Goal: Information Seeking & Learning: Check status

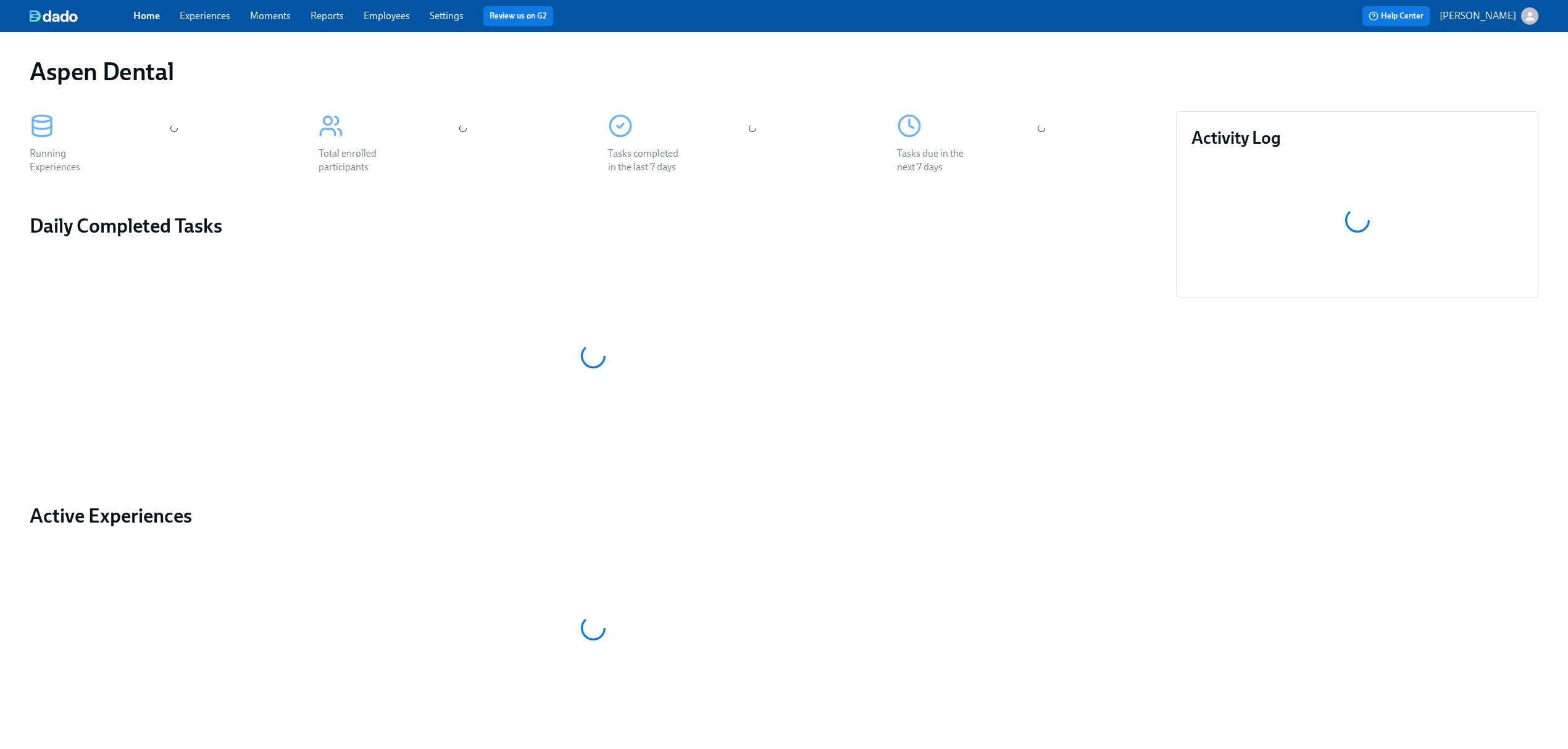
click at [207, 16] on link "Experiences" at bounding box center [204, 16] width 50 height 12
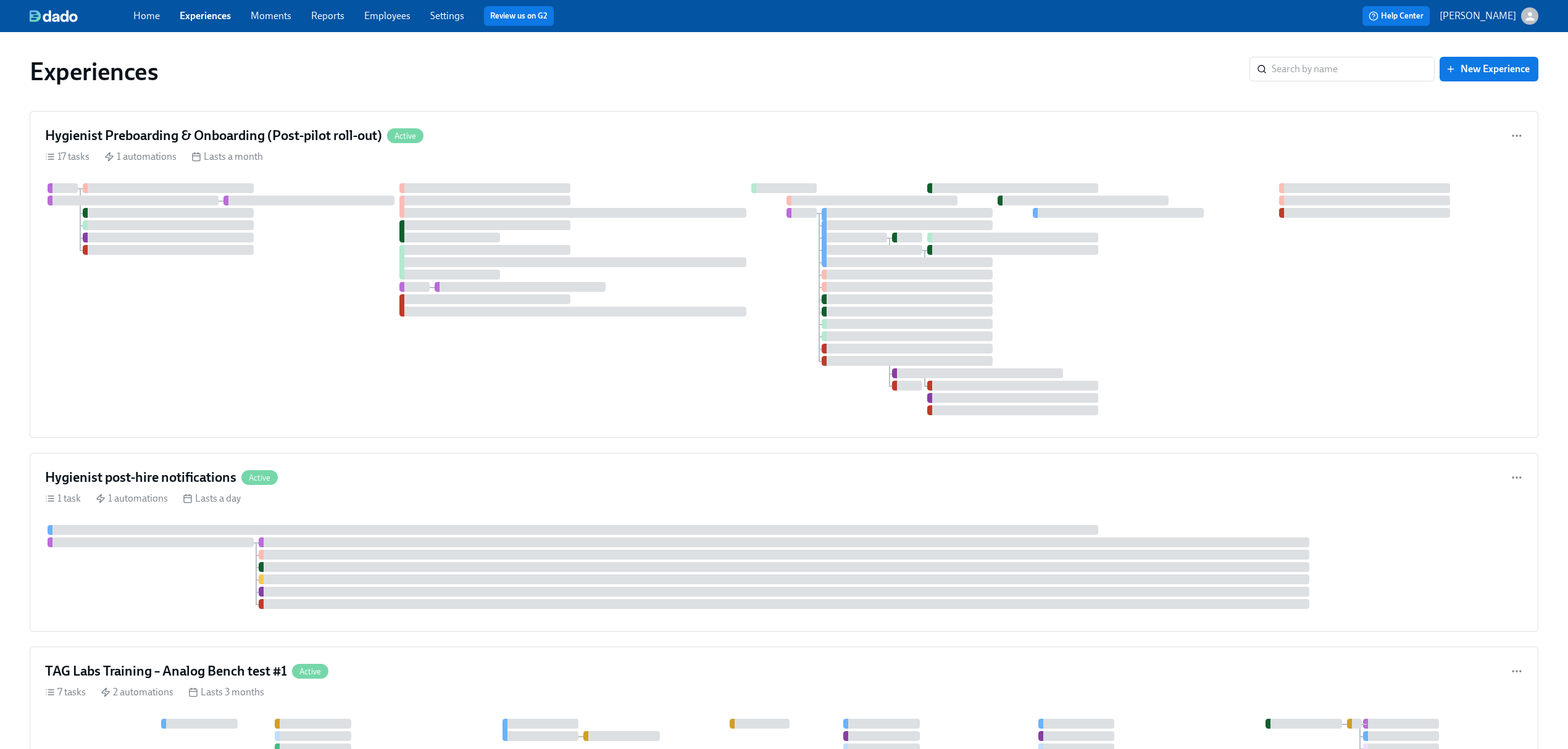
click at [398, 11] on link "Employees" at bounding box center [387, 16] width 47 height 12
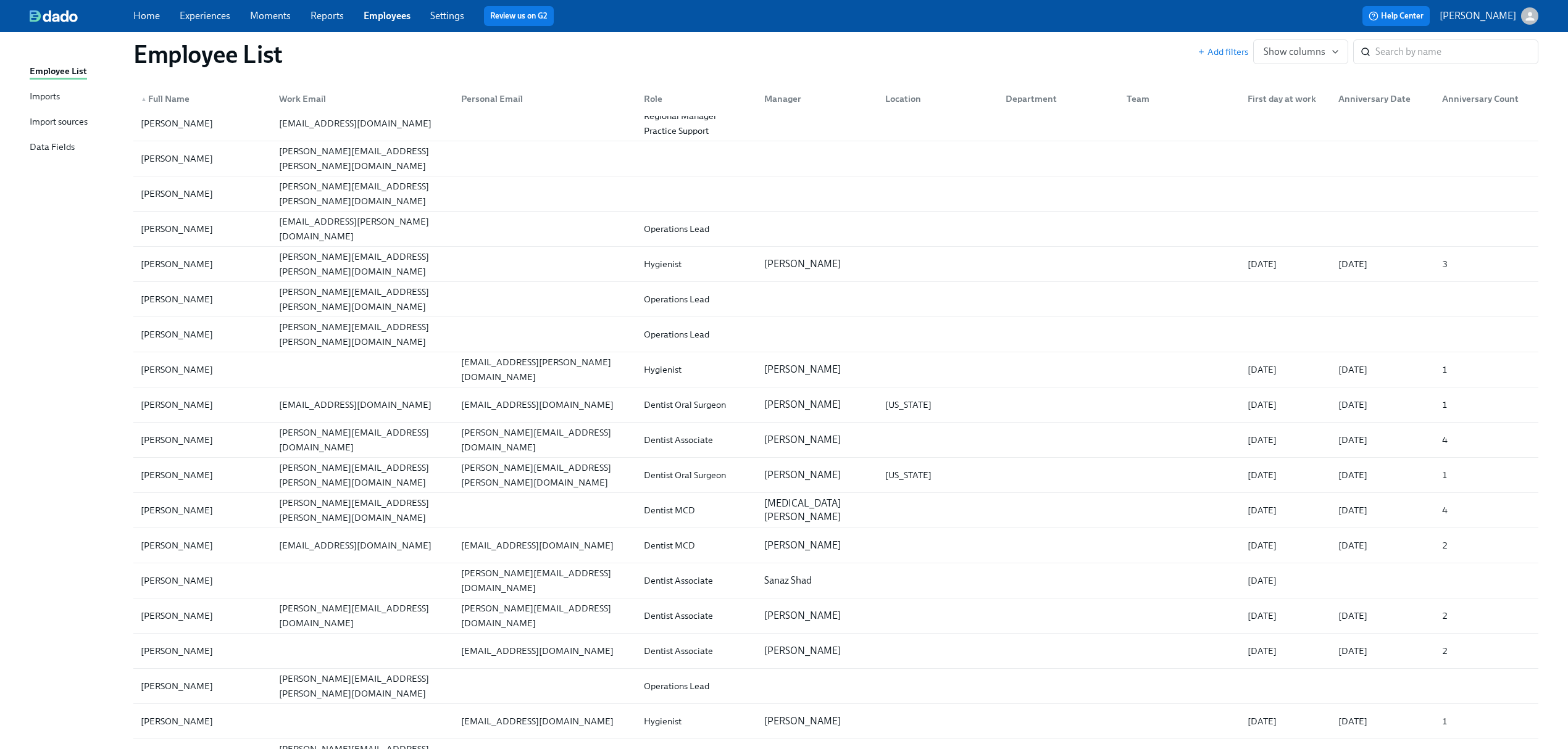
scroll to position [4212, 0]
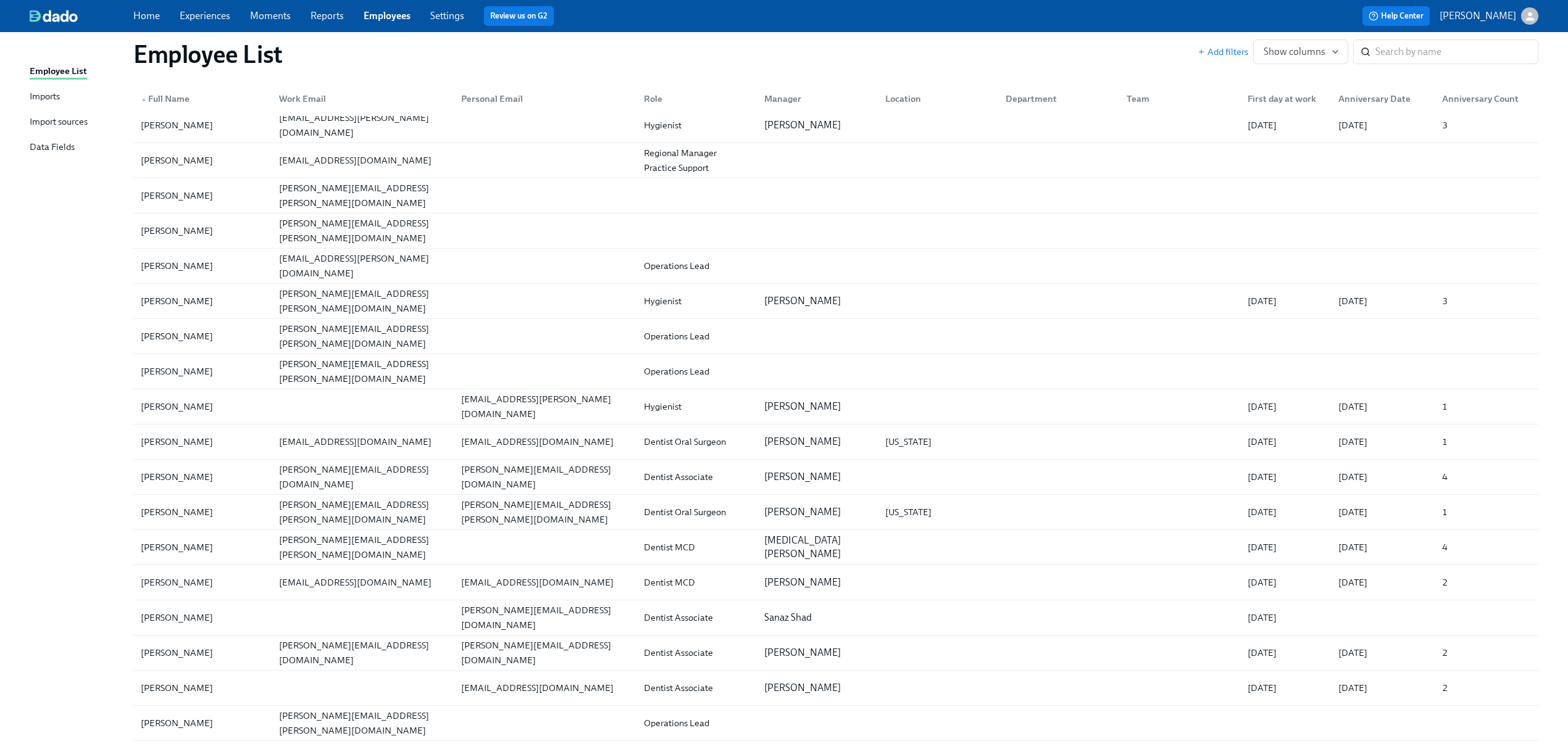
click at [646, 100] on div "Role" at bounding box center [653, 99] width 29 height 15
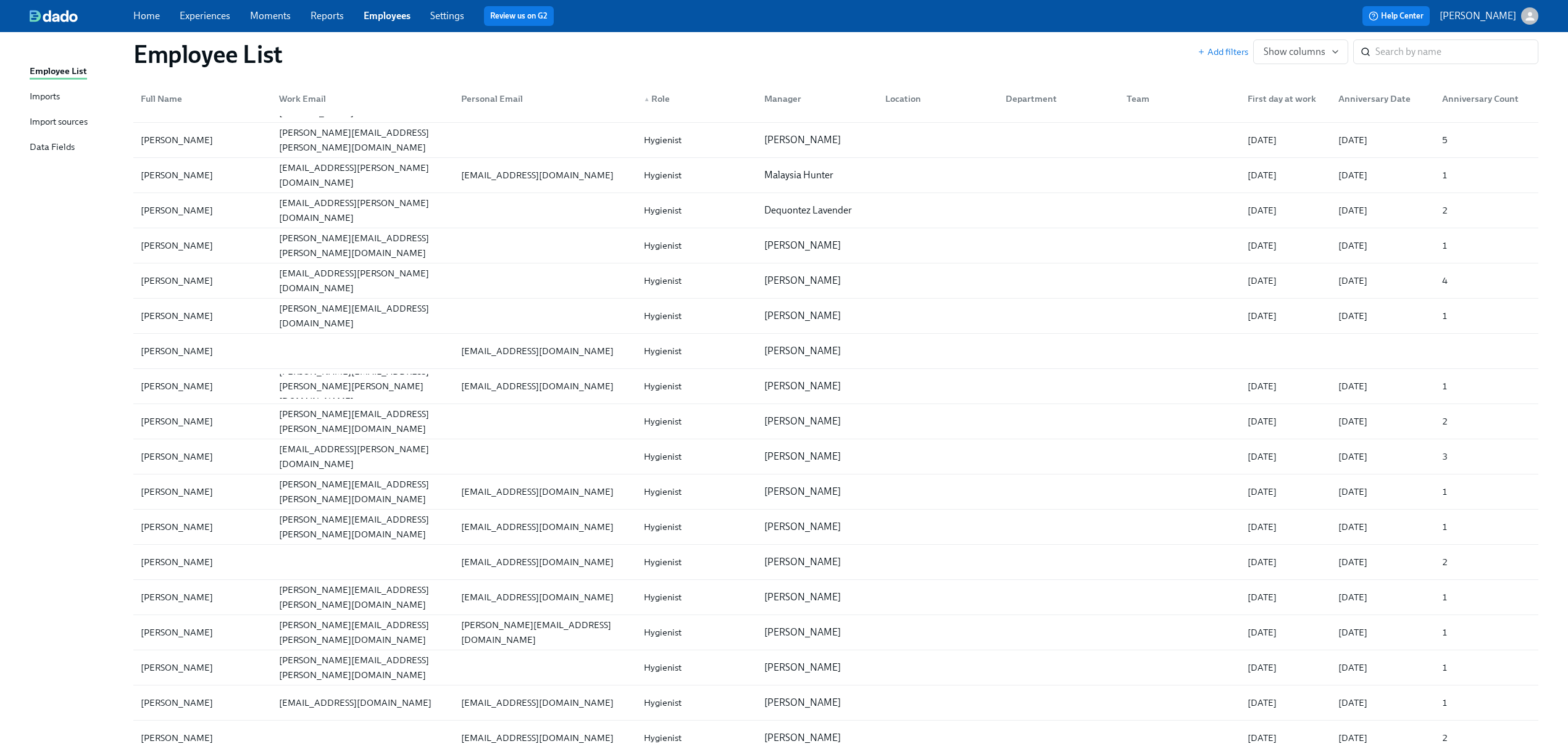
scroll to position [88448, 0]
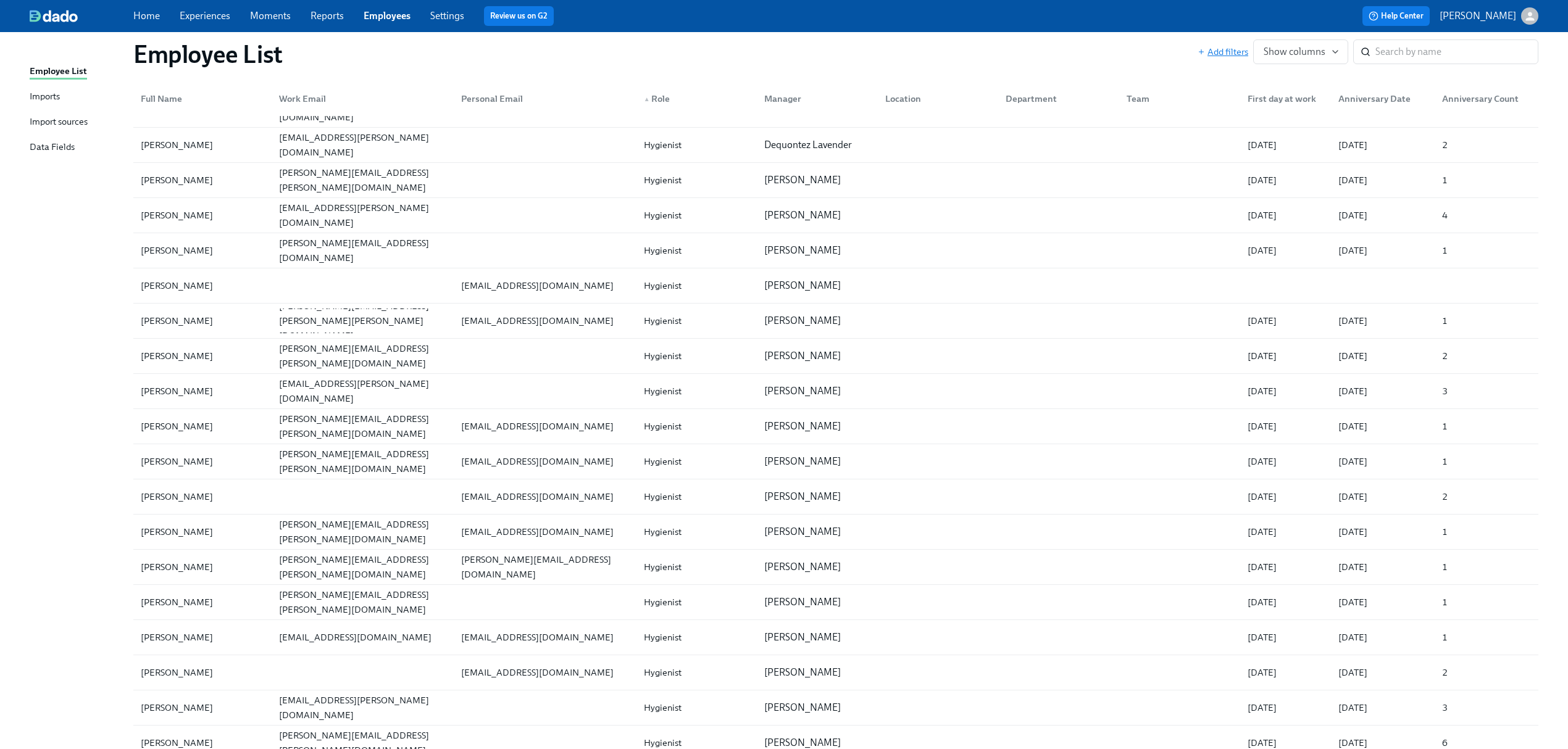
click at [1209, 50] on span "Add filters" at bounding box center [1222, 52] width 50 height 12
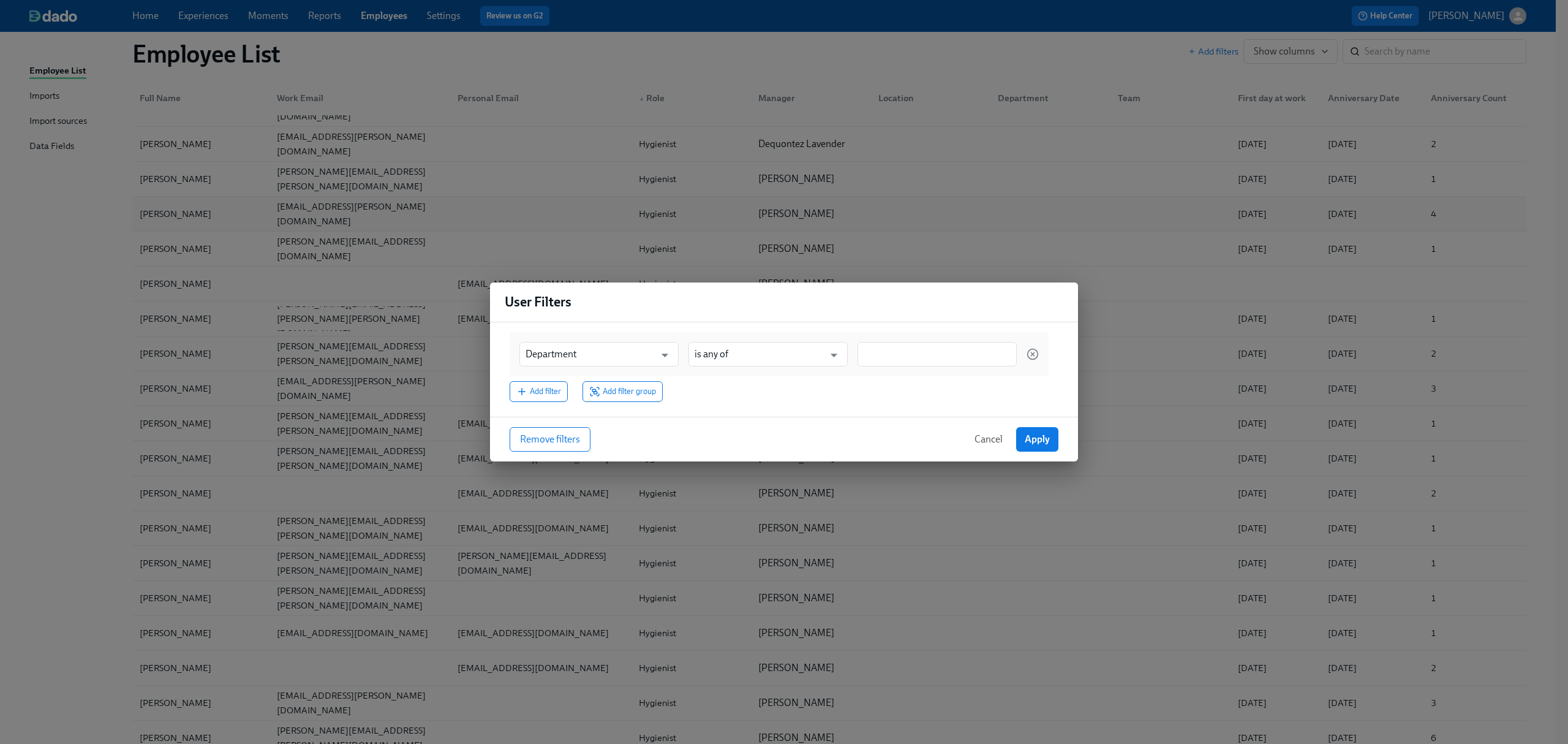
click at [987, 433] on button "Cancel" at bounding box center [988, 439] width 45 height 25
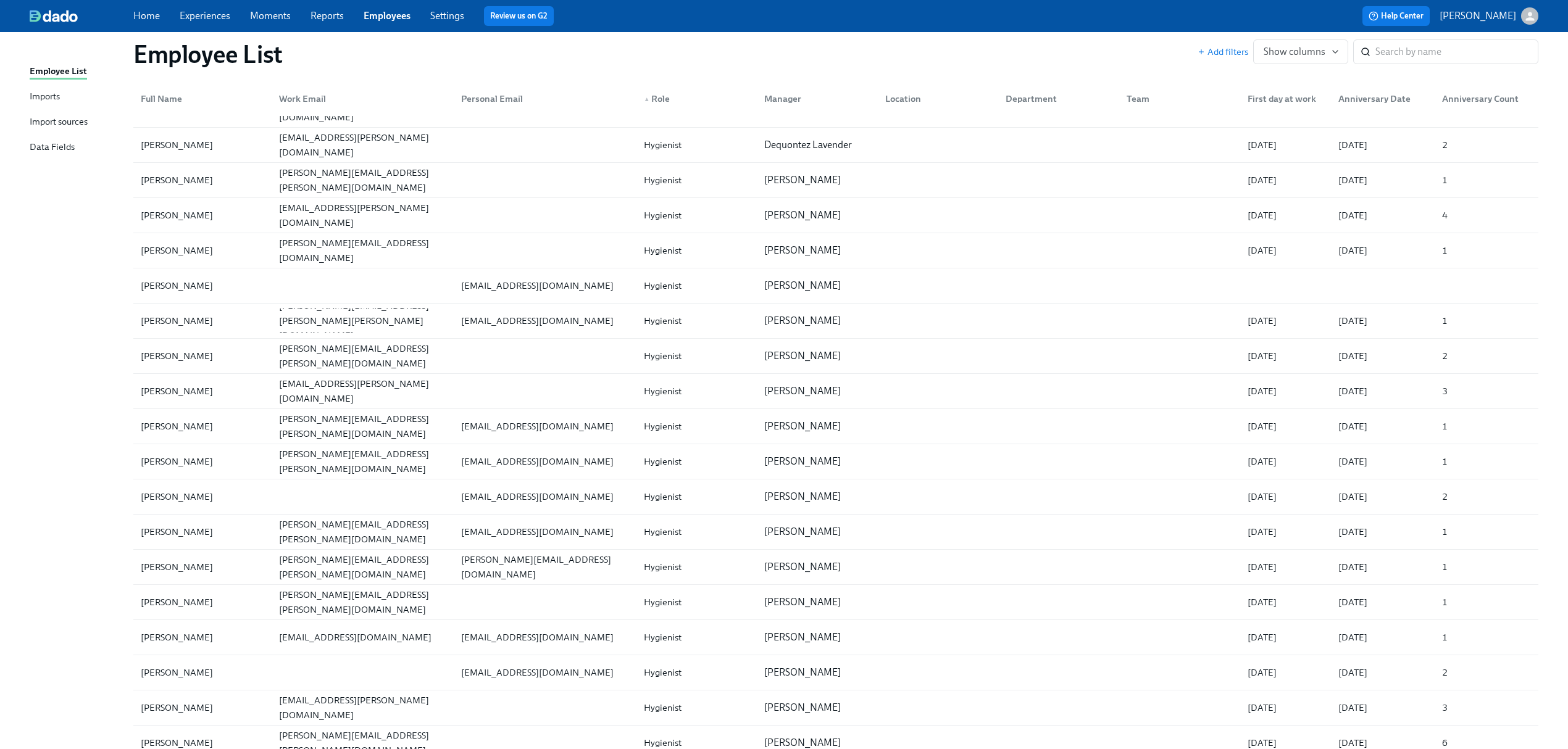
click at [319, 19] on link "Reports" at bounding box center [327, 16] width 33 height 12
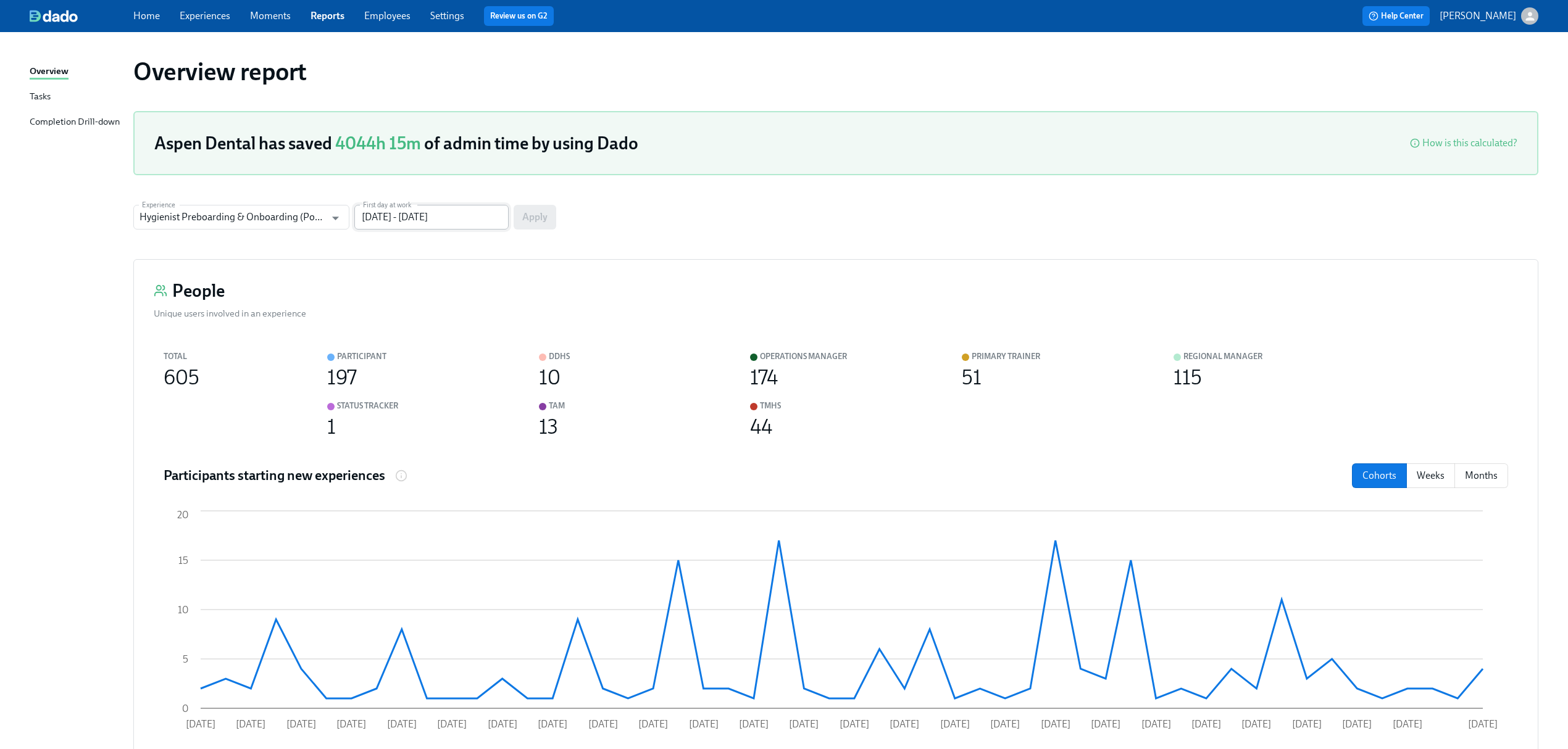
click at [447, 217] on input "[DATE] - [DATE]" at bounding box center [431, 217] width 155 height 25
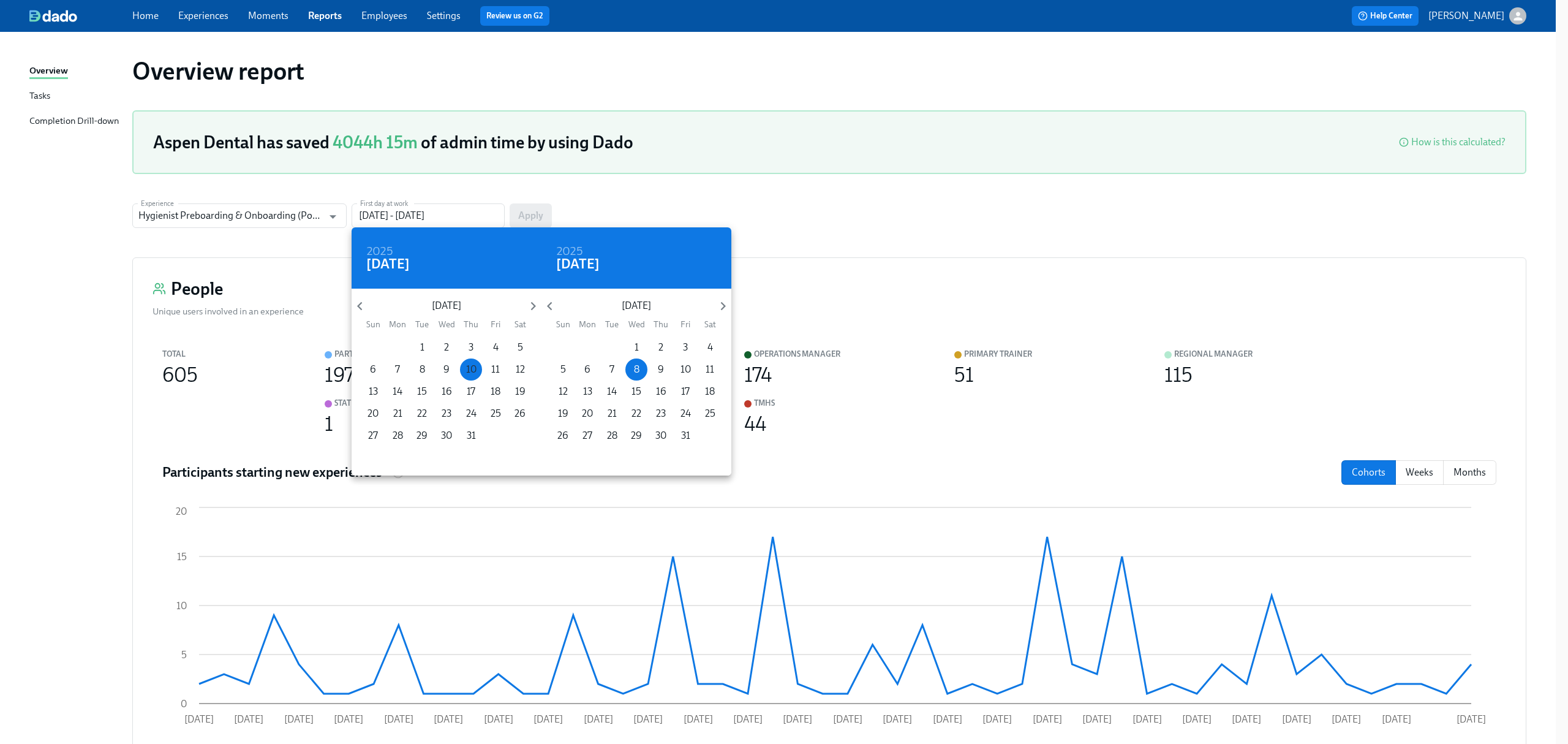
click at [471, 372] on p "10" at bounding box center [471, 369] width 10 height 13
click at [471, 437] on p "31" at bounding box center [471, 436] width 9 height 13
click at [469, 382] on button "17" at bounding box center [471, 392] width 22 height 22
click at [471, 435] on p "31" at bounding box center [471, 436] width 9 height 13
click at [468, 341] on p "3" at bounding box center [471, 347] width 5 height 13
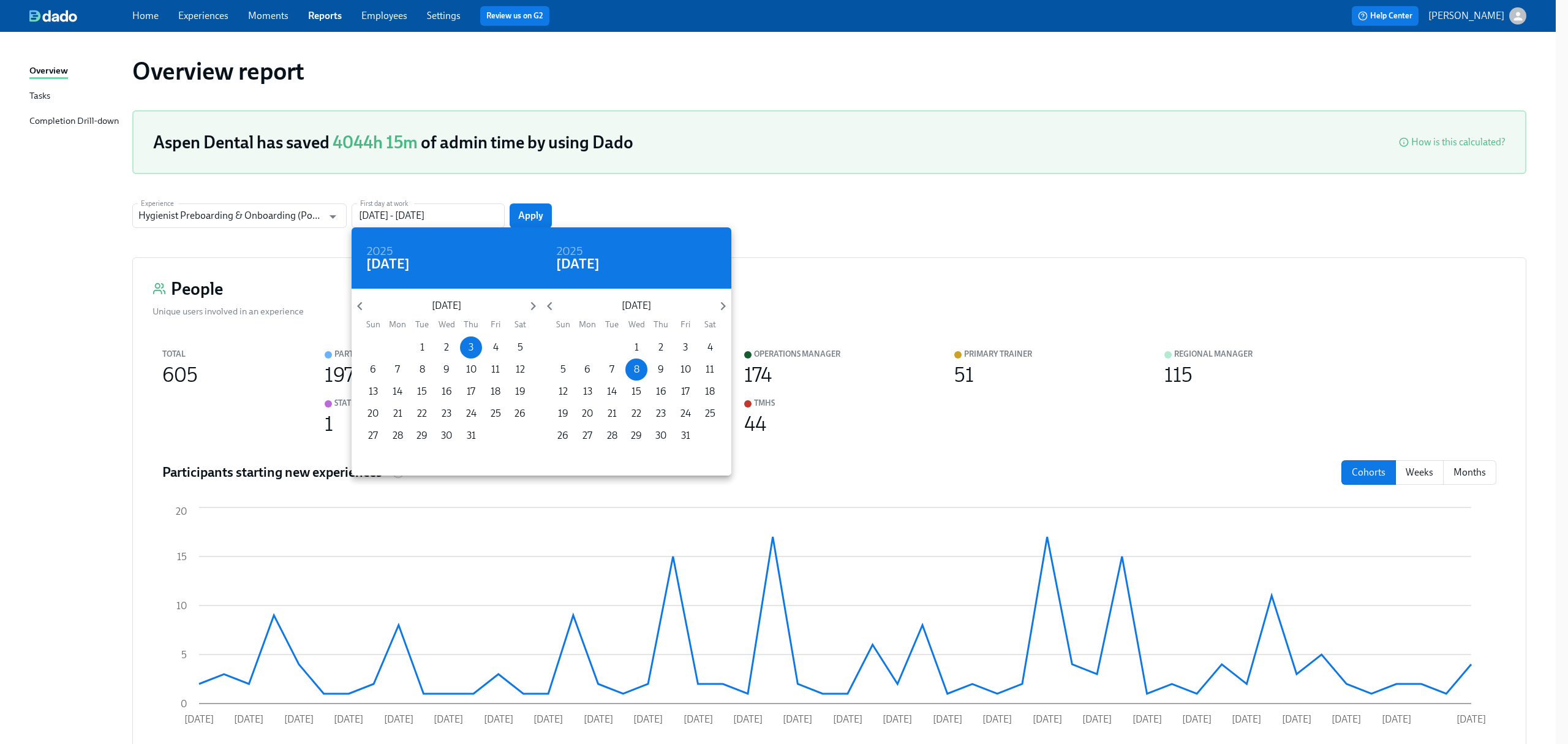
click at [588, 261] on h4 "[DATE]" at bounding box center [578, 264] width 43 height 19
click at [552, 302] on icon "button" at bounding box center [549, 306] width 16 height 16
click at [551, 306] on icon "button" at bounding box center [549, 306] width 16 height 16
click at [567, 452] on p "31" at bounding box center [563, 458] width 9 height 13
click at [473, 435] on p "31" at bounding box center [471, 436] width 9 height 13
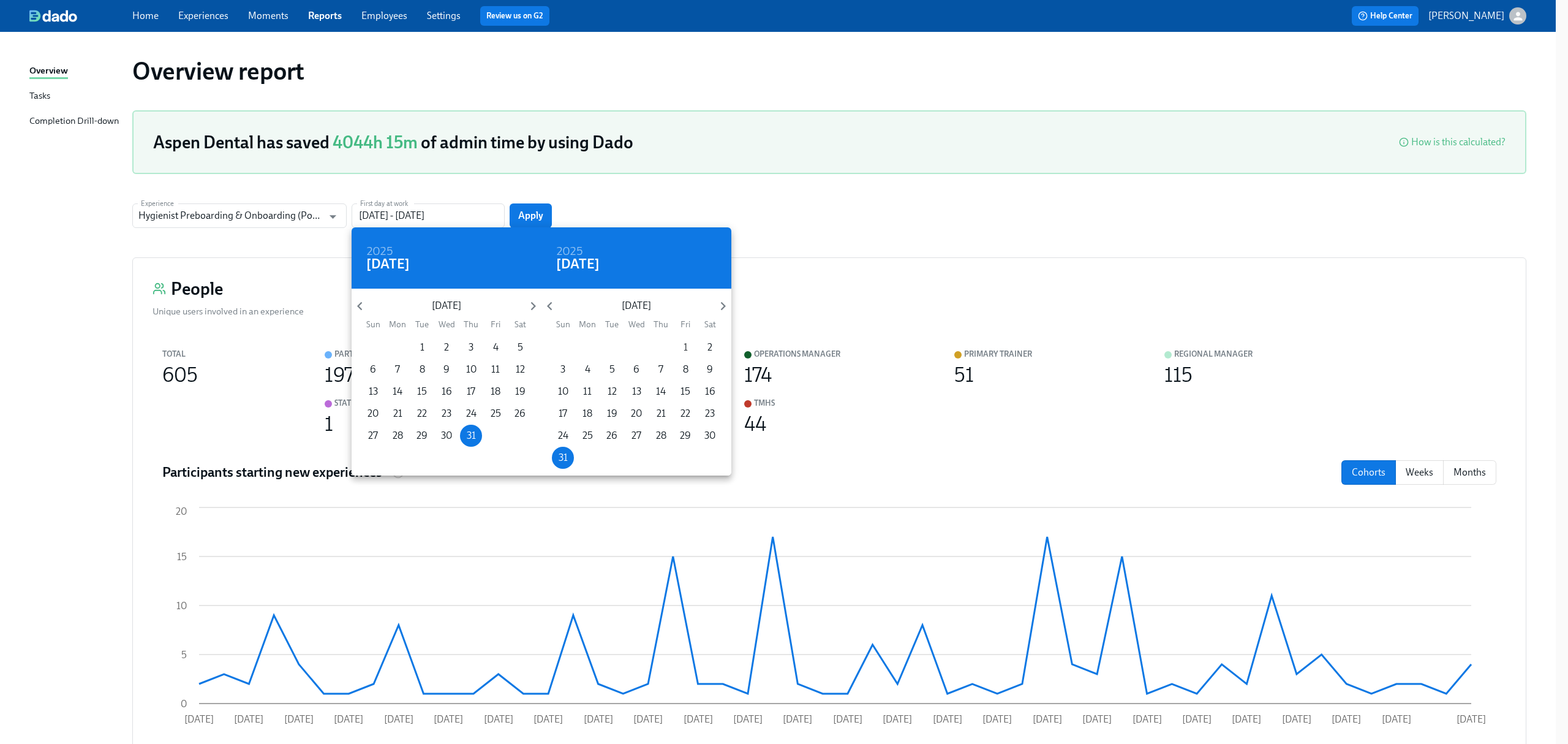
click at [689, 339] on button "1" at bounding box center [686, 348] width 22 height 22
click at [570, 454] on span "31" at bounding box center [563, 458] width 22 height 13
click at [532, 302] on icon "button" at bounding box center [533, 306] width 16 height 16
click at [488, 346] on span "1" at bounding box center [496, 347] width 22 height 13
type input "[DATE] - [DATE]"
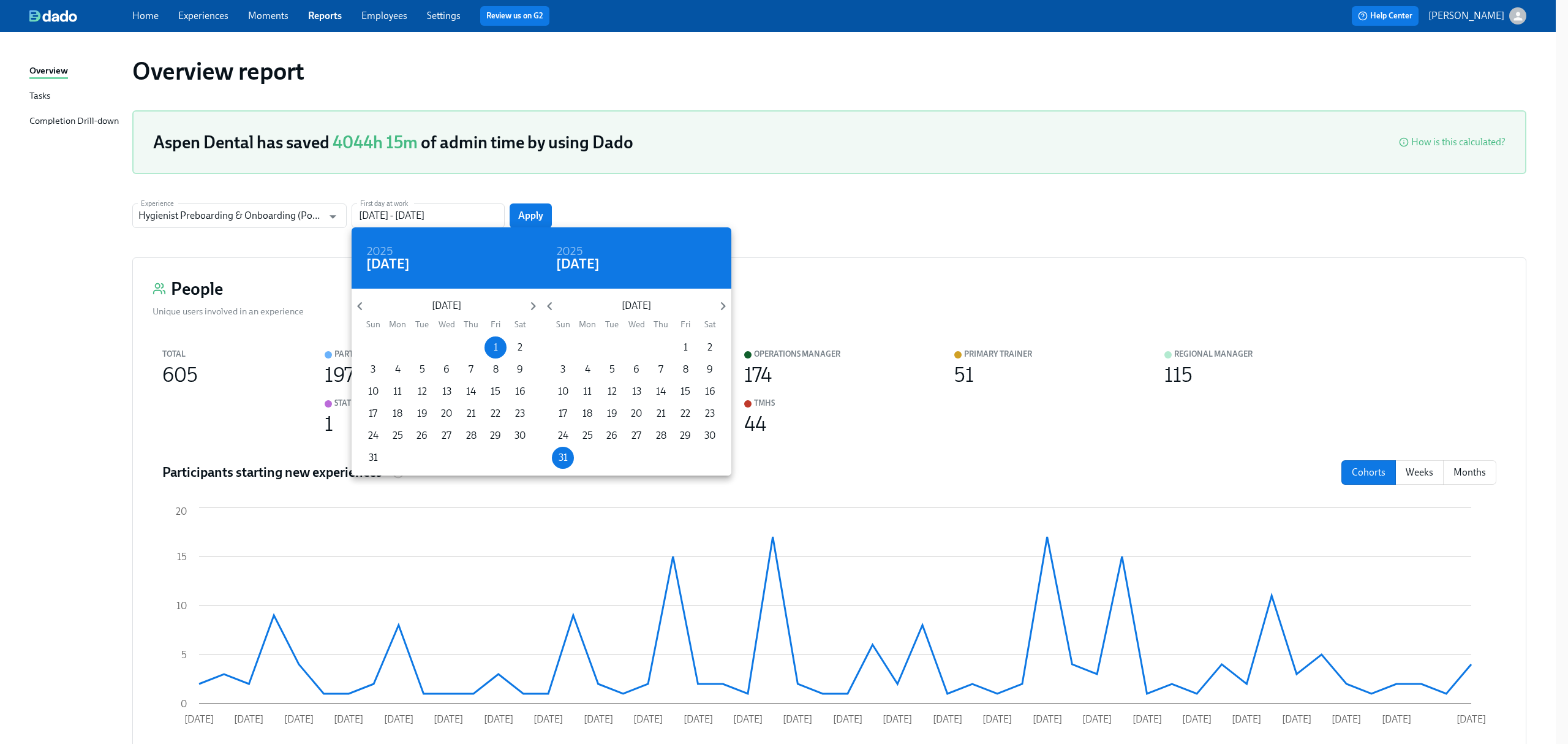
click at [522, 212] on div at bounding box center [784, 372] width 1568 height 744
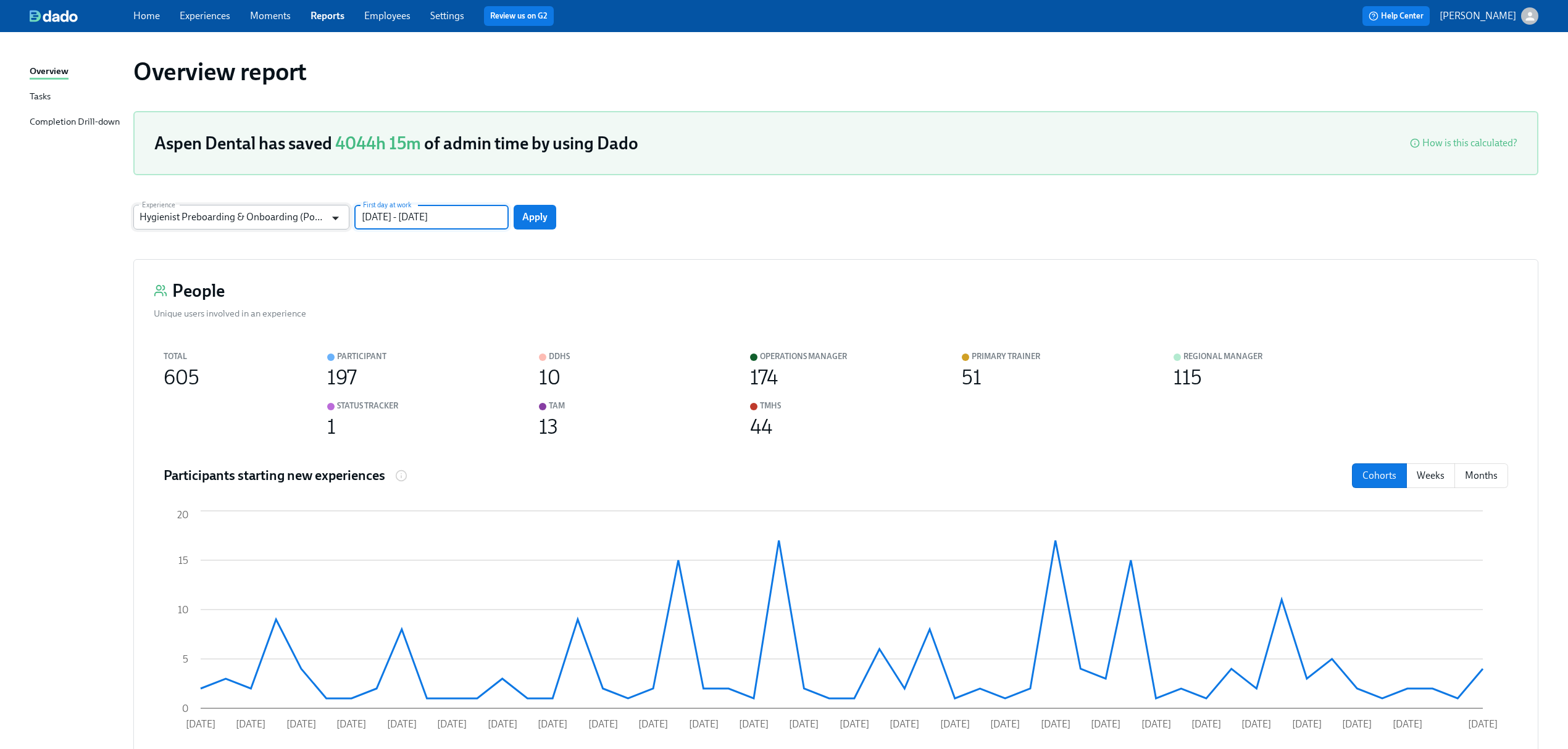
click at [342, 220] on icon "Open" at bounding box center [335, 218] width 17 height 16
click at [531, 217] on span "Apply" at bounding box center [535, 217] width 26 height 12
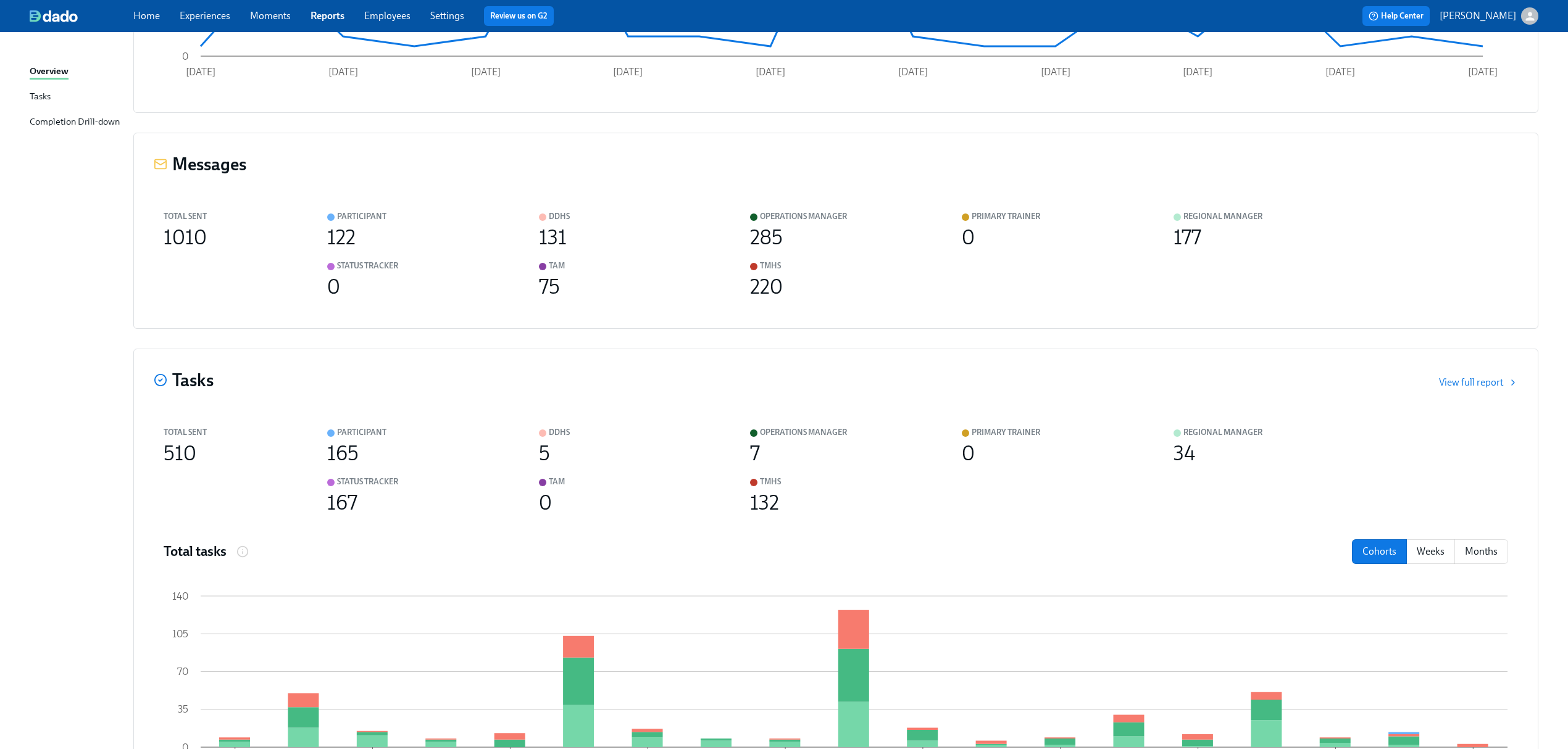
scroll to position [649, 0]
click at [65, 126] on div "Completion Drill-down" at bounding box center [74, 122] width 90 height 16
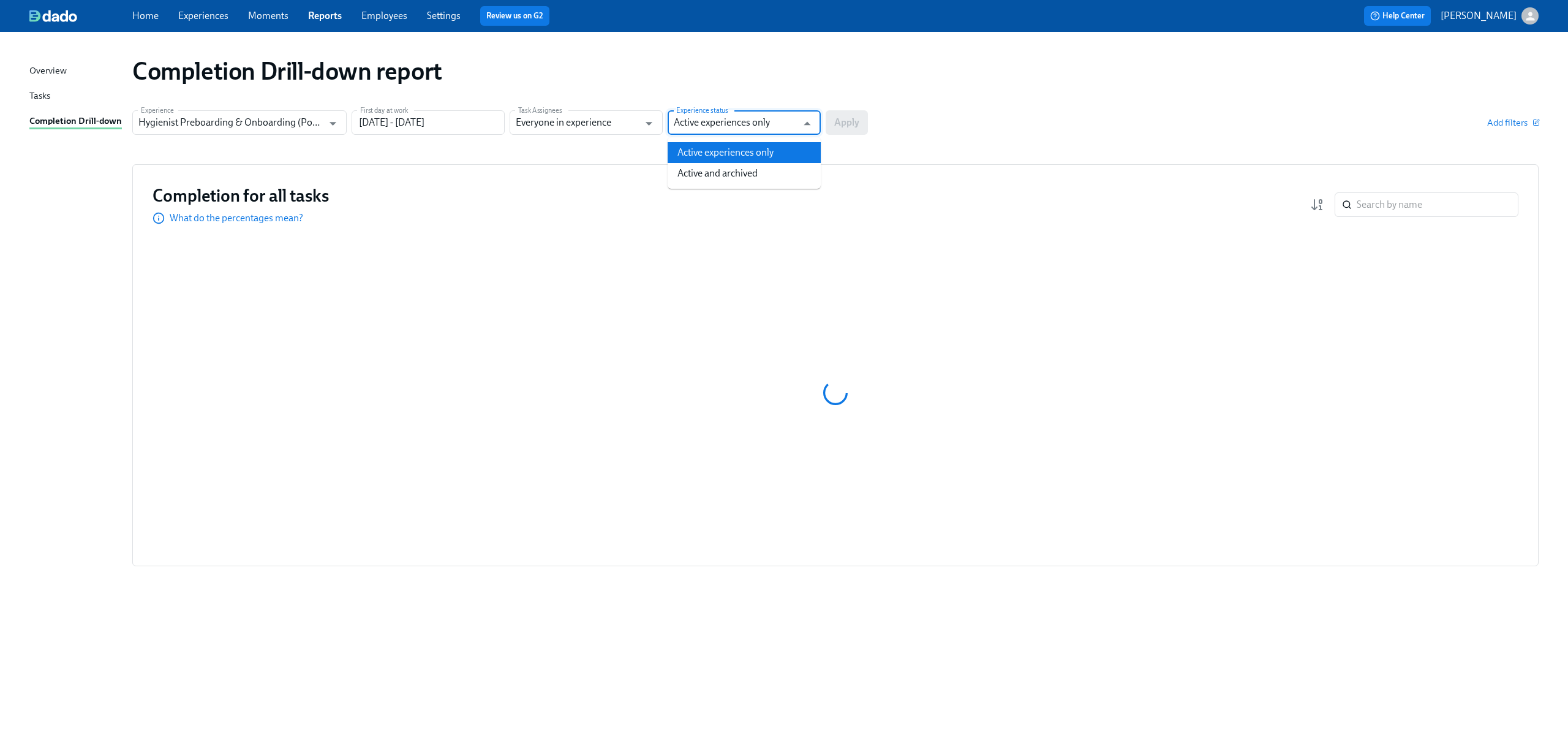
click at [728, 113] on input "Active experiences only" at bounding box center [735, 122] width 123 height 25
click at [738, 174] on li "Active and archived" at bounding box center [745, 174] width 153 height 21
type input "Active and archived"
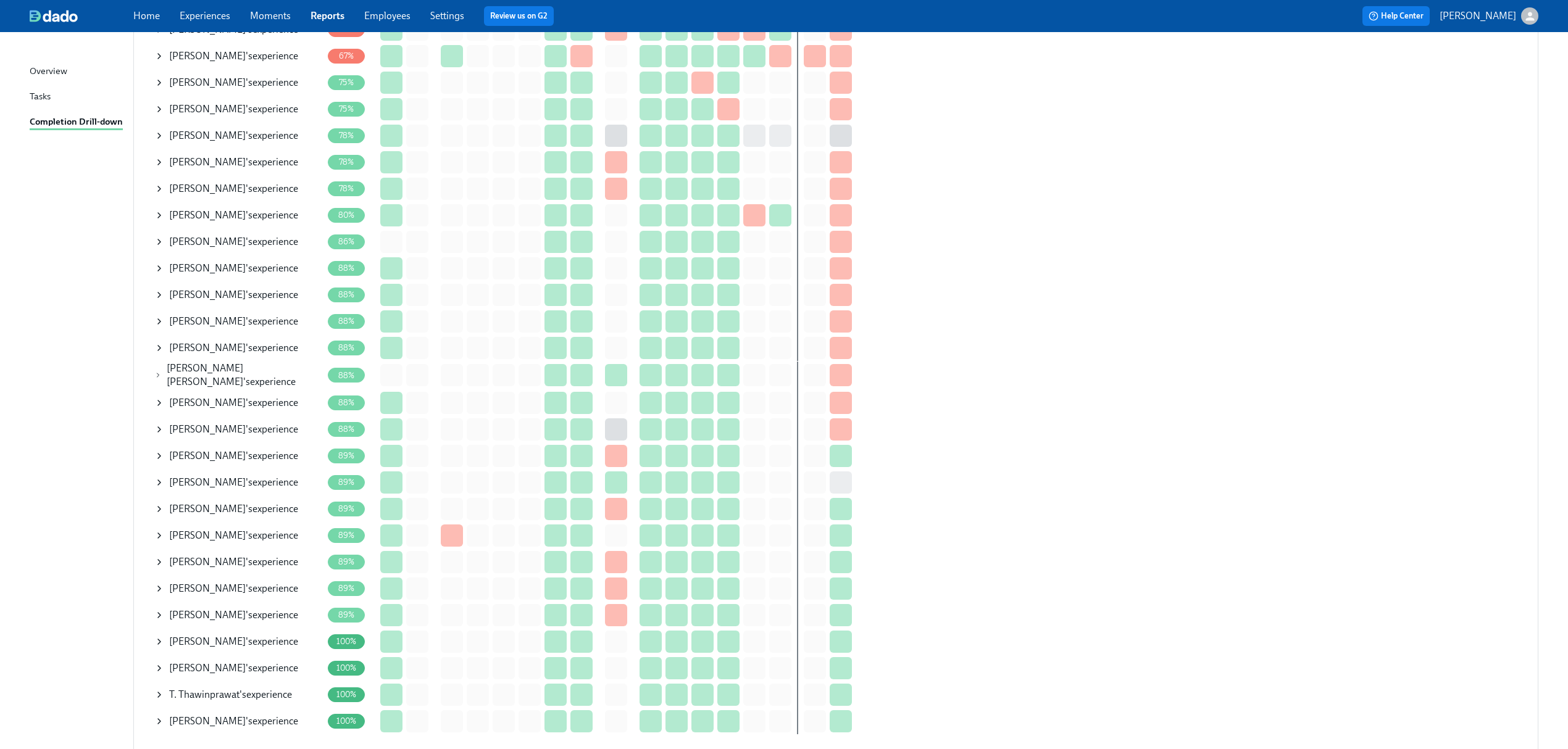
scroll to position [493, 0]
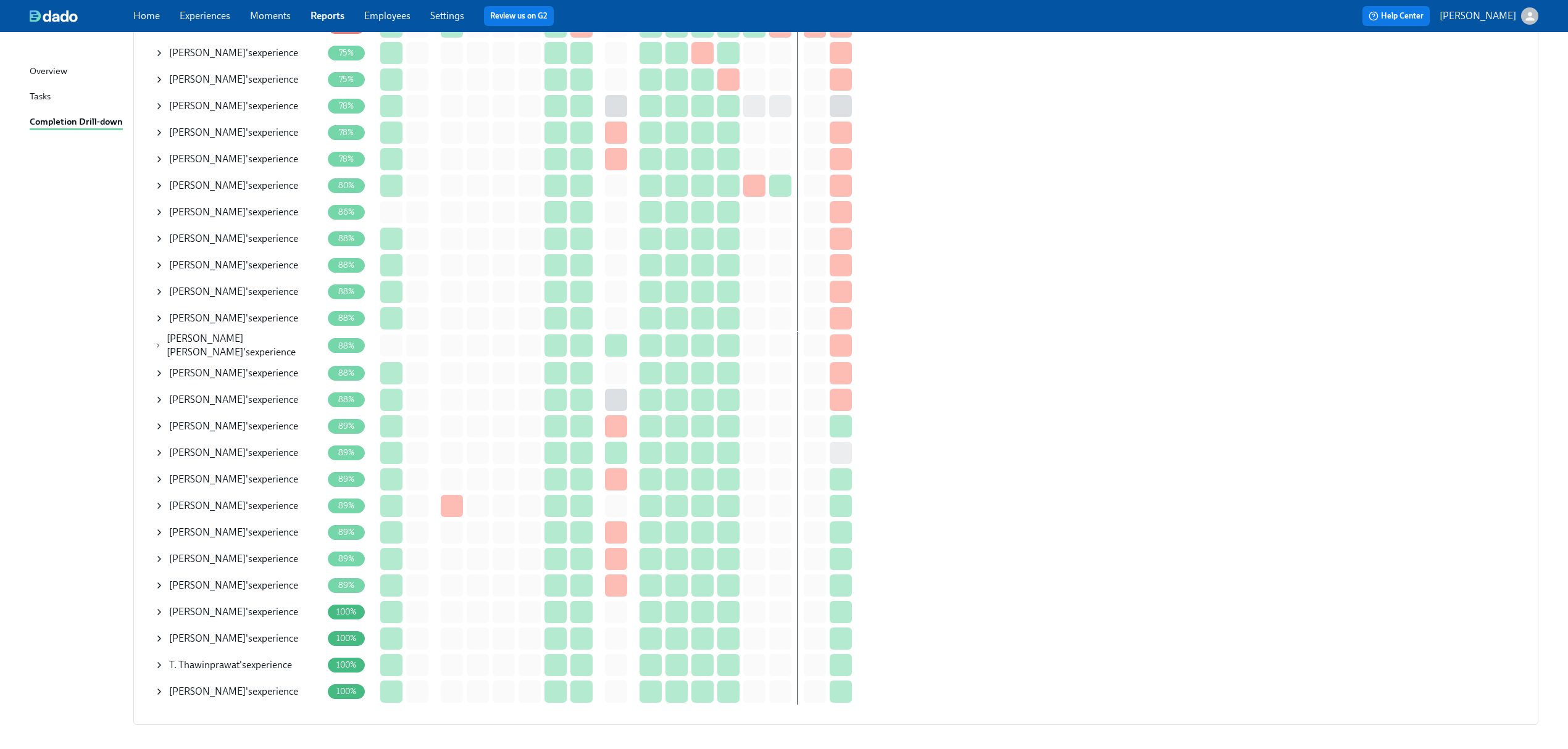
click at [158, 608] on icon at bounding box center [159, 612] width 10 height 10
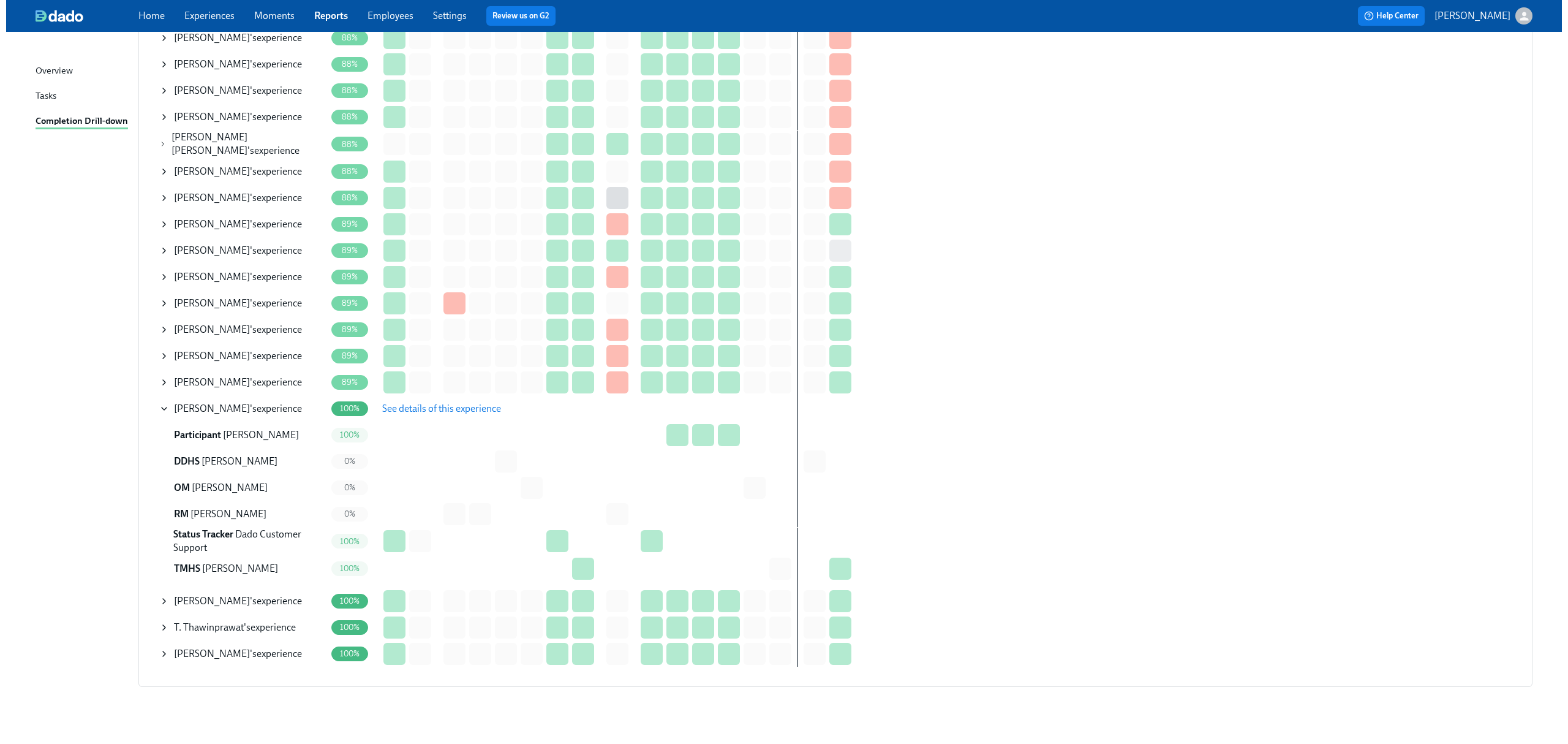
scroll to position [699, 0]
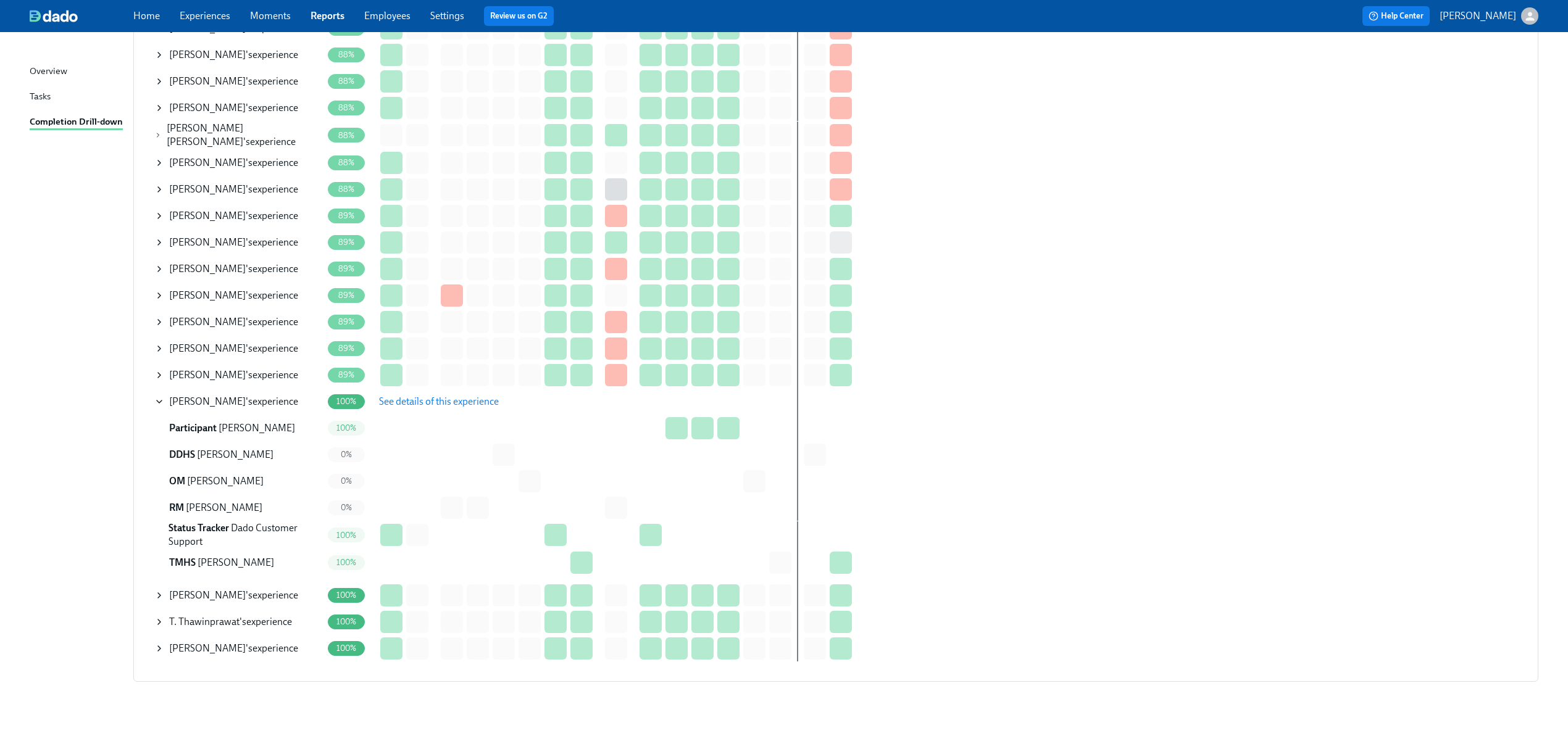
click at [404, 400] on span "See details of this experience" at bounding box center [439, 401] width 120 height 12
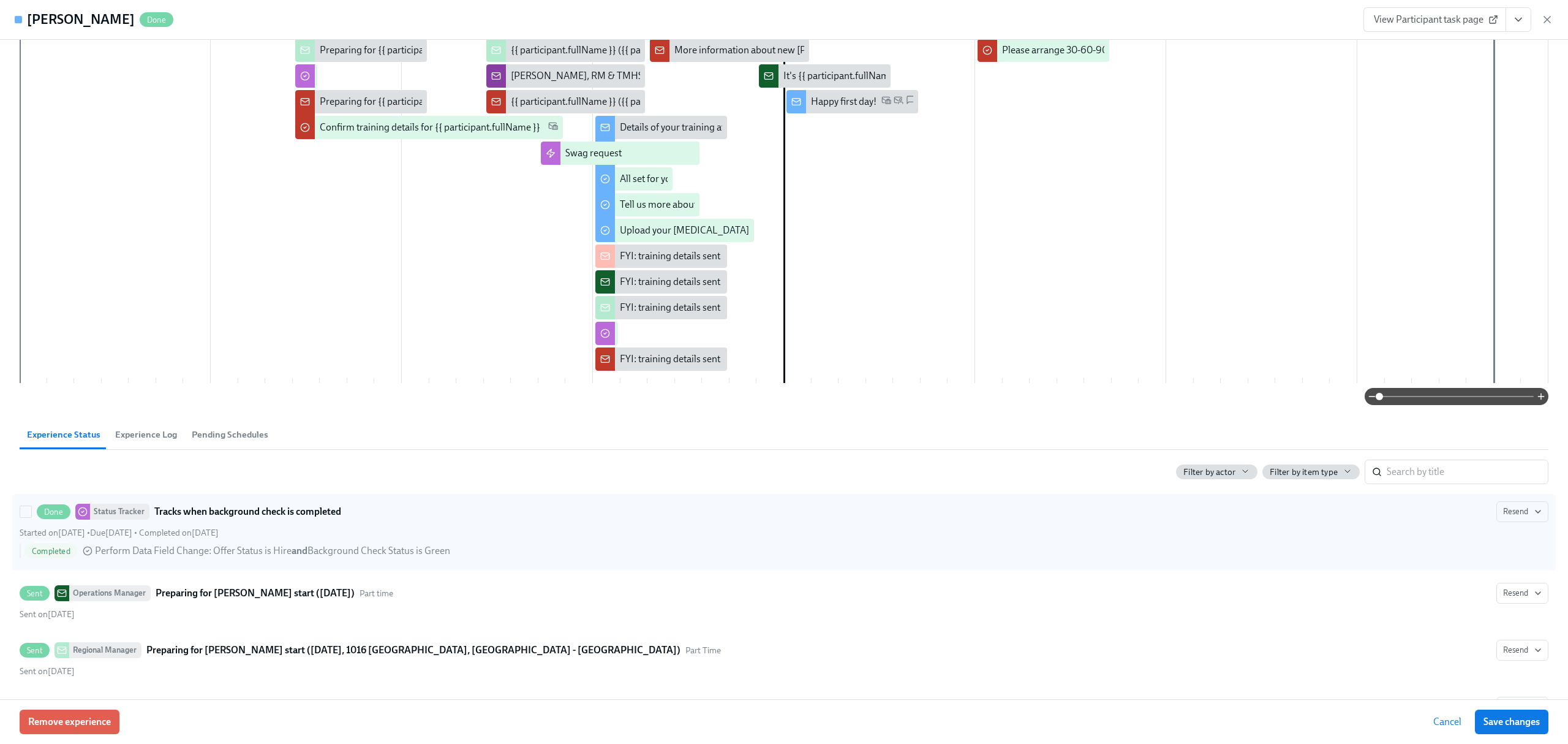
scroll to position [163, 0]
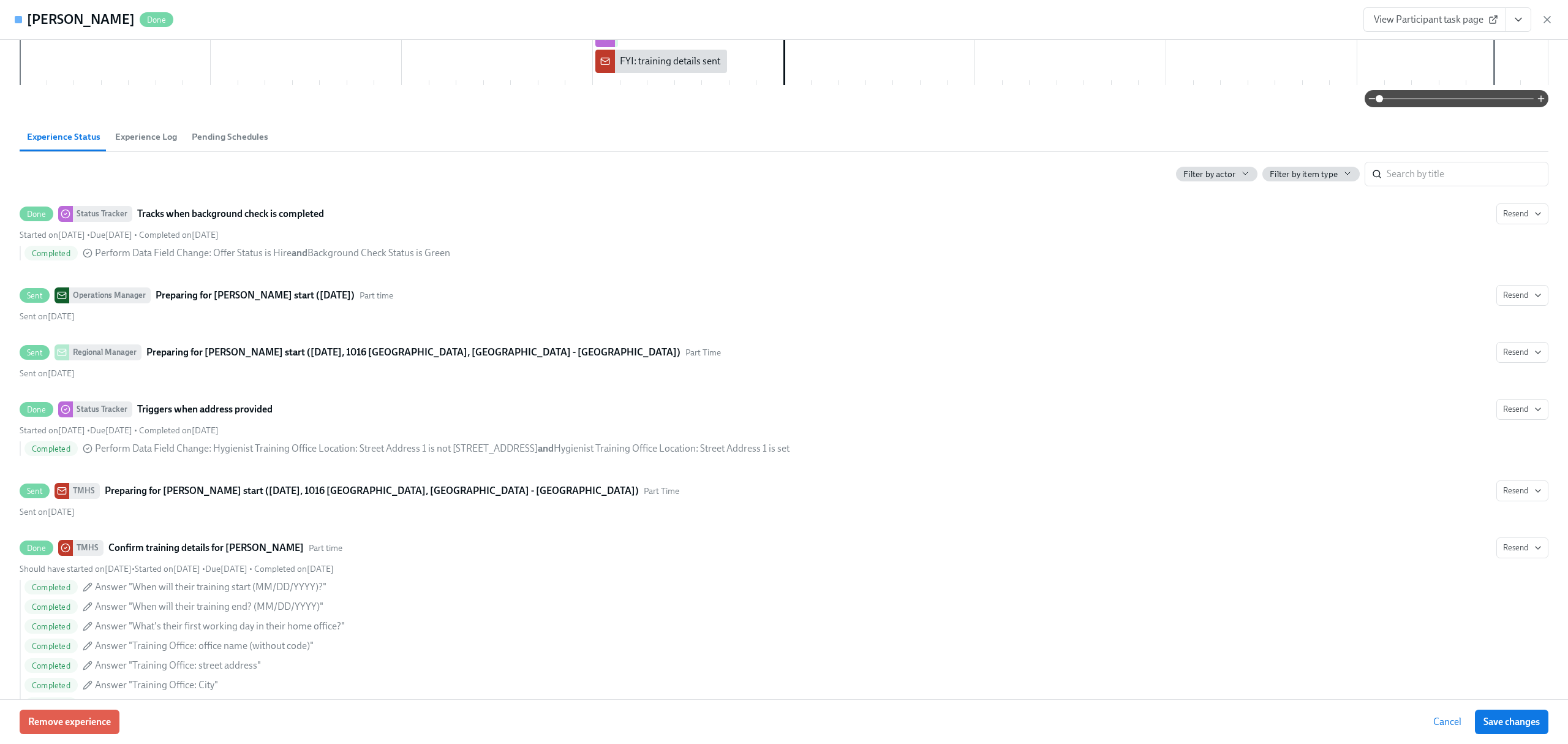
click at [142, 136] on span "Experience Log" at bounding box center [146, 136] width 62 height 14
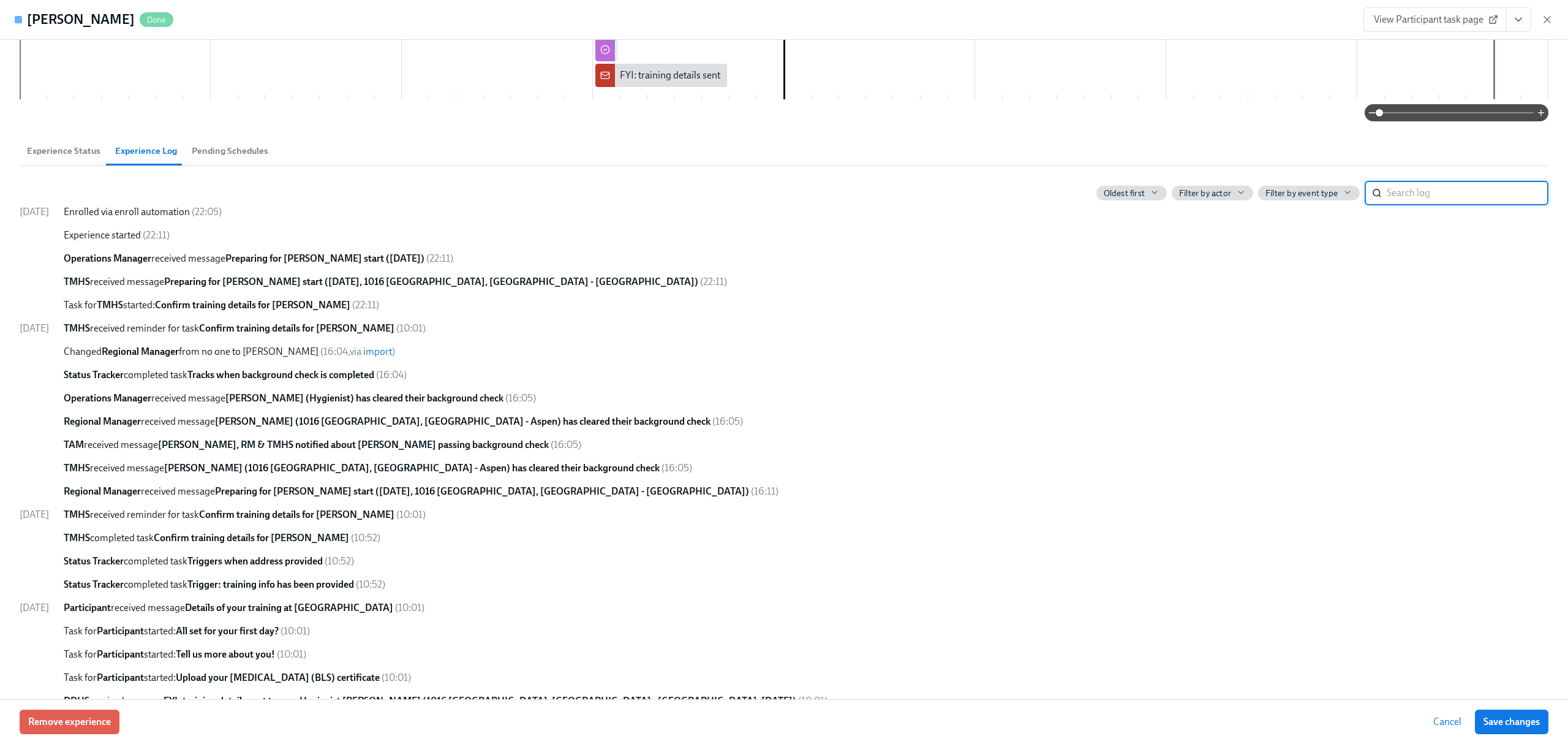
scroll to position [427, 0]
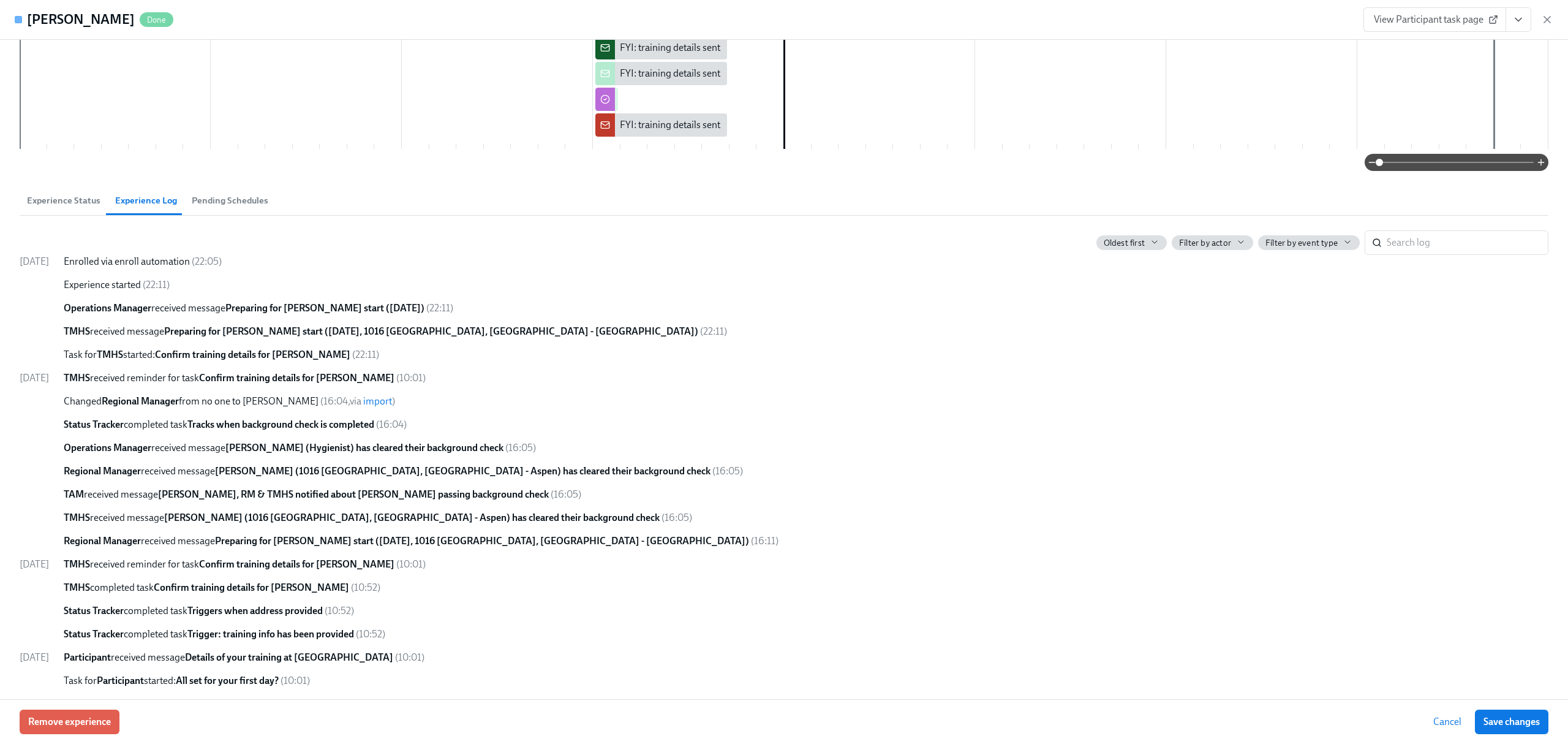
click at [71, 202] on span "Experience Status" at bounding box center [63, 200] width 74 height 14
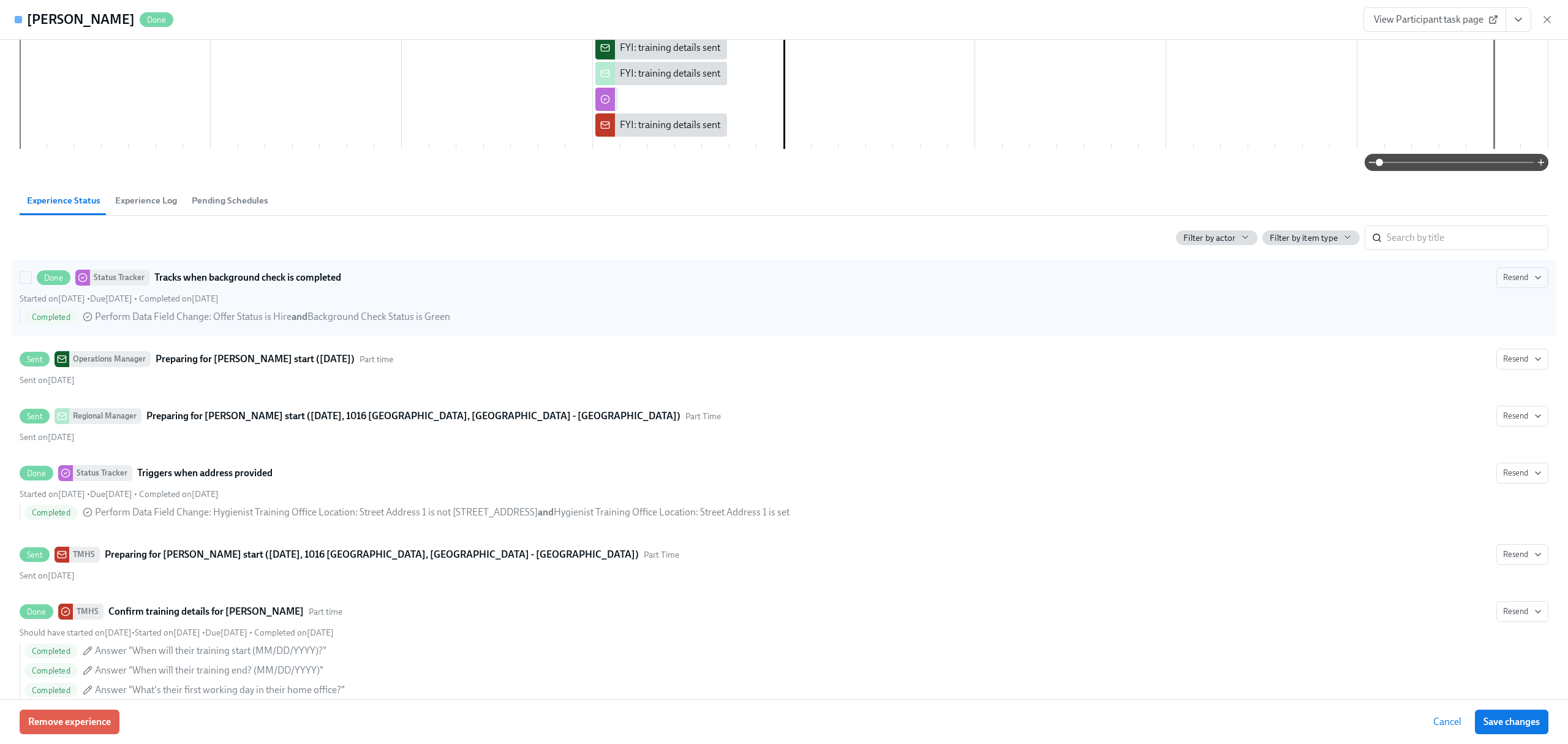
click at [248, 278] on strong "Tracks when background check is completed" at bounding box center [247, 278] width 187 height 15
click at [31, 278] on input "Done Status Tracker Tracks when background check is completed Resend Started on…" at bounding box center [25, 277] width 11 height 11
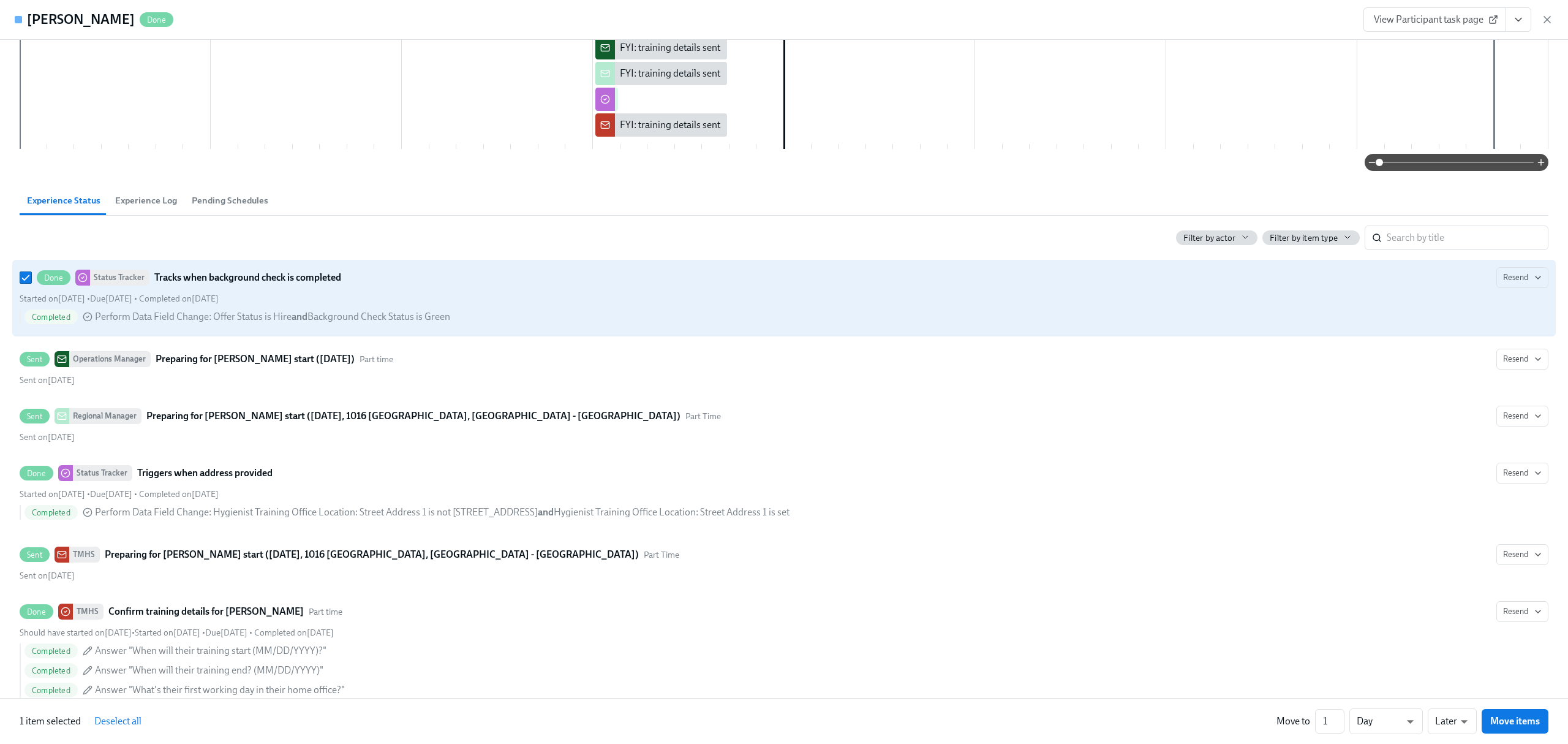
click at [248, 278] on strong "Tracks when background check is completed" at bounding box center [247, 278] width 187 height 15
click at [31, 278] on input "Done Status Tracker Tracks when background check is completed Resend Started on…" at bounding box center [25, 277] width 11 height 11
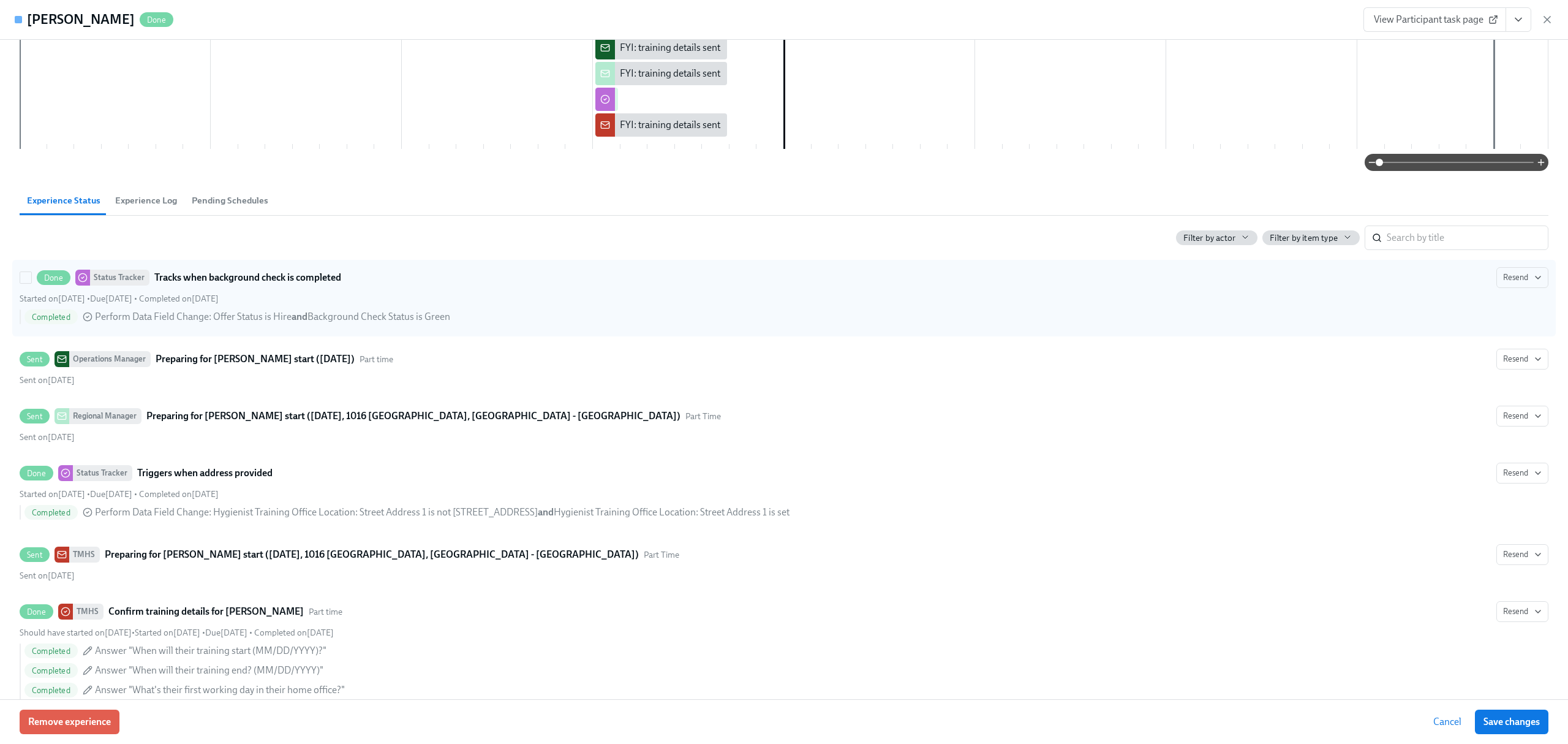
click at [209, 317] on span "Perform Data Field Change : Offer Status is Hire and Background Check Status is…" at bounding box center [273, 317] width 355 height 13
click at [31, 283] on input "Done Status Tracker Tracks when background check is completed Resend Started on…" at bounding box center [25, 277] width 11 height 11
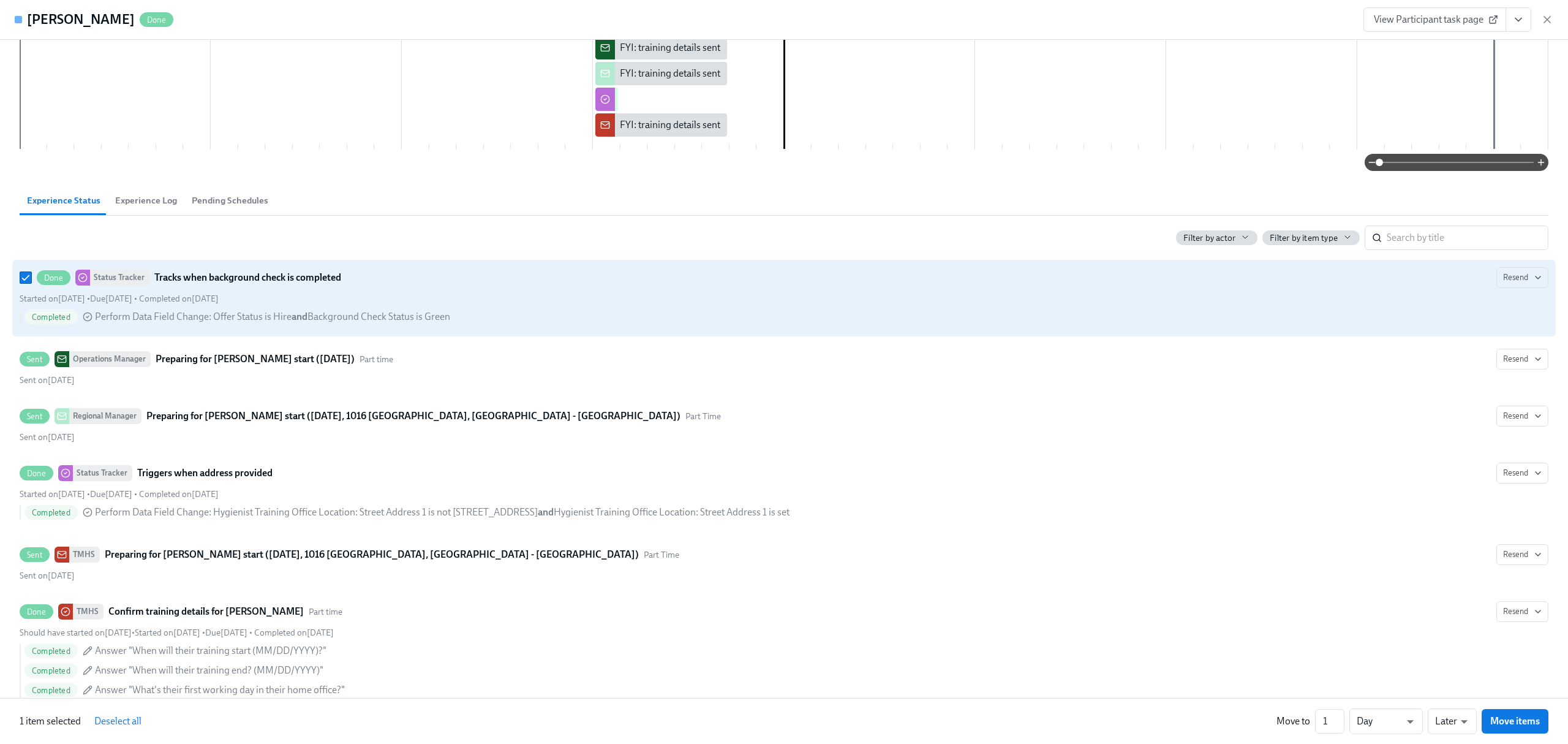
click at [209, 317] on span "Perform Data Field Change : Offer Status is Hire and Background Check Status is…" at bounding box center [273, 317] width 355 height 13
click at [31, 283] on input "Done Status Tracker Tracks when background check is completed Resend Started on…" at bounding box center [25, 277] width 11 height 11
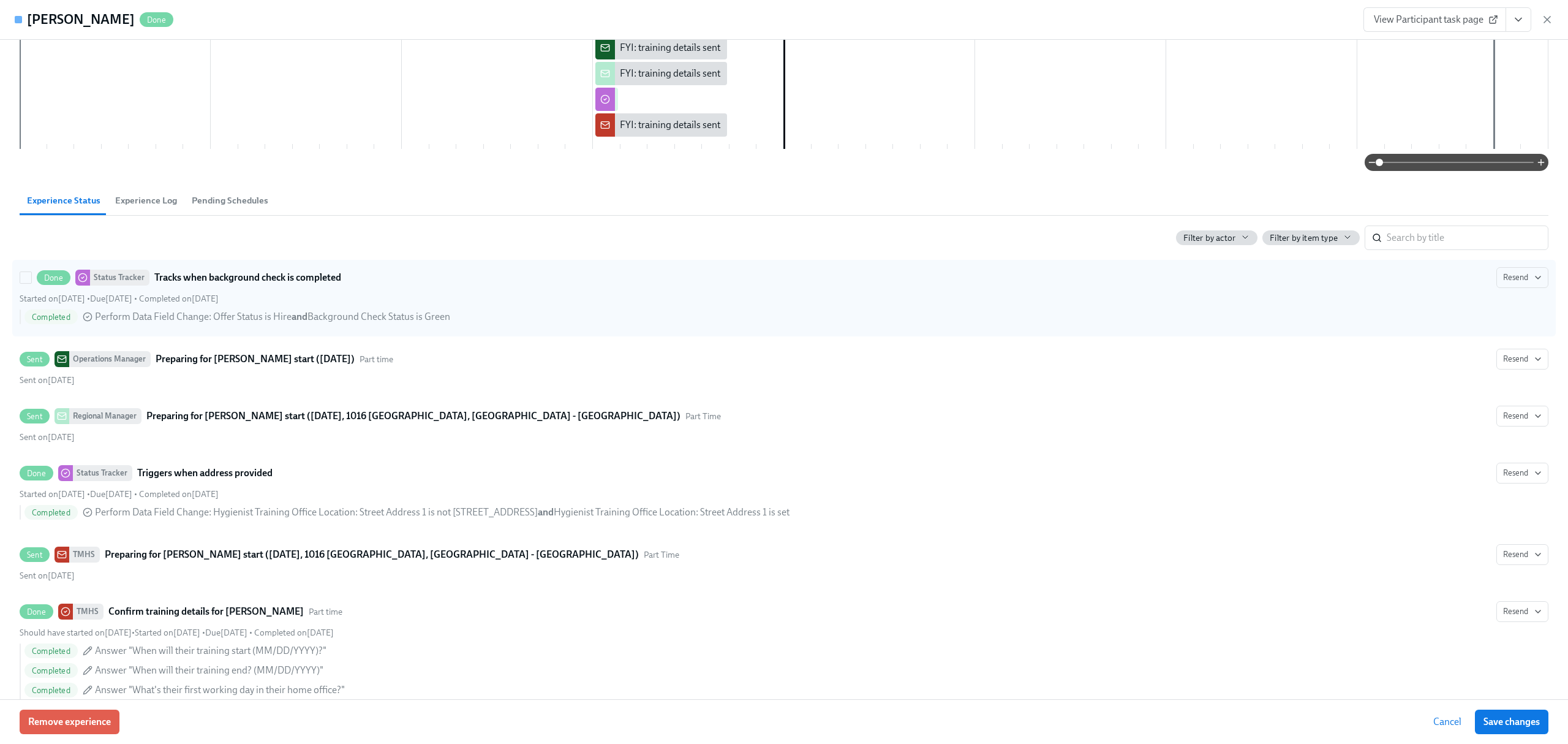
click at [1536, 277] on label "Done Status Tracker Tracks when background check is completed Resend Started on…" at bounding box center [783, 298] width 1543 height 77
click at [31, 277] on input "Done Status Tracker Tracks when background check is completed Resend Started on…" at bounding box center [25, 277] width 11 height 11
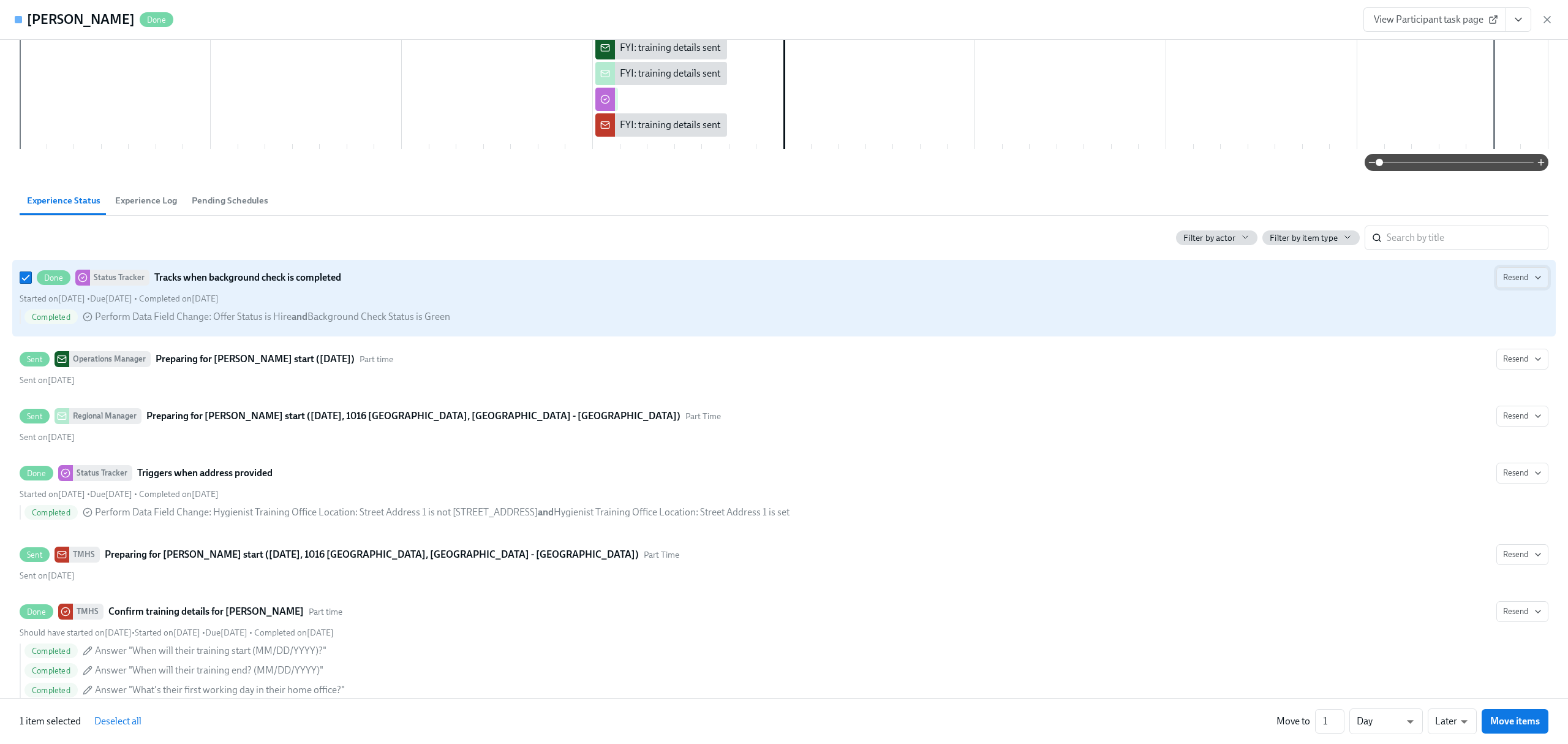
click at [1530, 277] on button "Resend" at bounding box center [1523, 278] width 52 height 21
click at [1277, 311] on div at bounding box center [784, 372] width 1568 height 744
click at [219, 299] on span "Completed on [DATE]" at bounding box center [179, 299] width 80 height 10
click at [31, 283] on input "Done Status Tracker Tracks when background check is completed Resend Started on…" at bounding box center [25, 277] width 11 height 11
checkbox input "false"
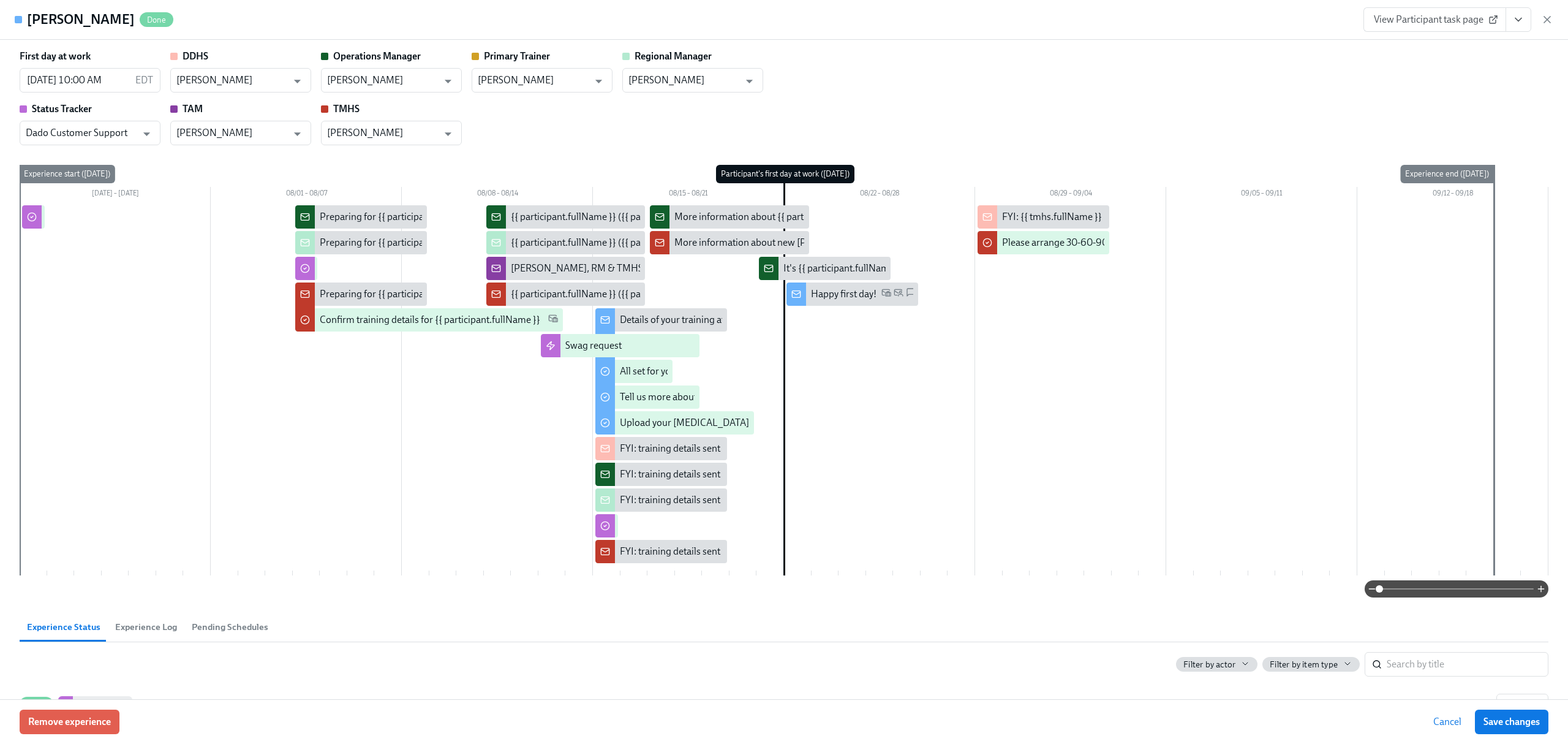
scroll to position [0, 0]
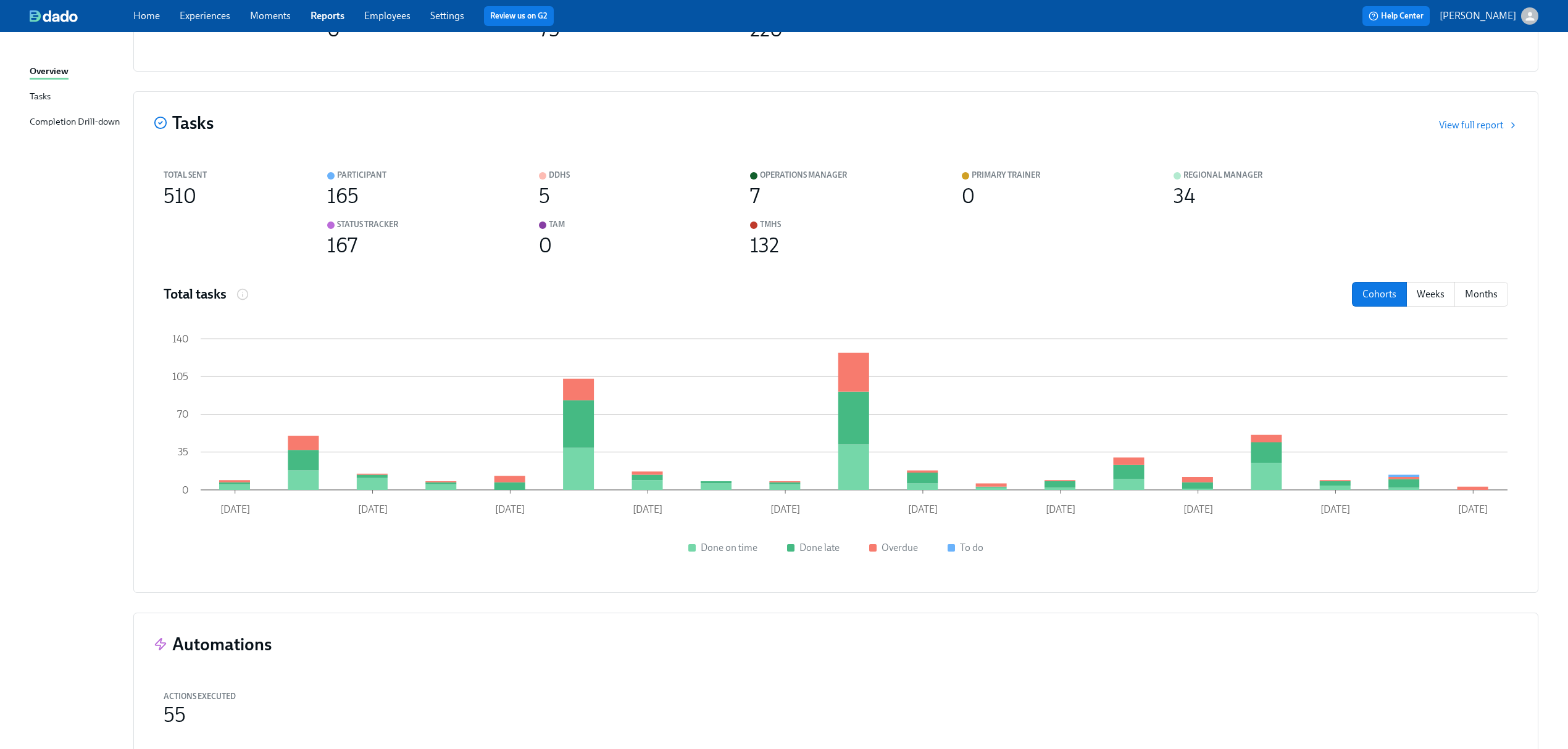
scroll to position [896, 0]
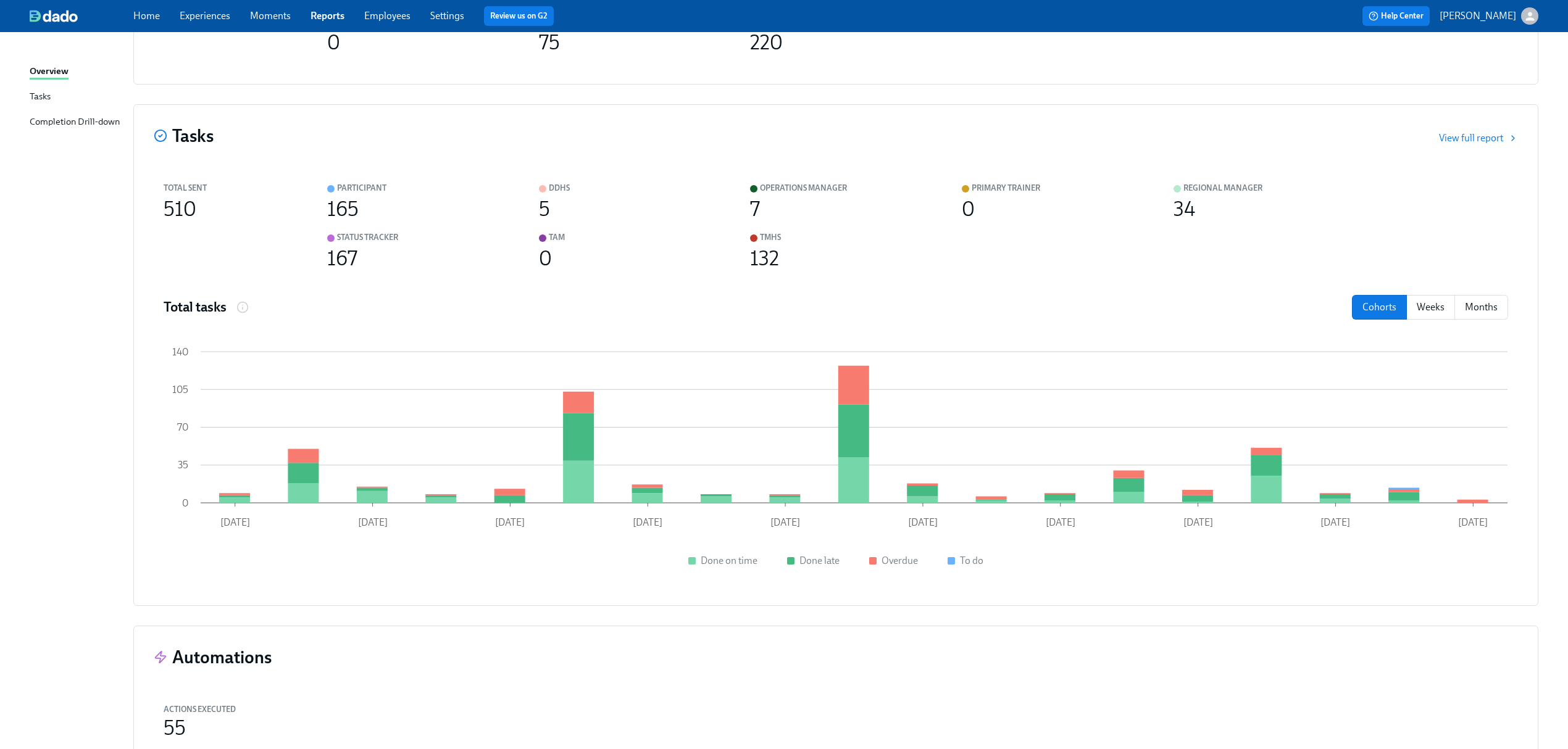
click at [107, 116] on div "Completion Drill-down" at bounding box center [74, 122] width 90 height 16
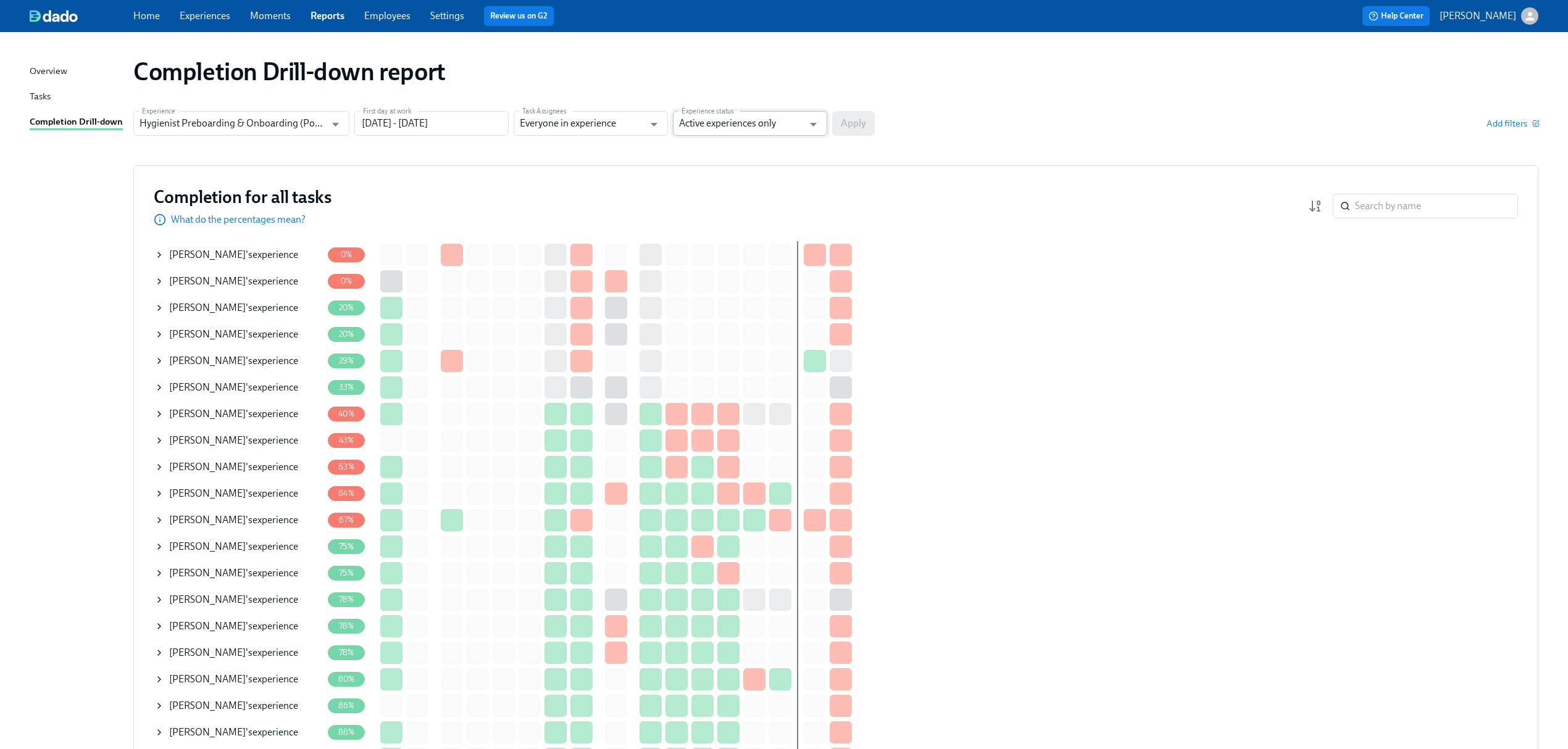
click at [721, 116] on input "Active experiences only" at bounding box center [740, 123] width 124 height 25
click at [725, 174] on li "Active and archived" at bounding box center [750, 175] width 155 height 21
type input "Active and archived"
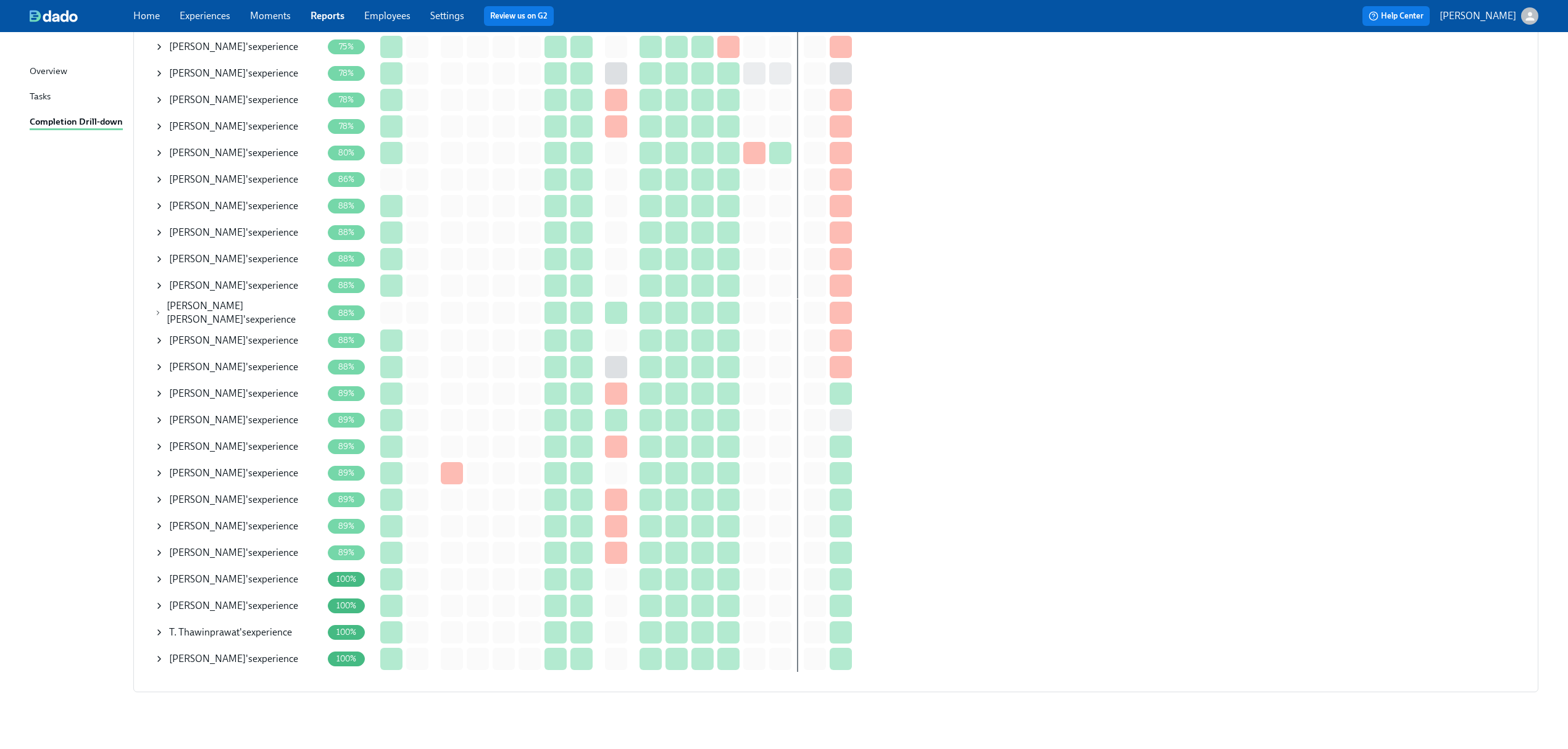
scroll to position [537, 0]
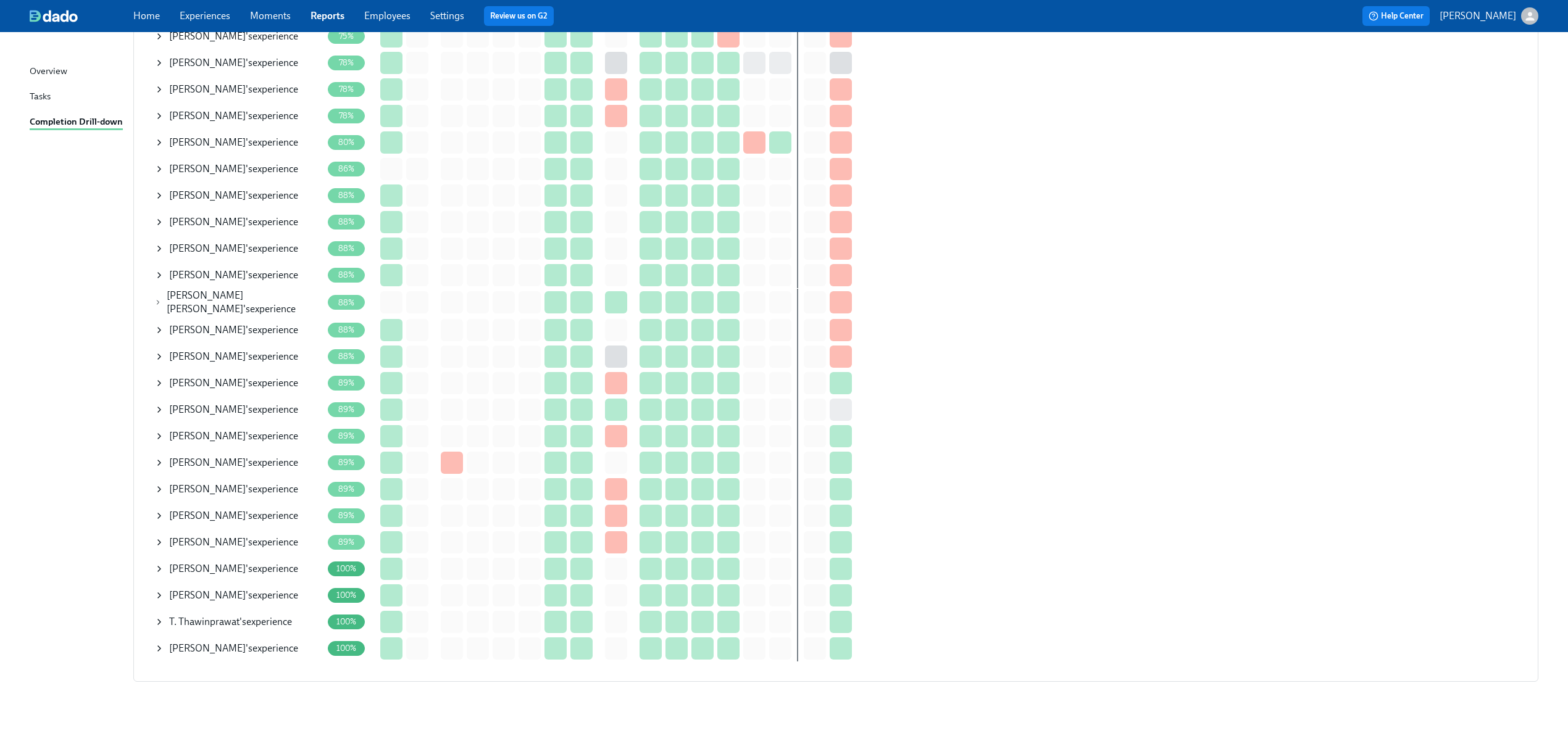
click at [158, 643] on icon at bounding box center [159, 648] width 10 height 10
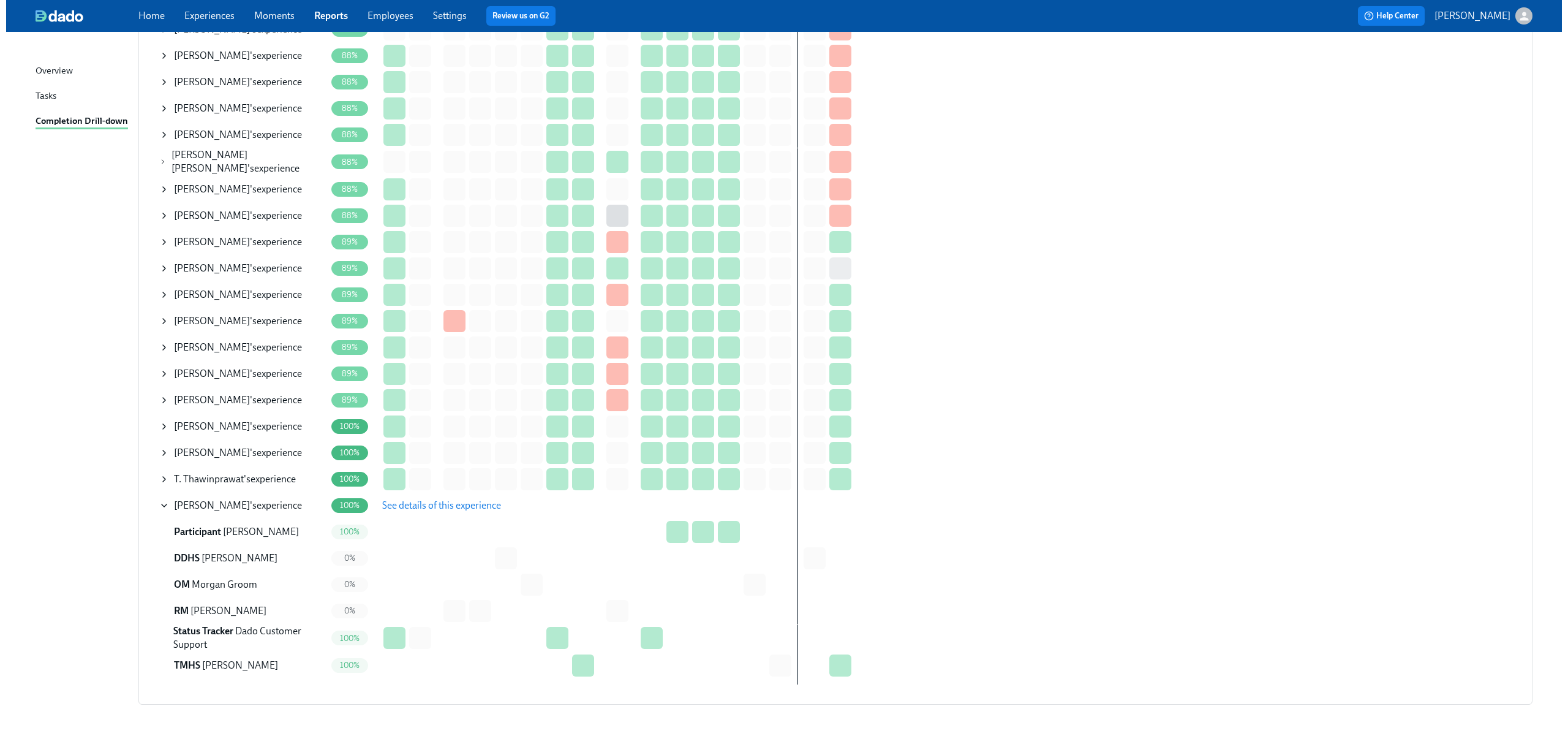
scroll to position [696, 0]
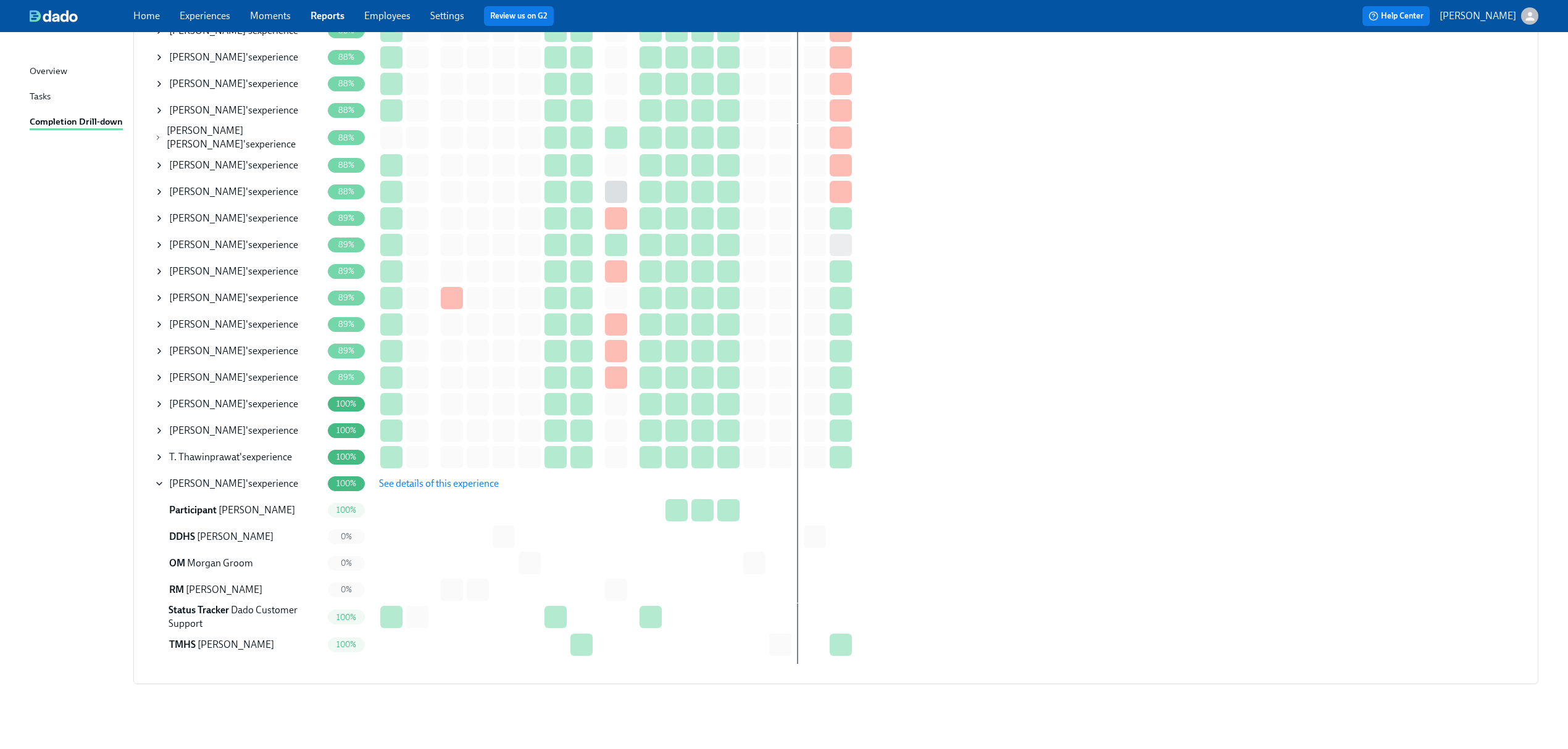
click at [438, 480] on span "See details of this experience" at bounding box center [439, 484] width 120 height 12
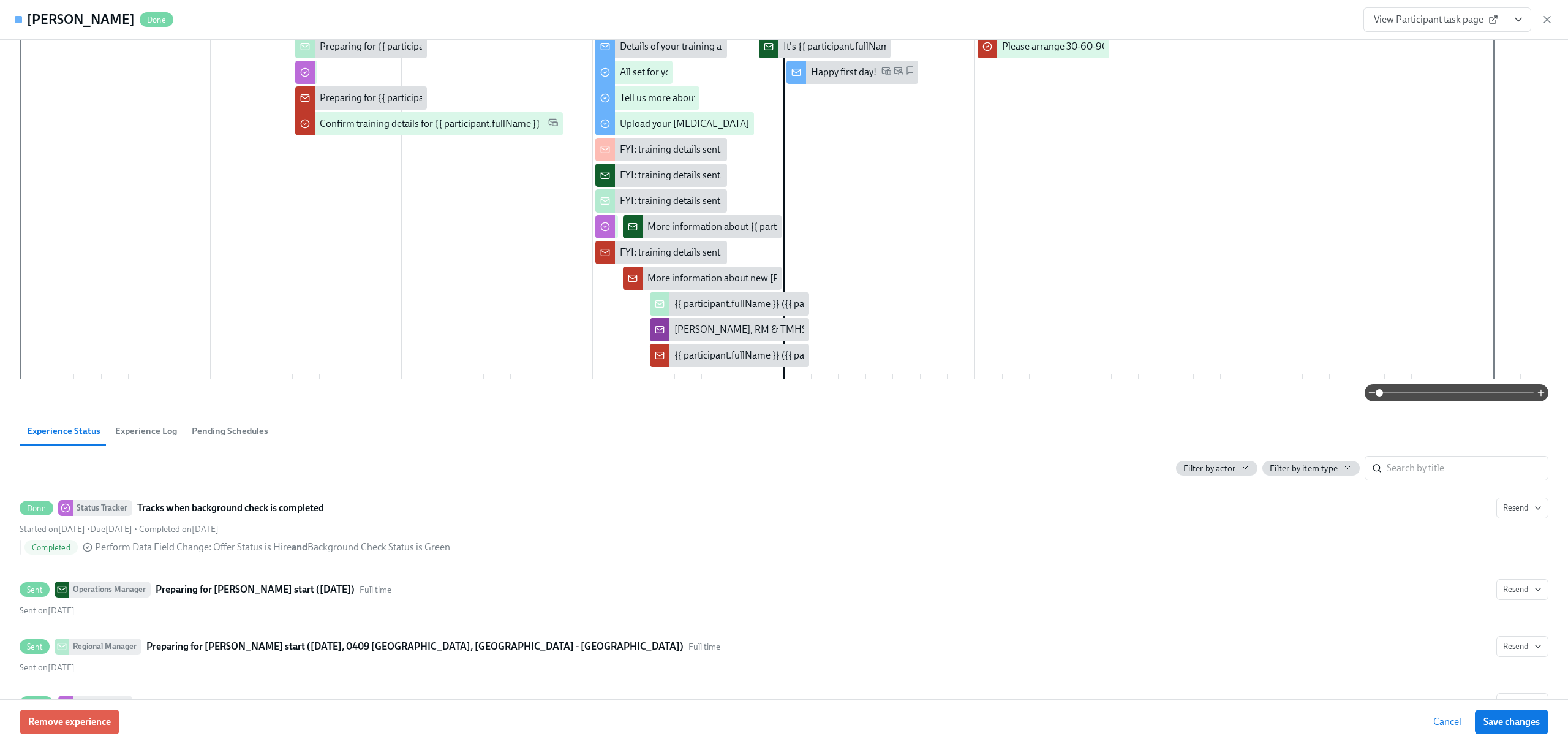
scroll to position [0, 0]
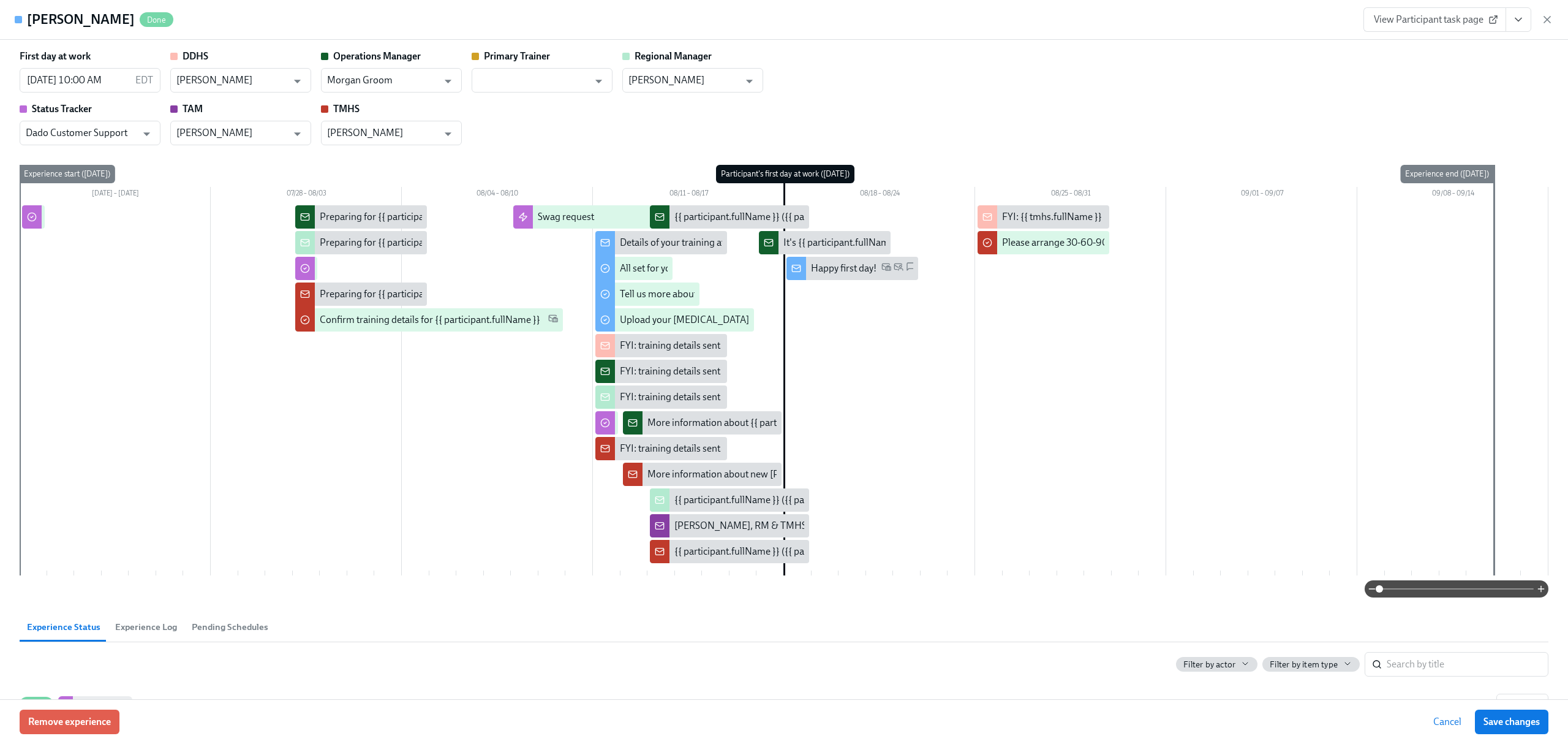
click at [1400, 16] on span "View Participant task page" at bounding box center [1435, 19] width 122 height 12
click at [1519, 16] on icon "View task page" at bounding box center [1518, 19] width 12 height 12
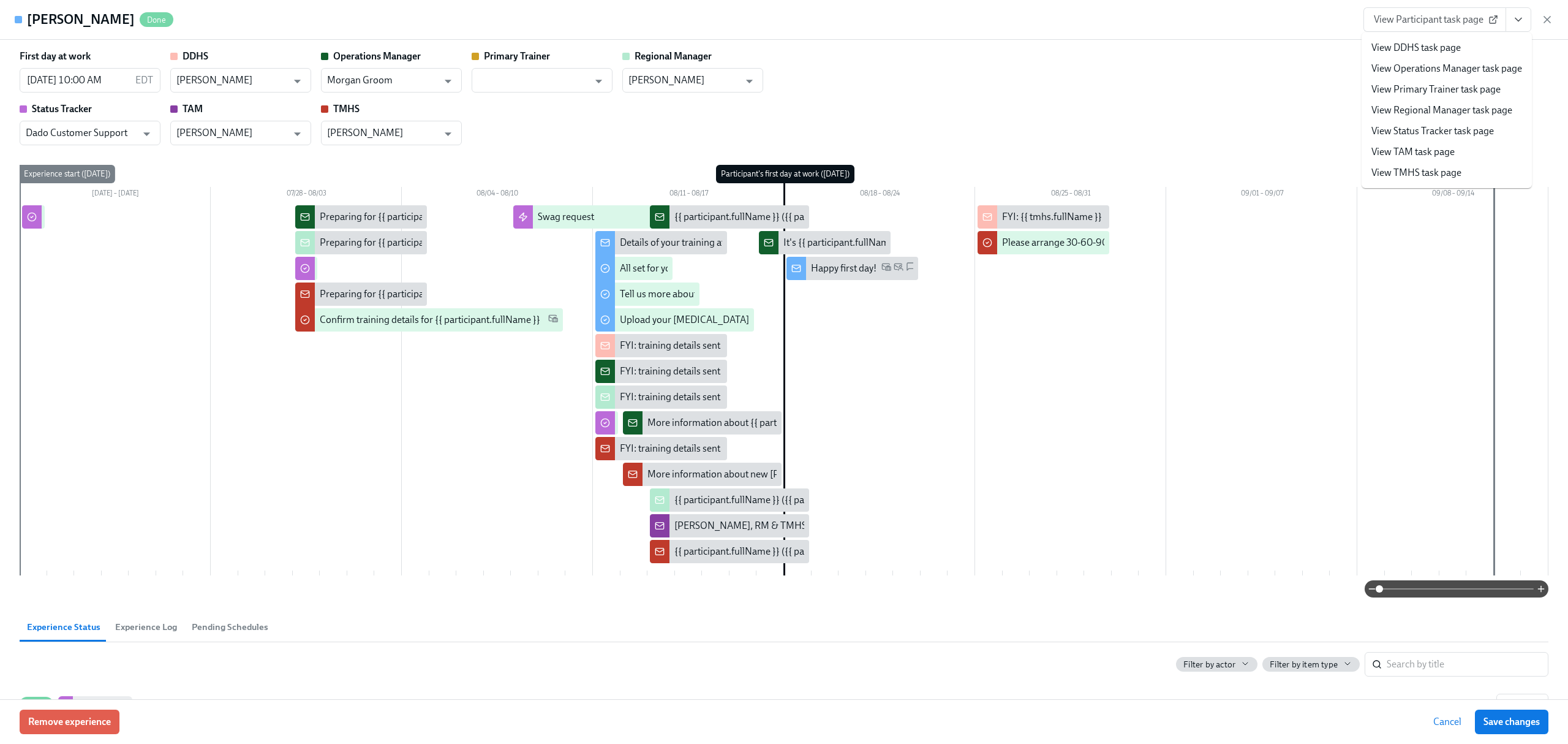
click at [1469, 153] on li "View TAM task page" at bounding box center [1447, 152] width 170 height 21
click at [1404, 153] on link "View TAM task page" at bounding box center [1413, 152] width 83 height 13
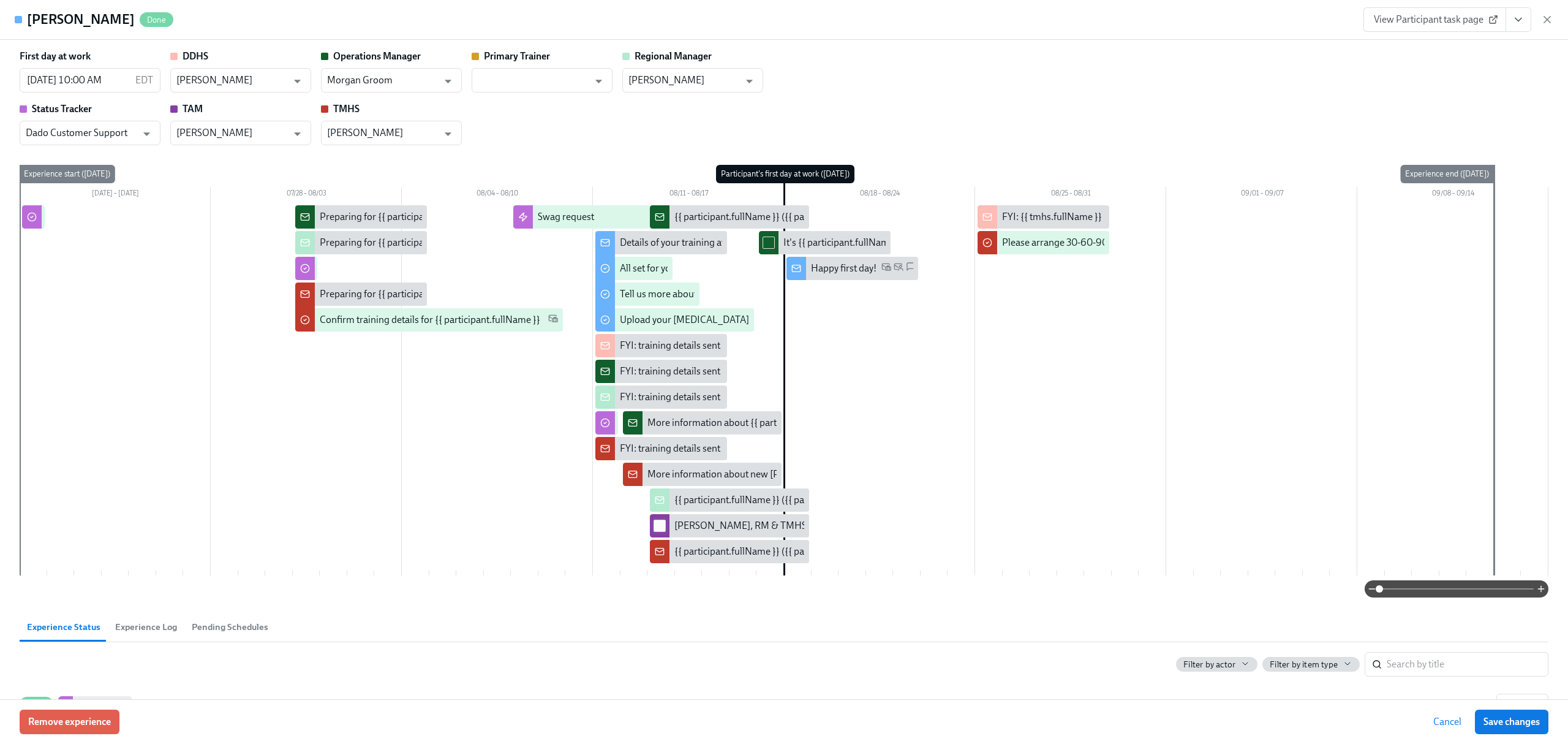
click at [654, 530] on input "checkbox" at bounding box center [660, 525] width 11 height 11
click at [659, 530] on input "checkbox" at bounding box center [660, 525] width 11 height 11
checkbox input "false"
click at [718, 530] on div "[PERSON_NAME], RM & TMHS notified about {{ participant.fullName }} passing back…" at bounding box center [881, 526] width 412 height 13
click at [7, 364] on div "First day at work [DATE] 10:00 AM EDT ​ DDHS [PERSON_NAME] ​ Operations Manager…" at bounding box center [784, 369] width 1568 height 659
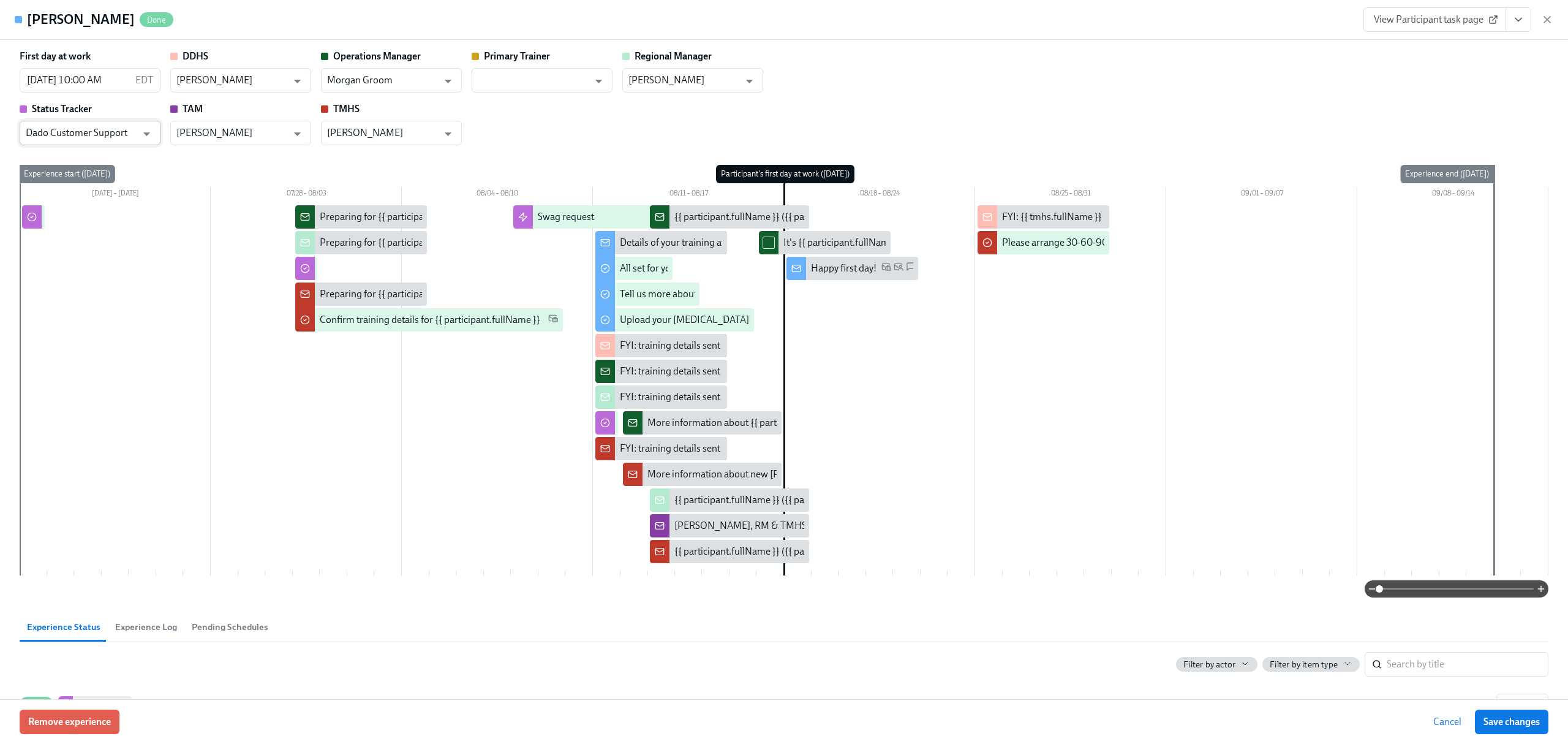
click at [133, 133] on input "Dado Customer Support" at bounding box center [81, 133] width 111 height 25
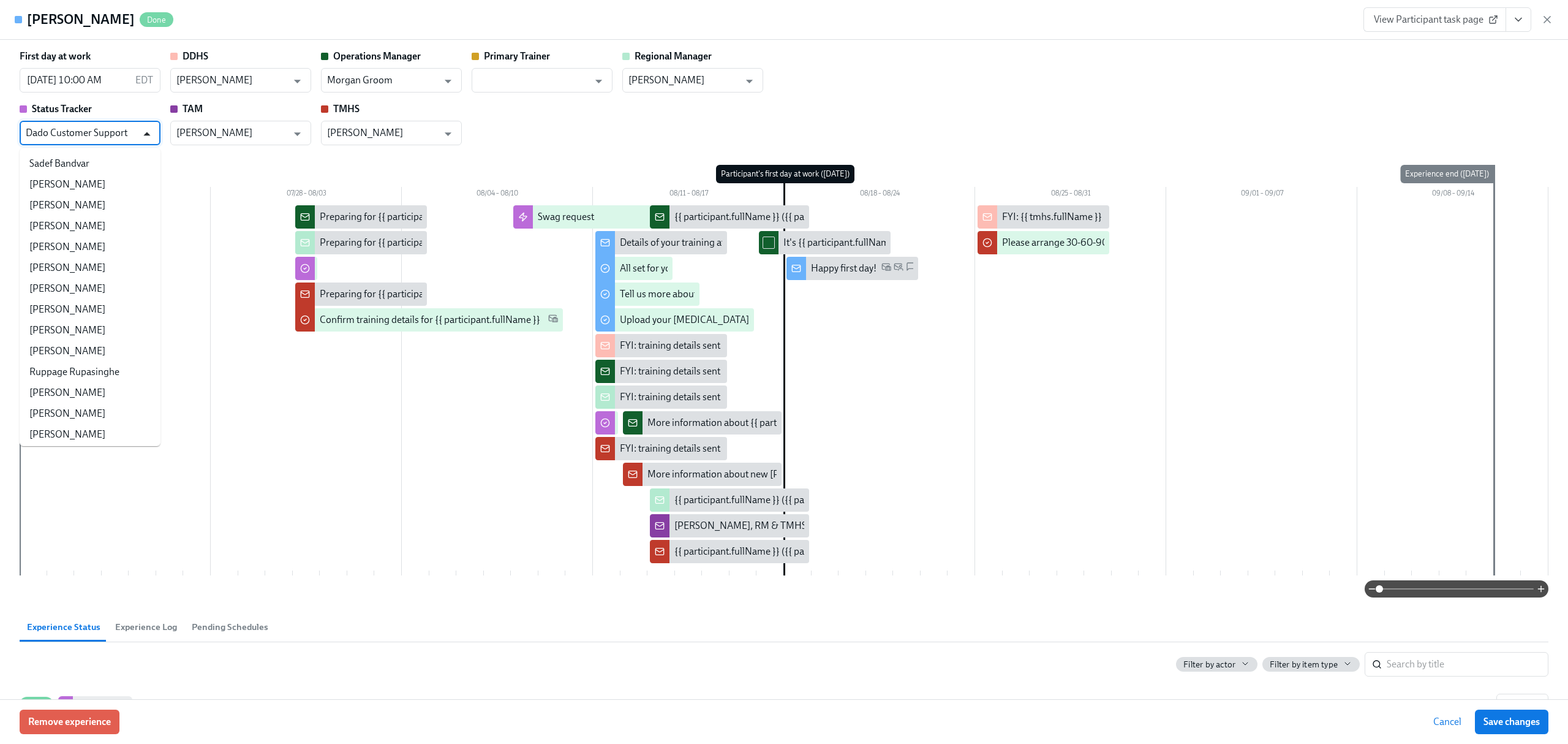
scroll to position [66257, 0]
click at [152, 136] on icon "Close" at bounding box center [147, 134] width 16 height 16
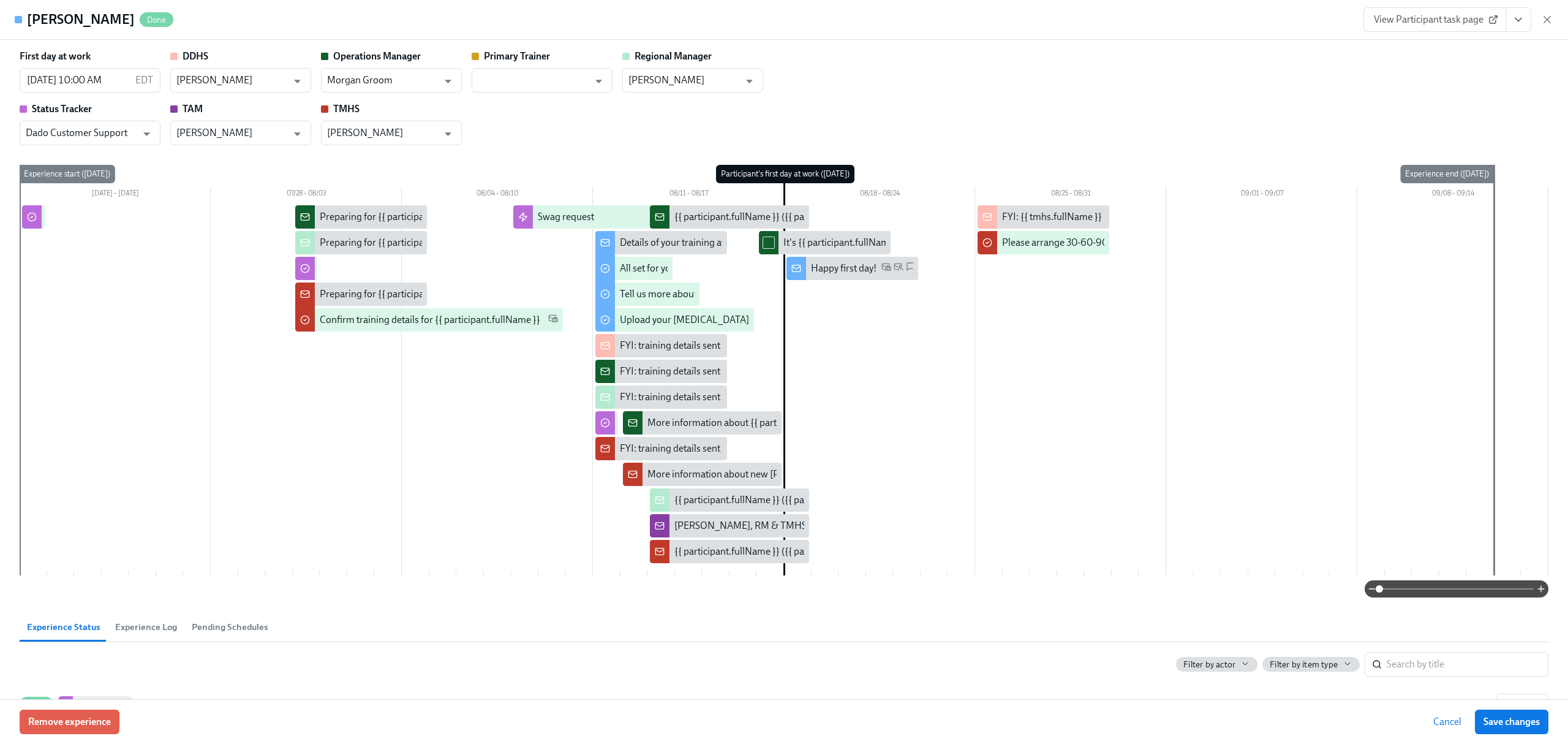
click at [1376, 592] on span at bounding box center [1380, 589] width 7 height 7
click at [1376, 589] on span at bounding box center [1380, 589] width 7 height 7
click at [1208, 667] on span "Filter by actor" at bounding box center [1209, 664] width 52 height 12
click at [1185, 572] on input "All" at bounding box center [1180, 570] width 11 height 11
checkbox input "false"
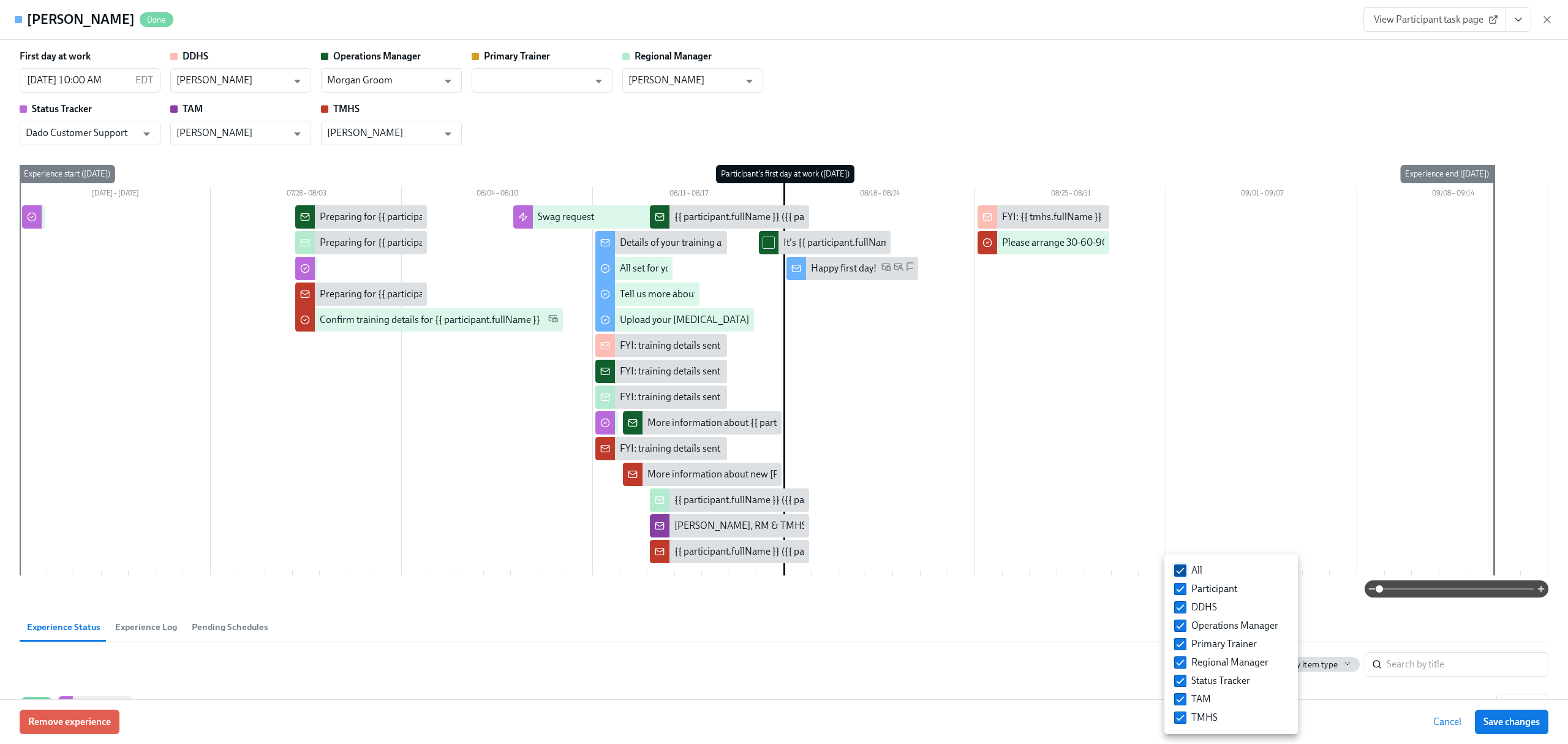
checkbox input "false"
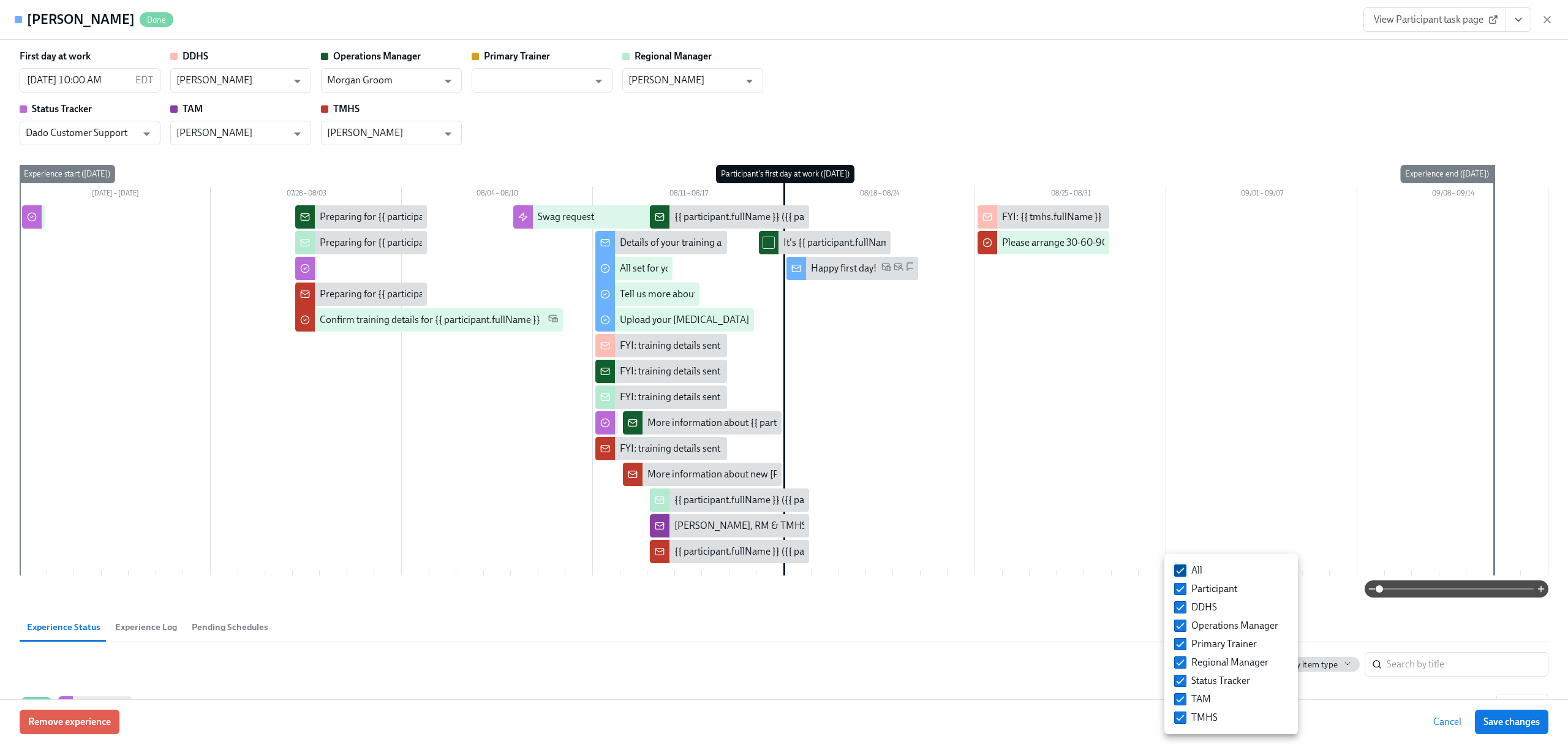
checkbox input "false"
click at [1181, 700] on input "TAM" at bounding box center [1180, 699] width 11 height 11
checkbox input "true"
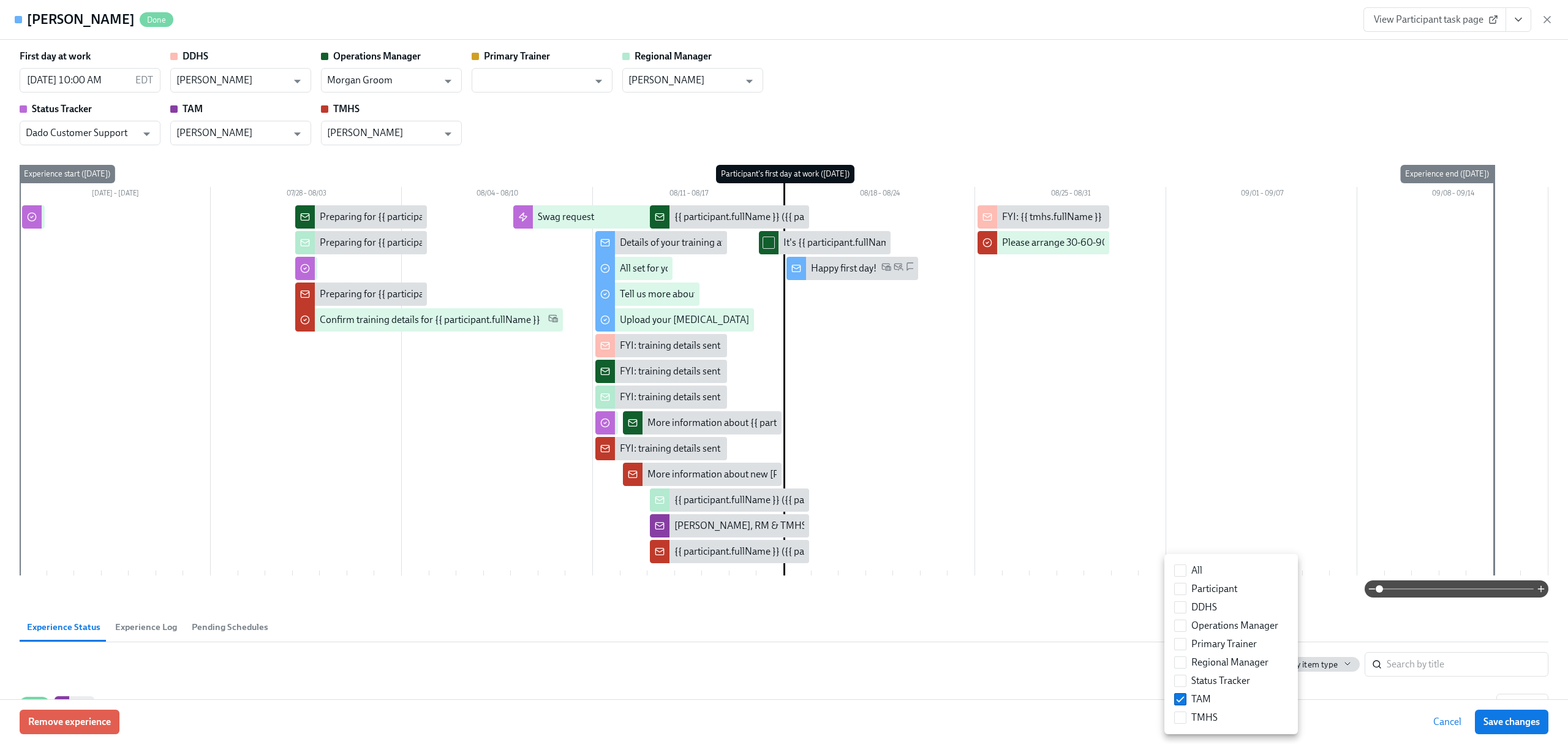
click at [1520, 724] on div at bounding box center [784, 372] width 1568 height 744
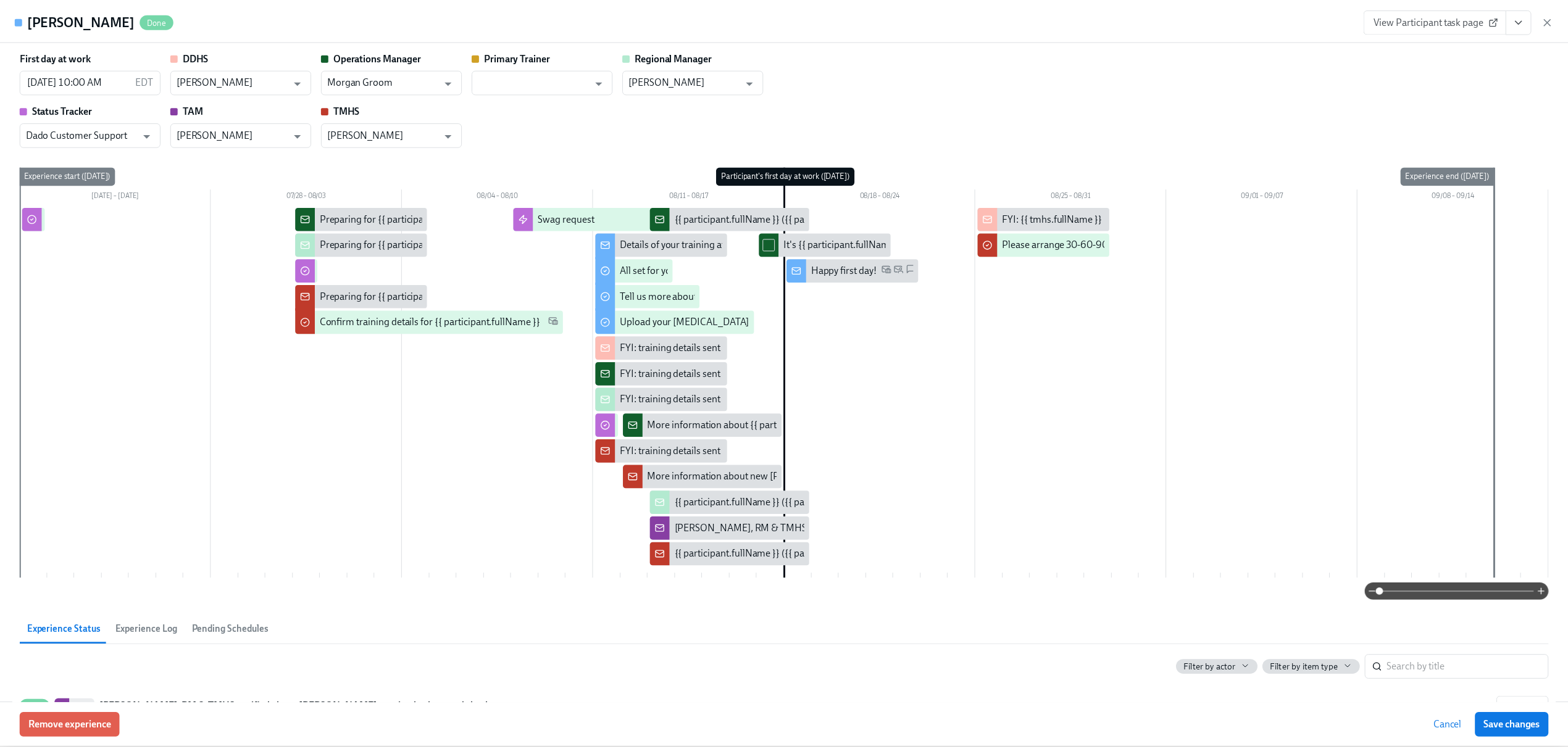
scroll to position [55, 0]
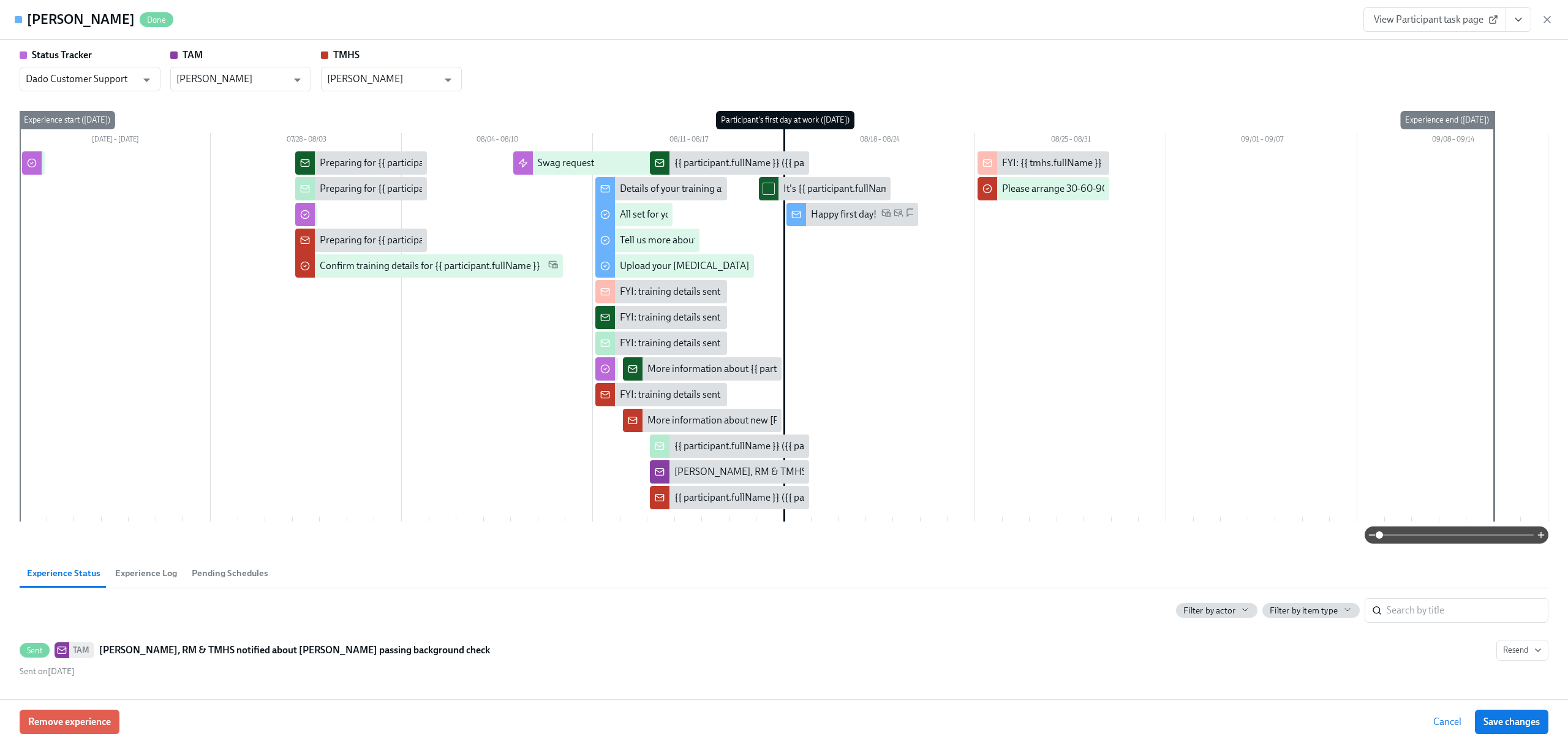
click at [1220, 610] on span "Filter by actor" at bounding box center [1209, 611] width 52 height 12
click at [1183, 699] on input "TAM" at bounding box center [1180, 699] width 11 height 11
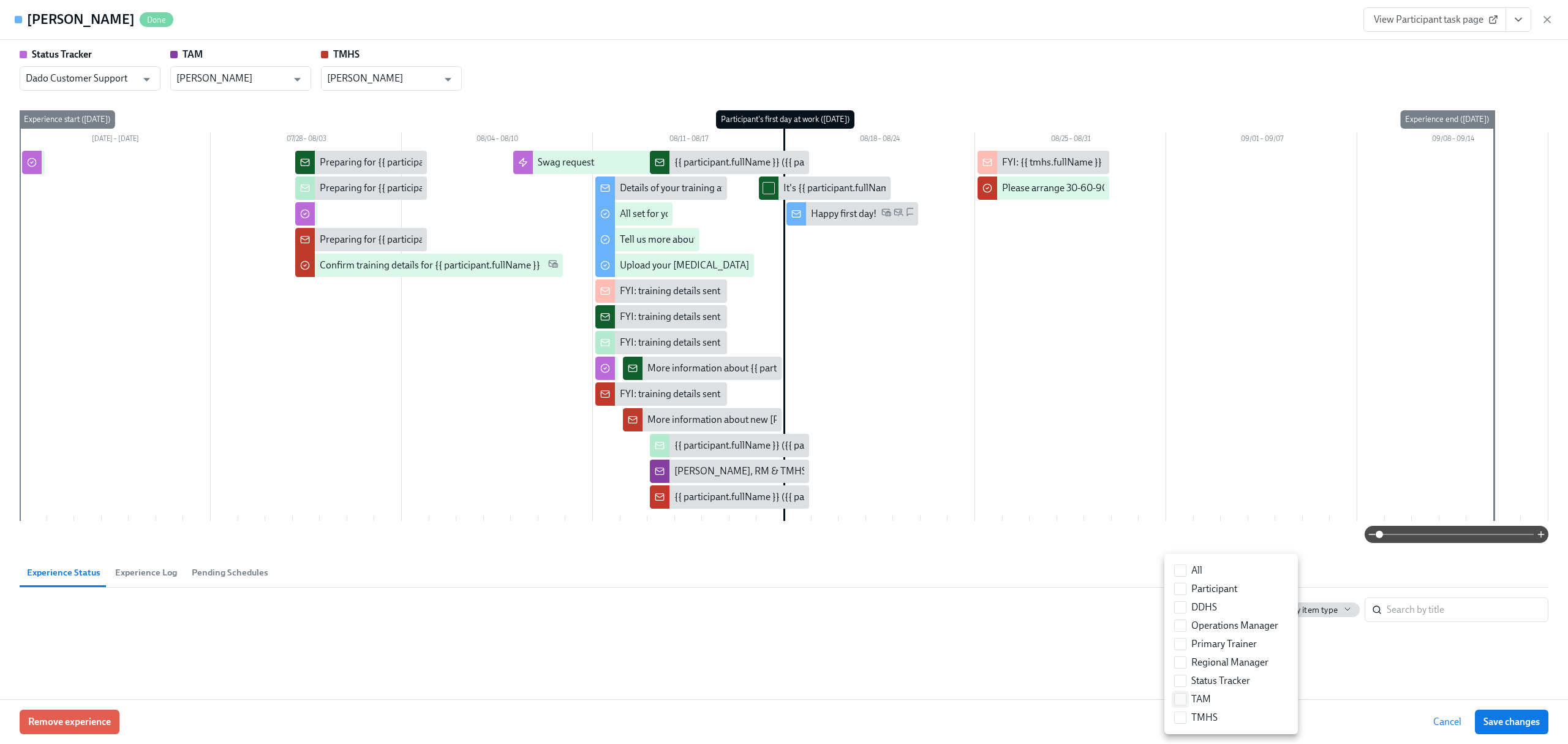
click at [1182, 706] on label "TAM" at bounding box center [1193, 699] width 47 height 19
click at [1182, 705] on input "TAM" at bounding box center [1180, 699] width 11 height 11
checkbox input "true"
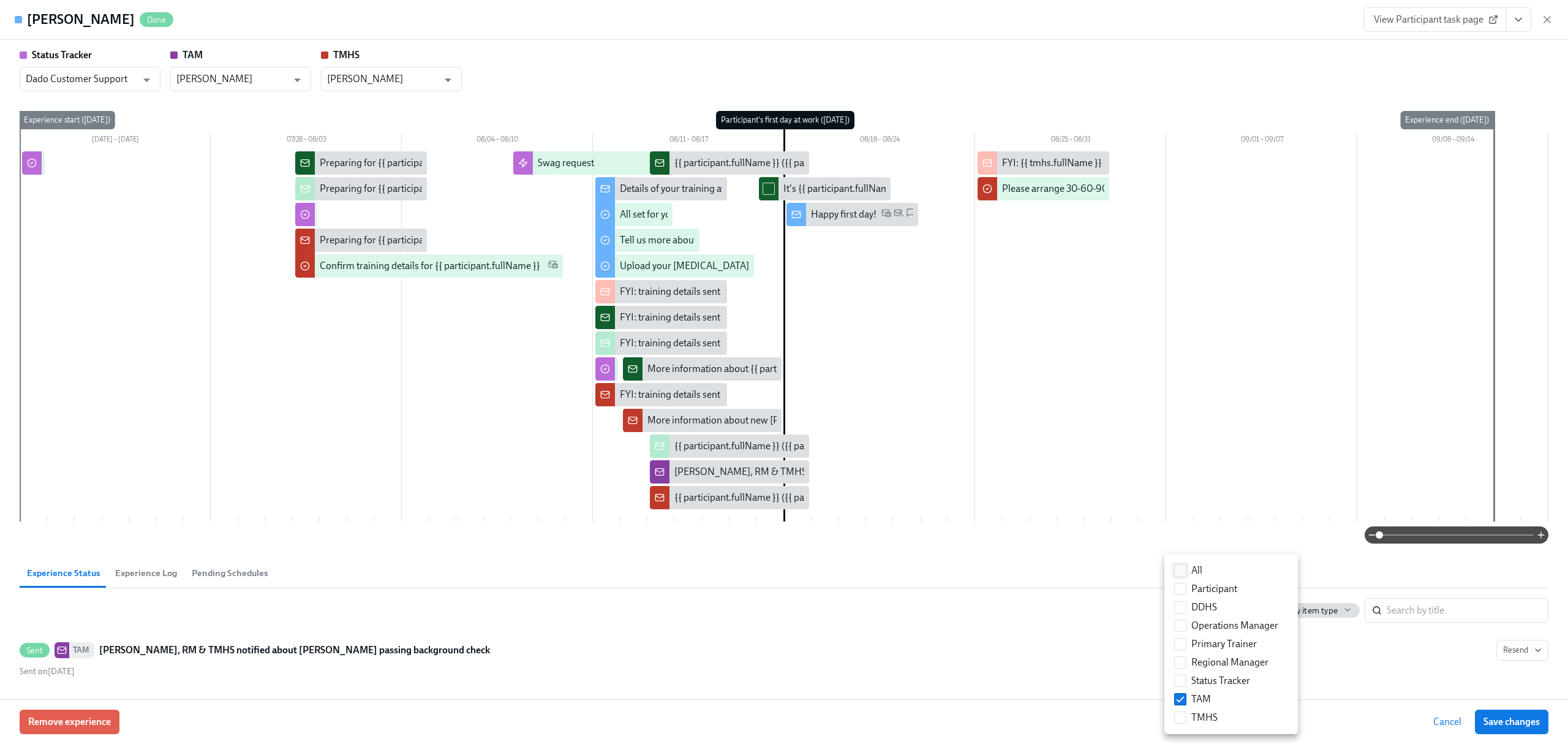
click at [1179, 568] on input "All" at bounding box center [1180, 570] width 11 height 11
checkbox input "true"
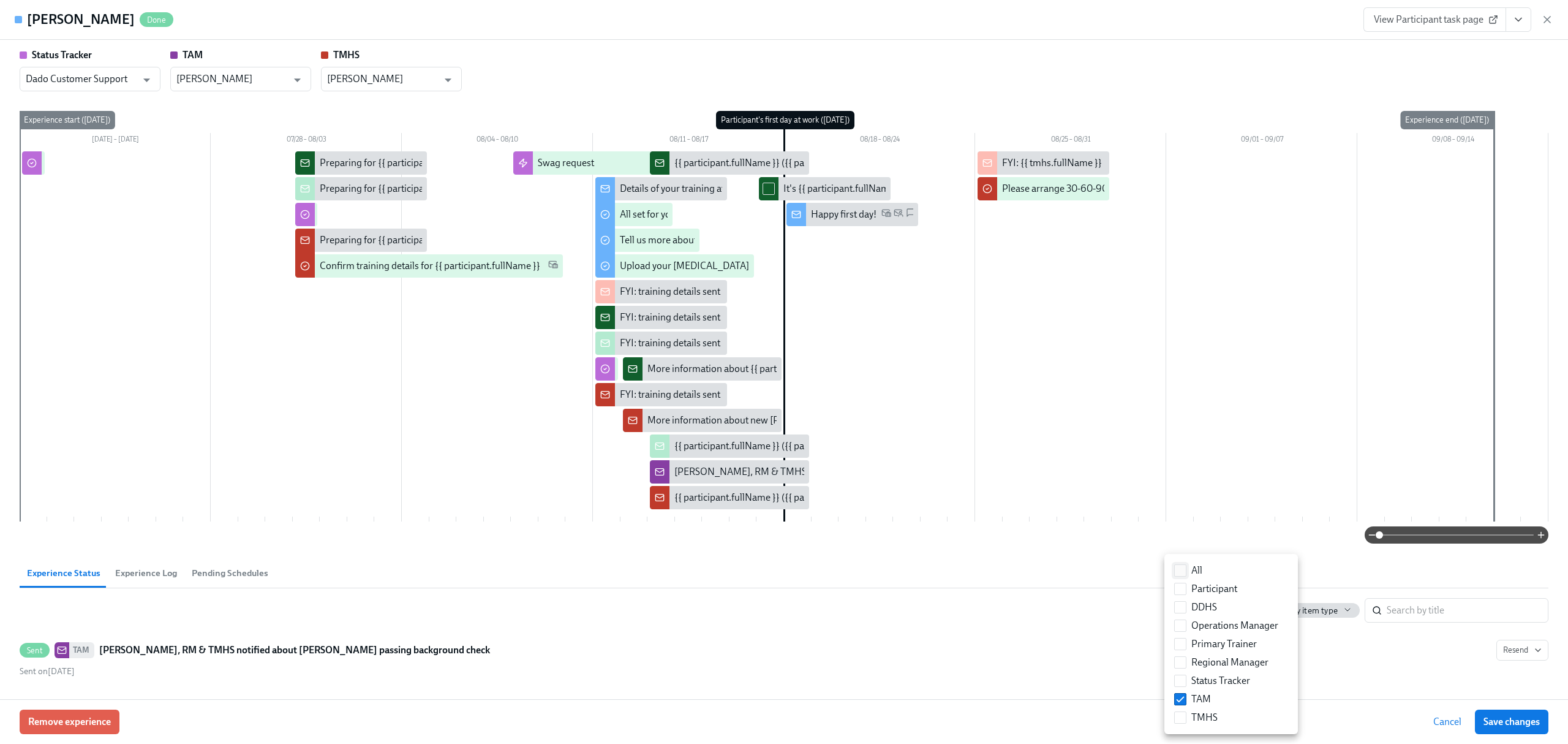
checkbox input "true"
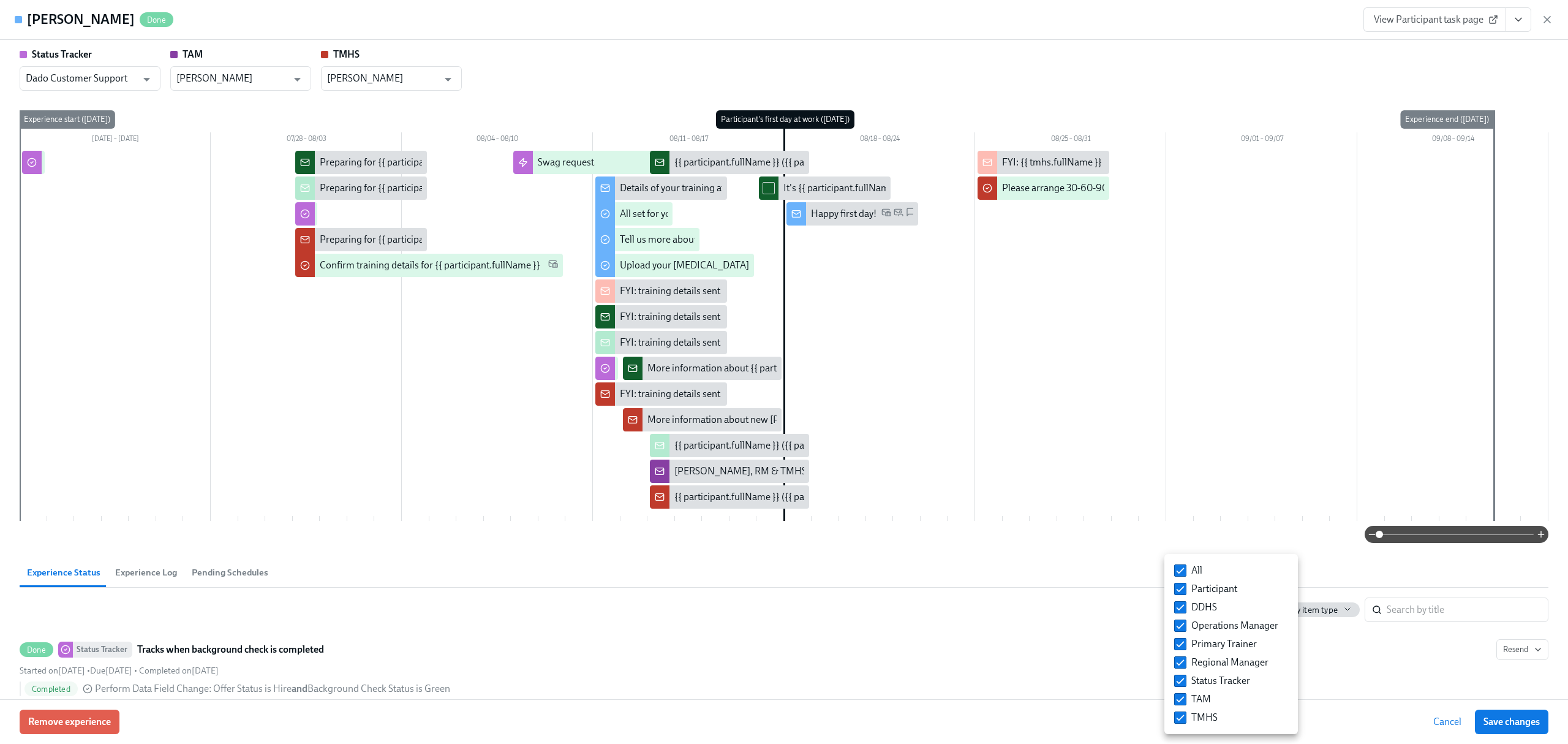
click at [1098, 614] on div at bounding box center [784, 372] width 1568 height 744
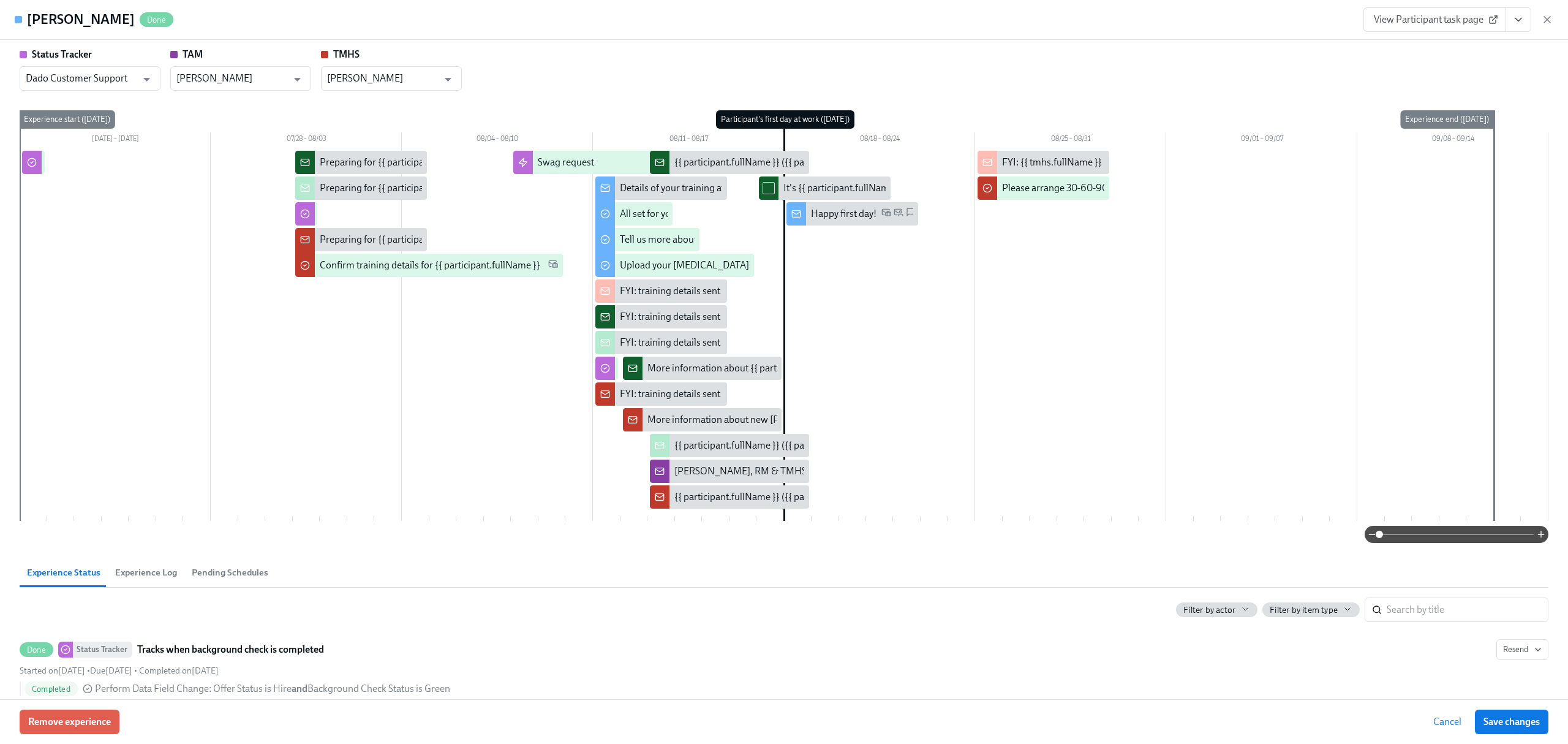
click at [1439, 725] on span "Cancel" at bounding box center [1447, 722] width 28 height 12
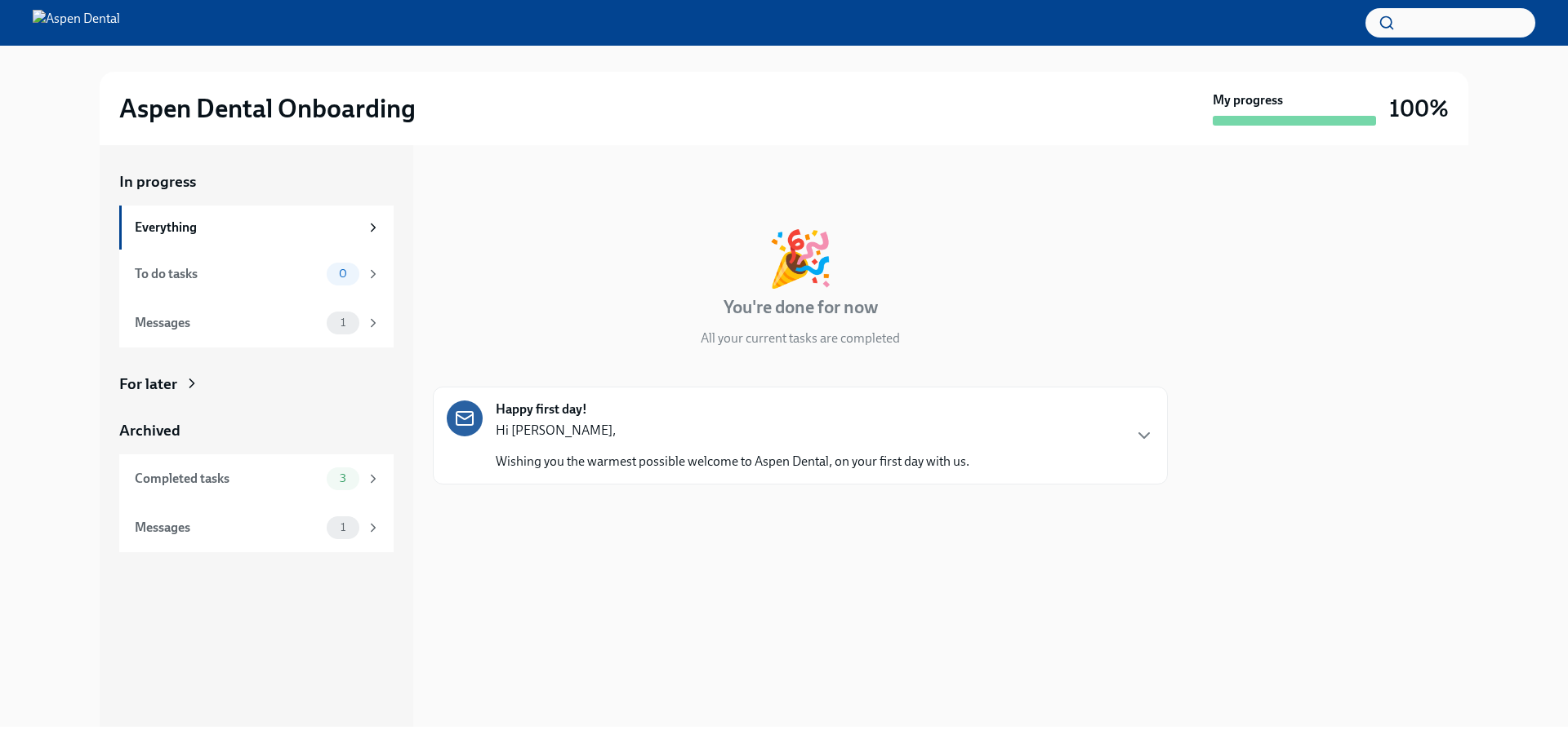
click at [888, 431] on p "Hi Julie," at bounding box center [731, 431] width 473 height 18
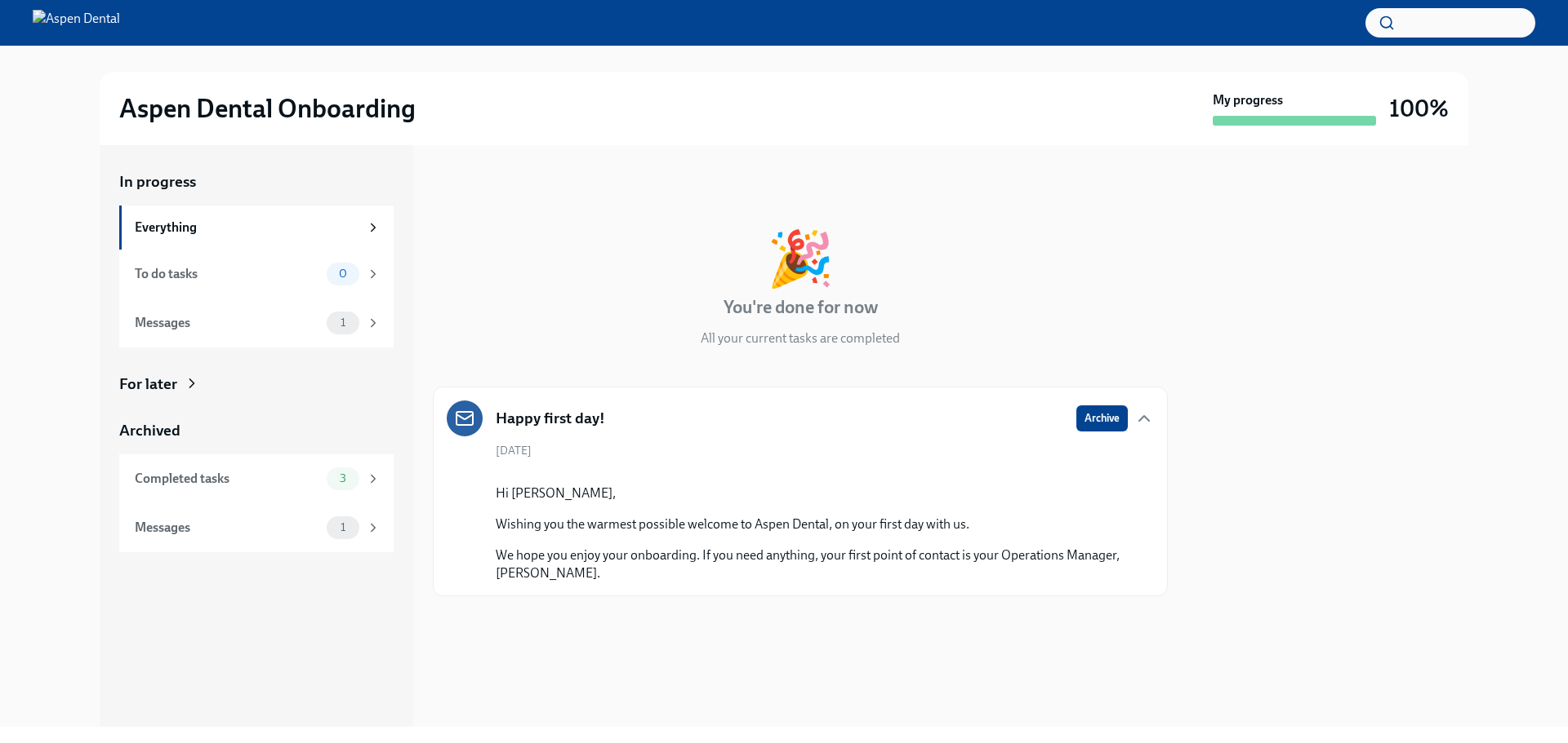
scroll to position [258, 0]
click at [197, 483] on div "Completed tasks" at bounding box center [227, 479] width 186 height 18
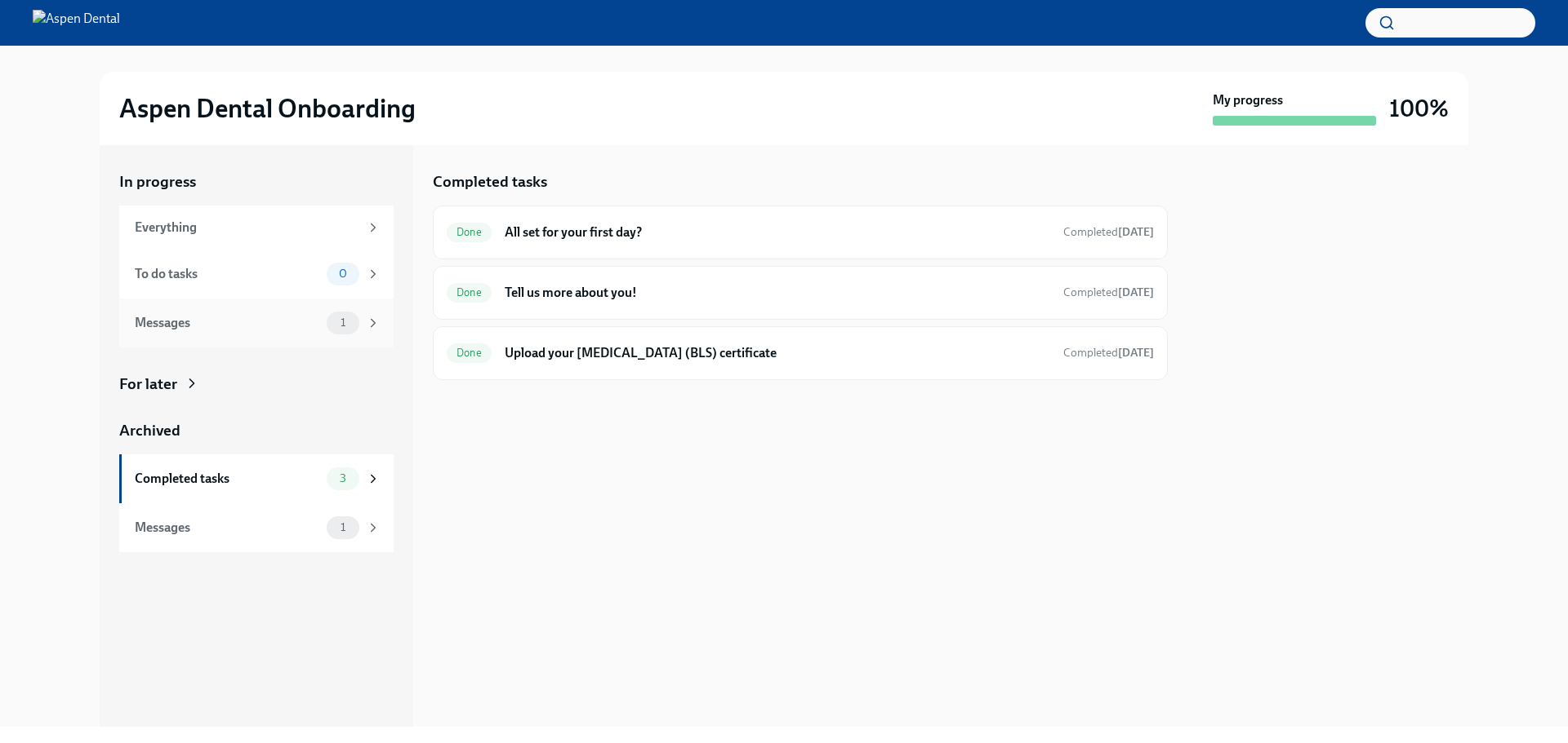
click at [168, 314] on div "Messages" at bounding box center [227, 323] width 186 height 18
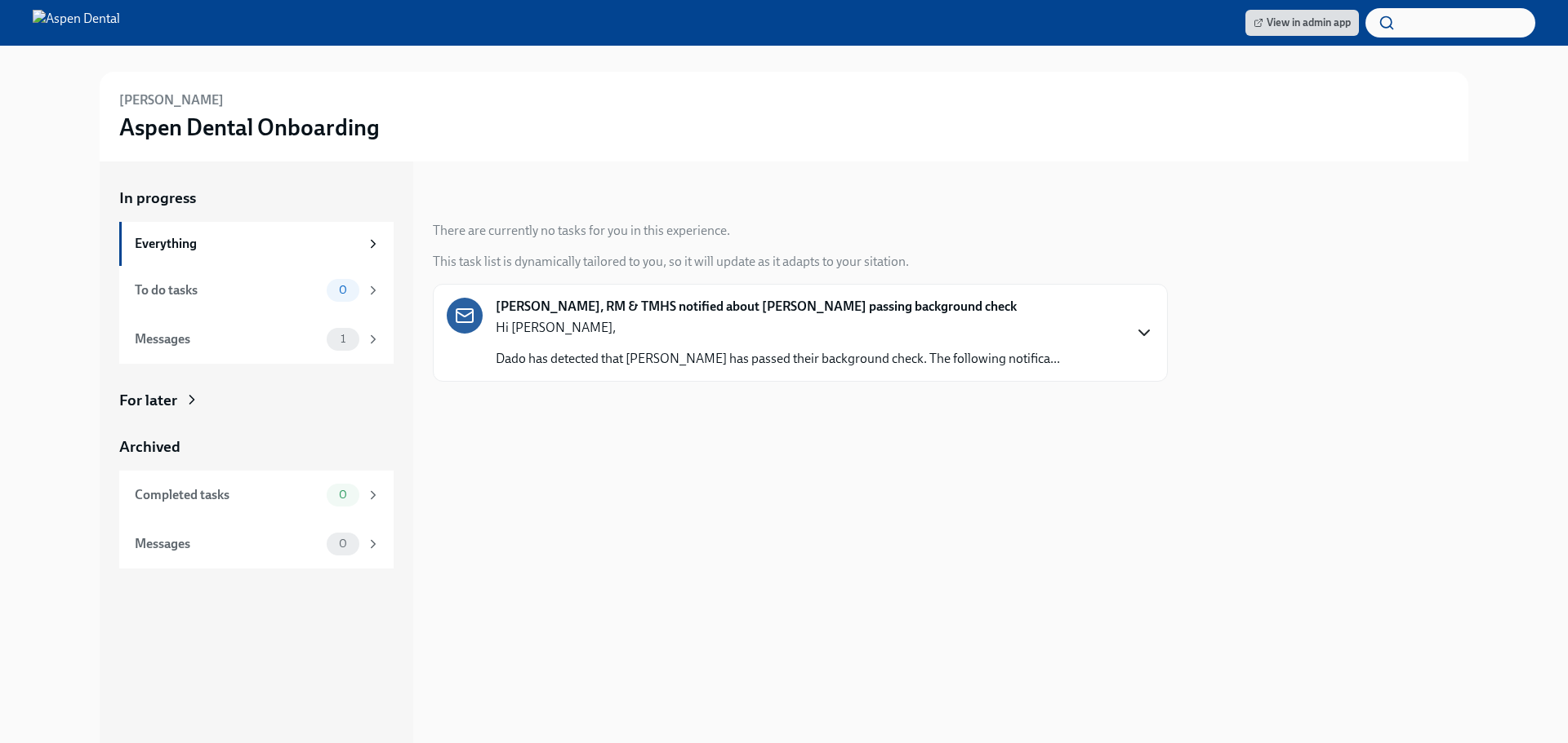
click at [1147, 332] on icon "button" at bounding box center [1144, 332] width 10 height 5
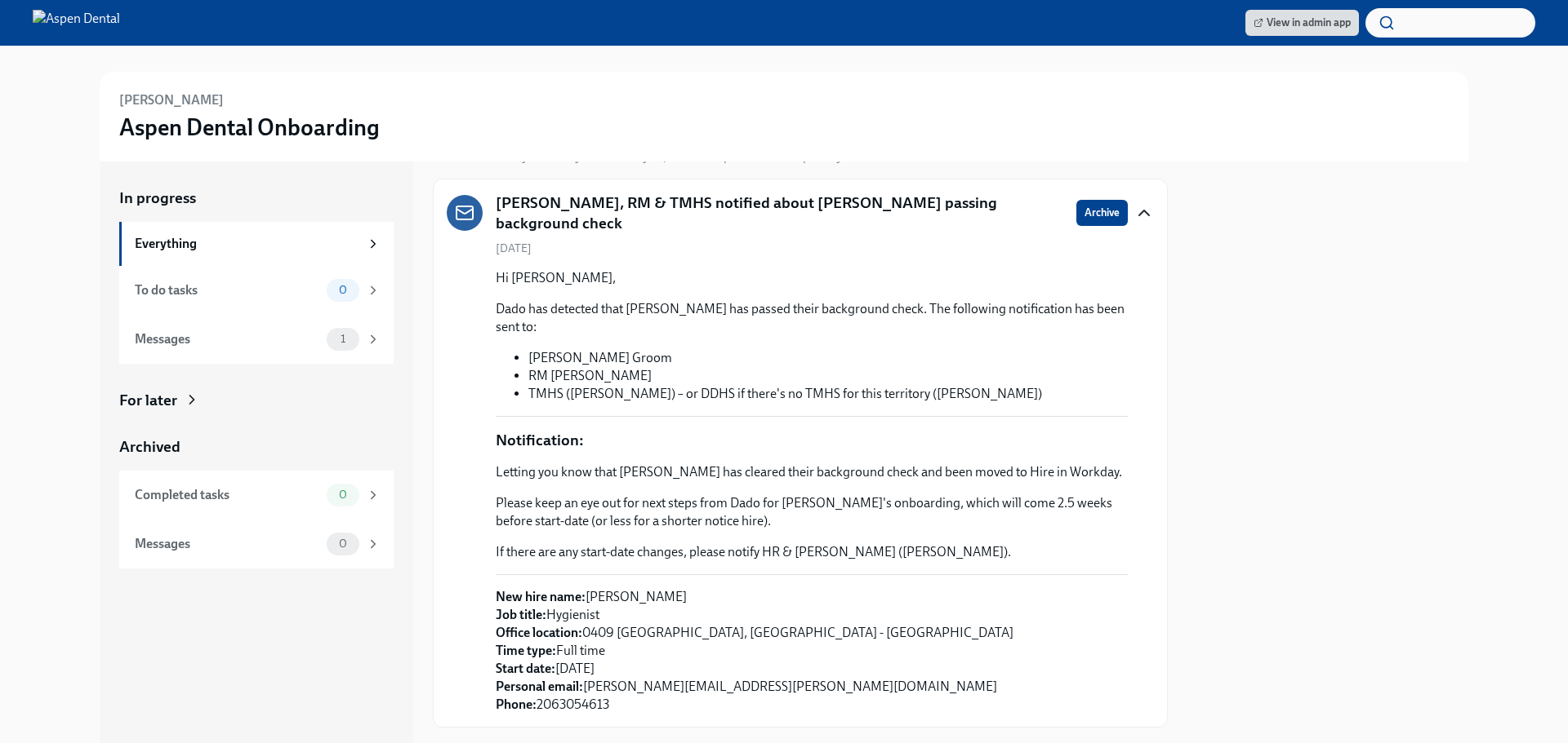
scroll to position [118, 0]
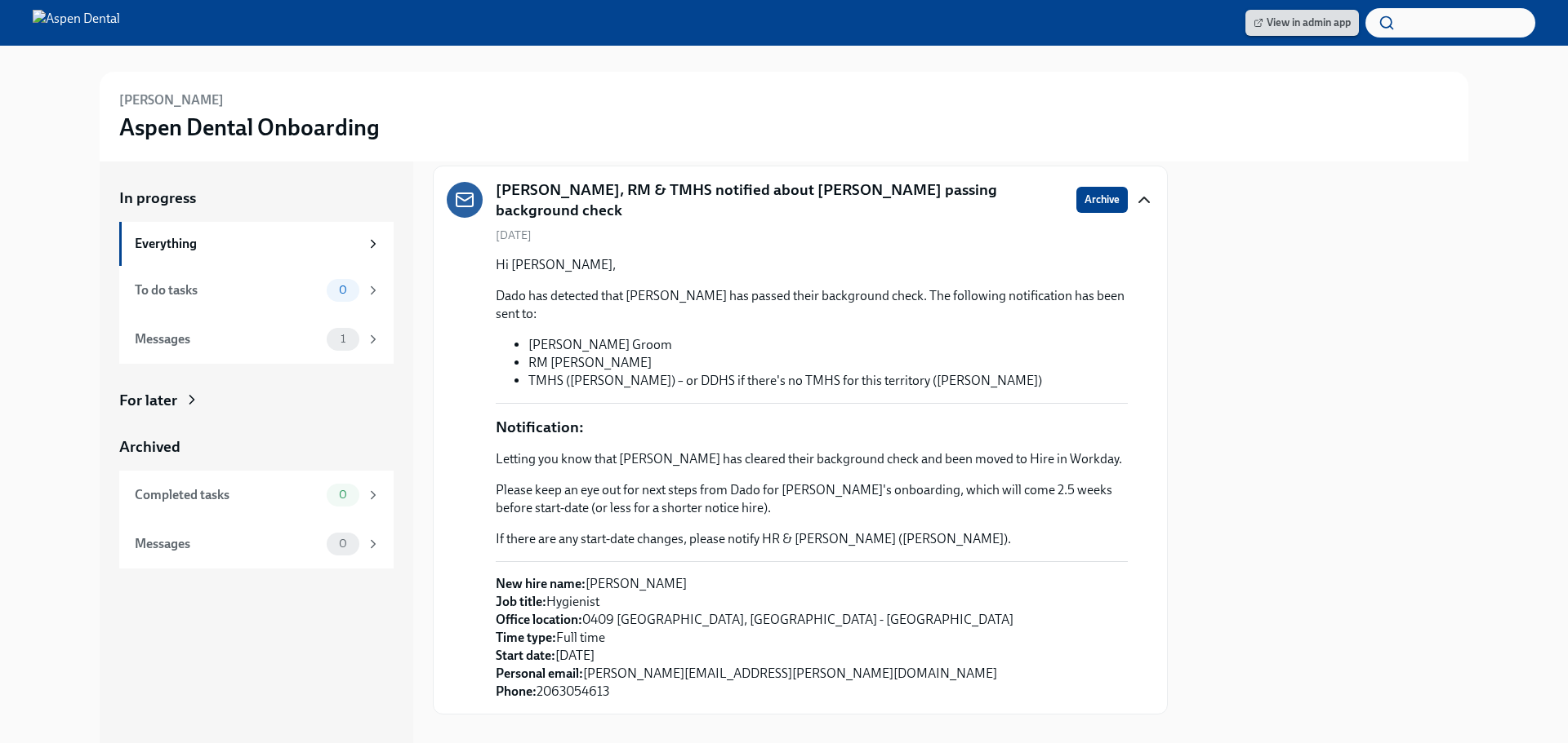
click at [1285, 24] on span "View in admin app" at bounding box center [1302, 23] width 97 height 16
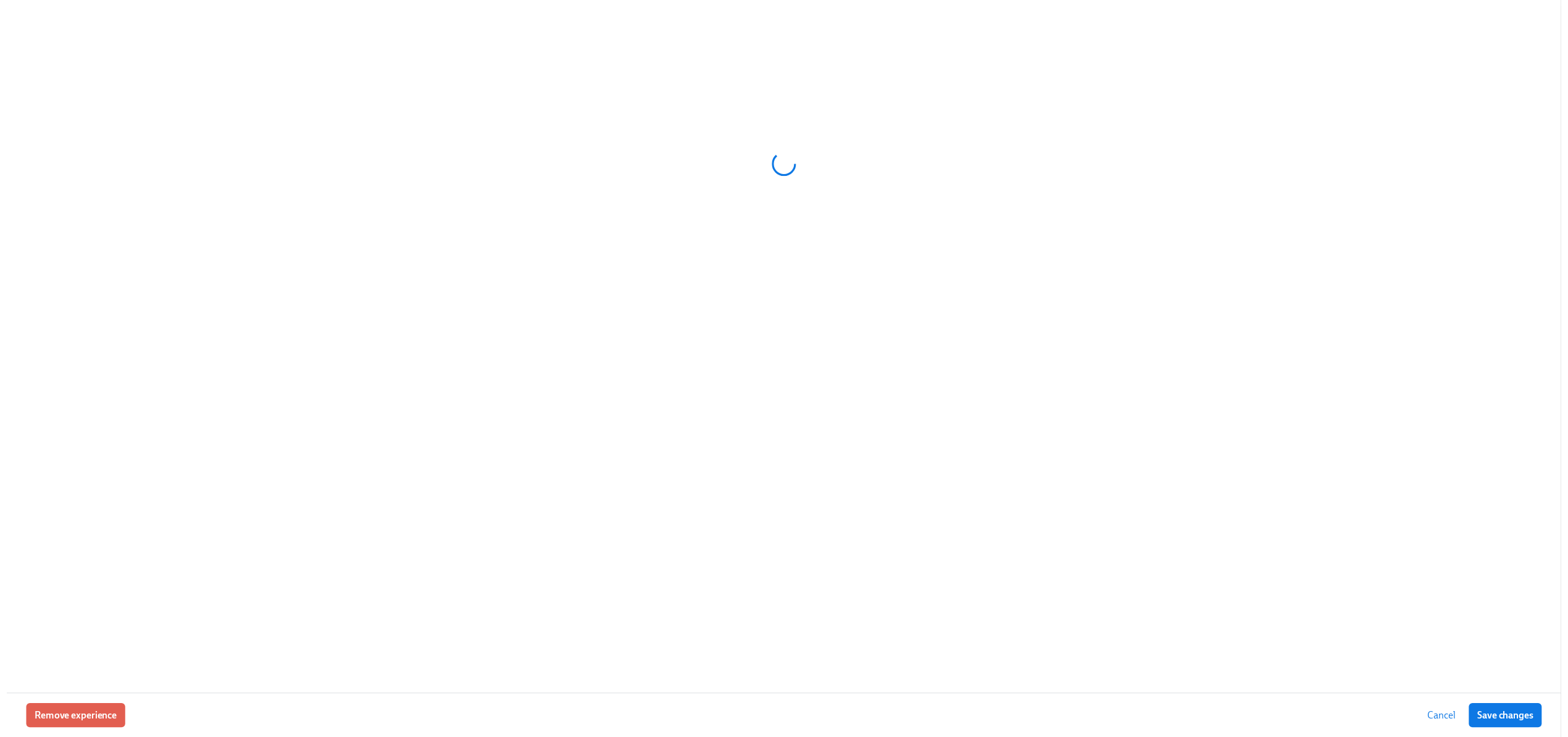
scroll to position [0, 11503]
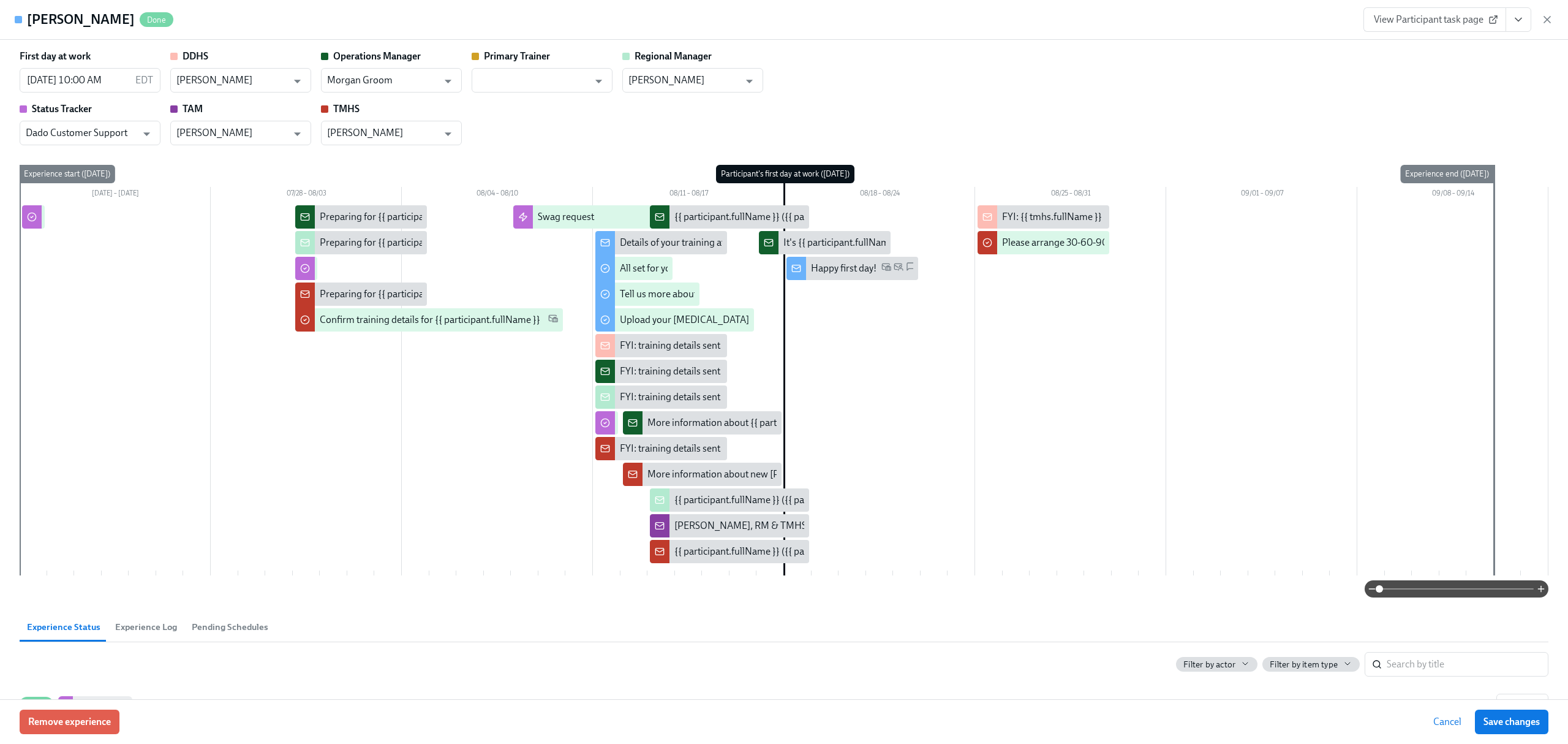
type input "[PERSON_NAME]"
type input "Morgan Groom"
type input "[PERSON_NAME]"
type input "Dado Customer Support"
type input "[PERSON_NAME]"
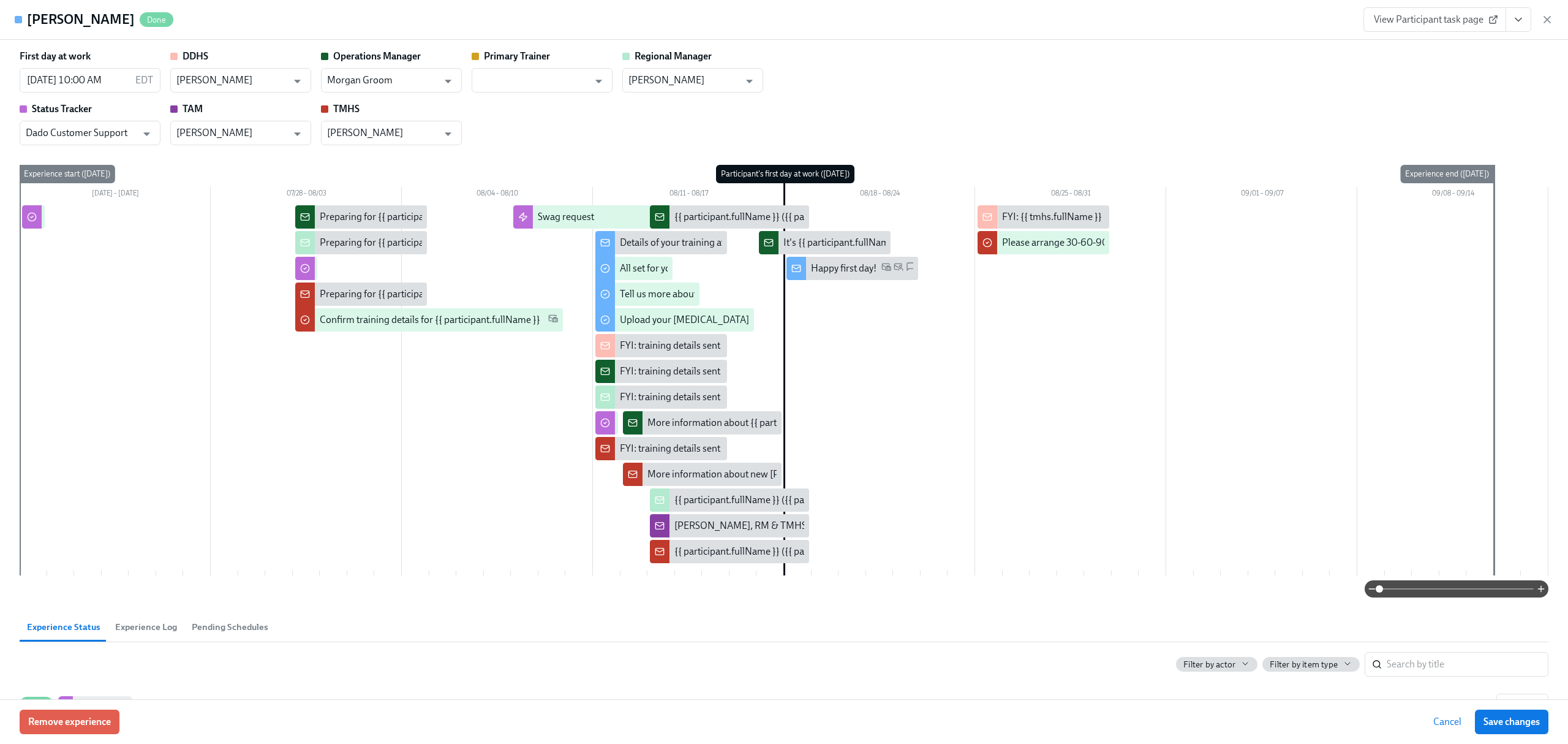
type input "[PERSON_NAME]"
type input "Morgan Groom"
type input "[PERSON_NAME]"
type input "Dado Customer Support"
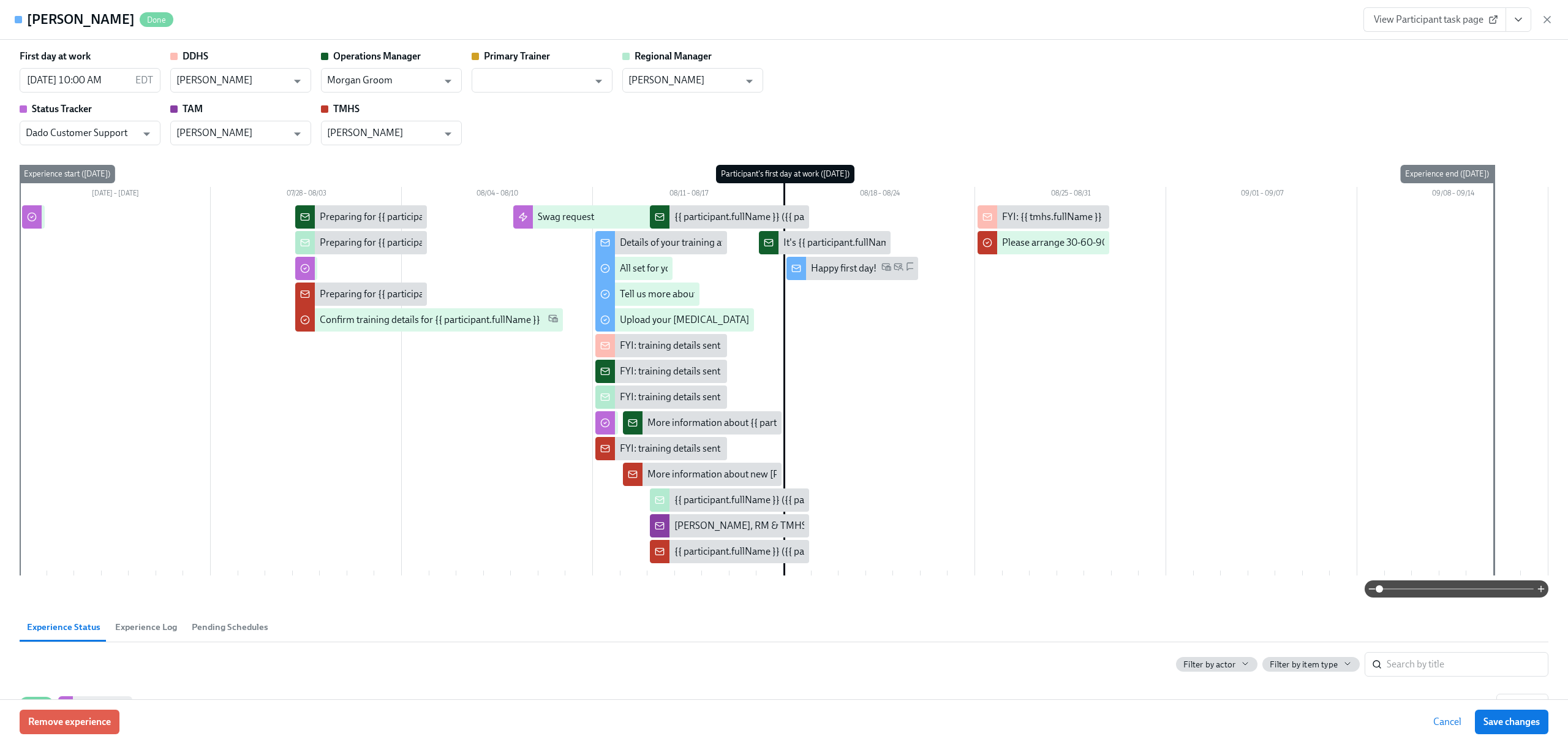
type input "[PERSON_NAME]"
click at [1549, 16] on icon "button" at bounding box center [1547, 19] width 6 height 6
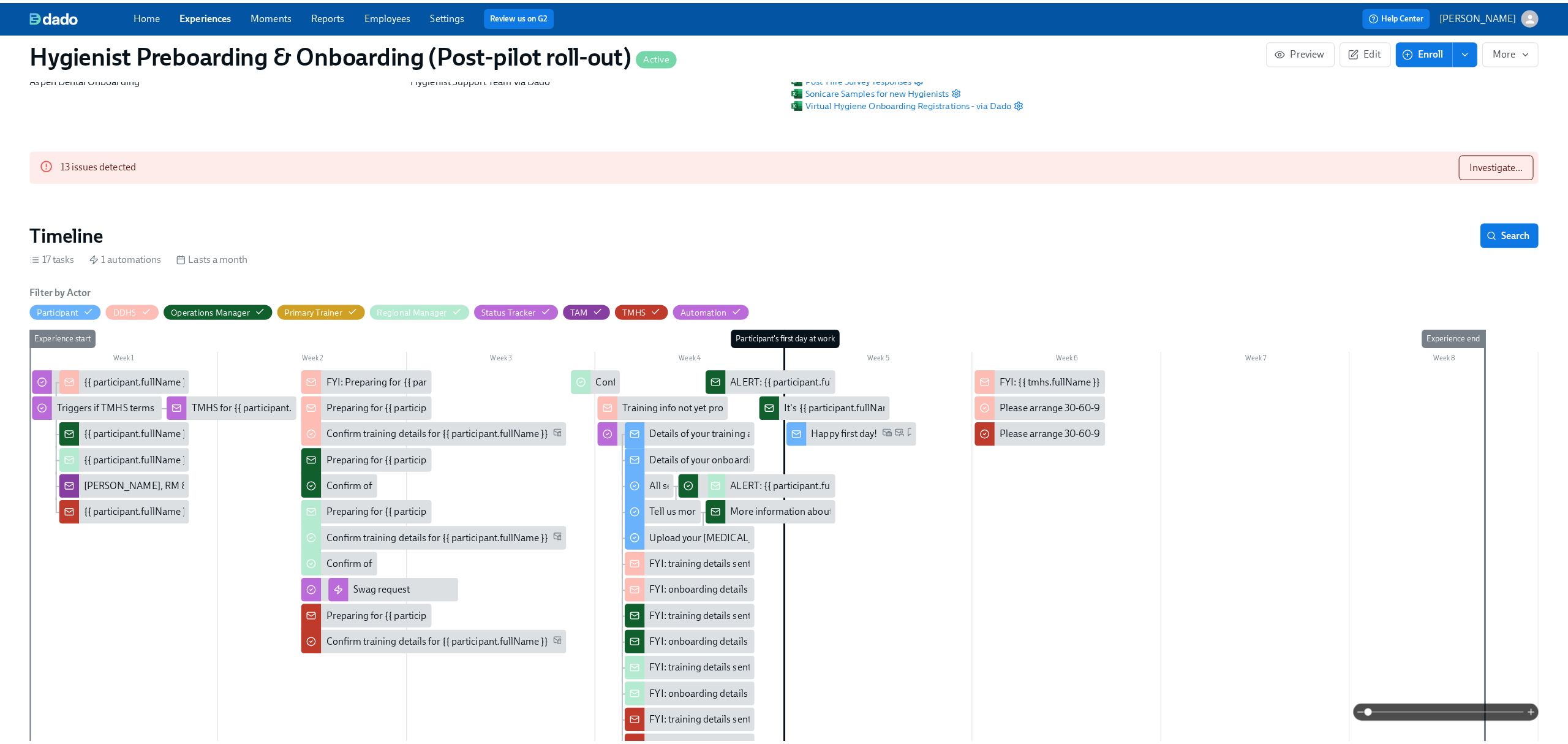
scroll to position [81, 0]
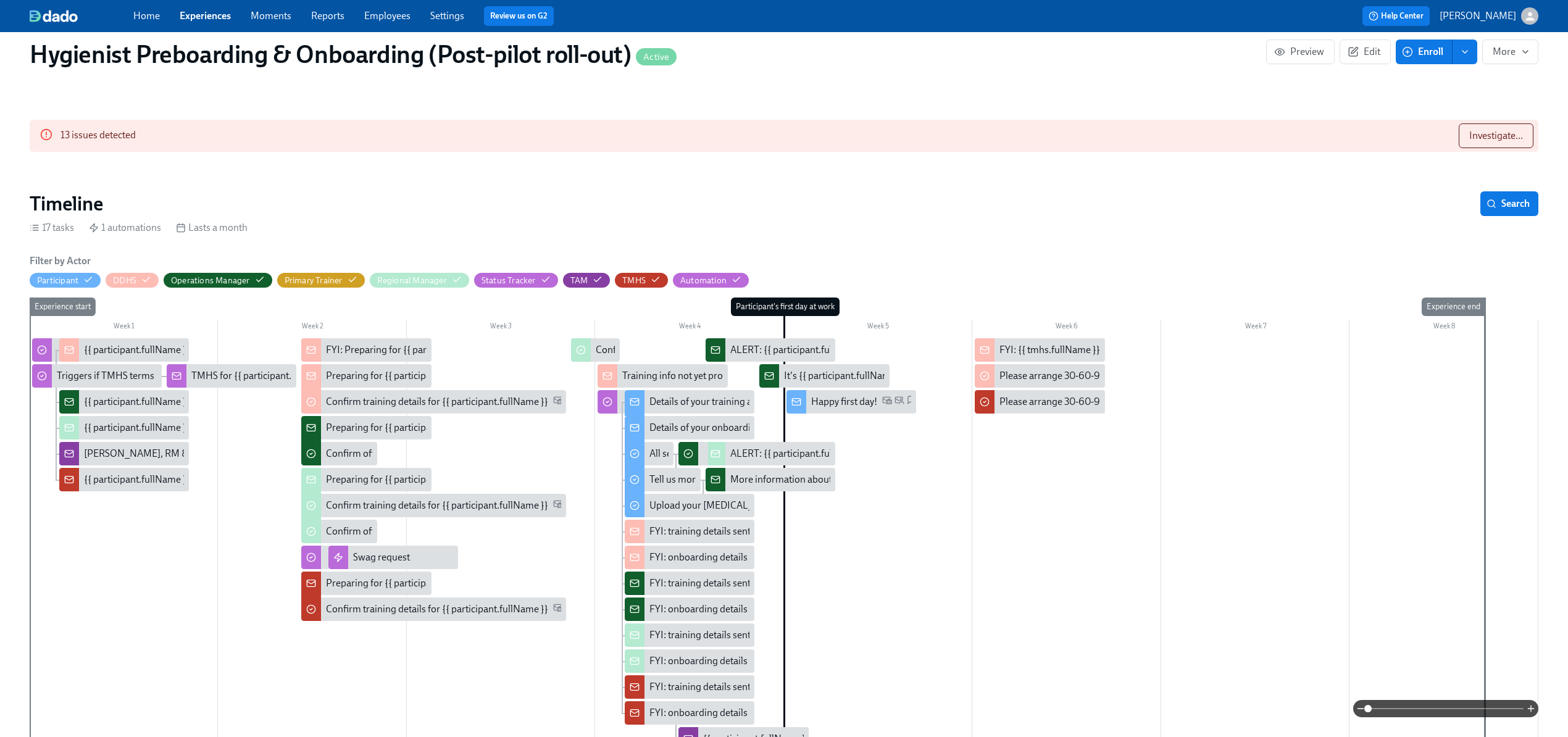
click at [98, 452] on div "[PERSON_NAME], RM & TMHS notified about {{ participant.fullName }} passing back…" at bounding box center [292, 454] width 416 height 14
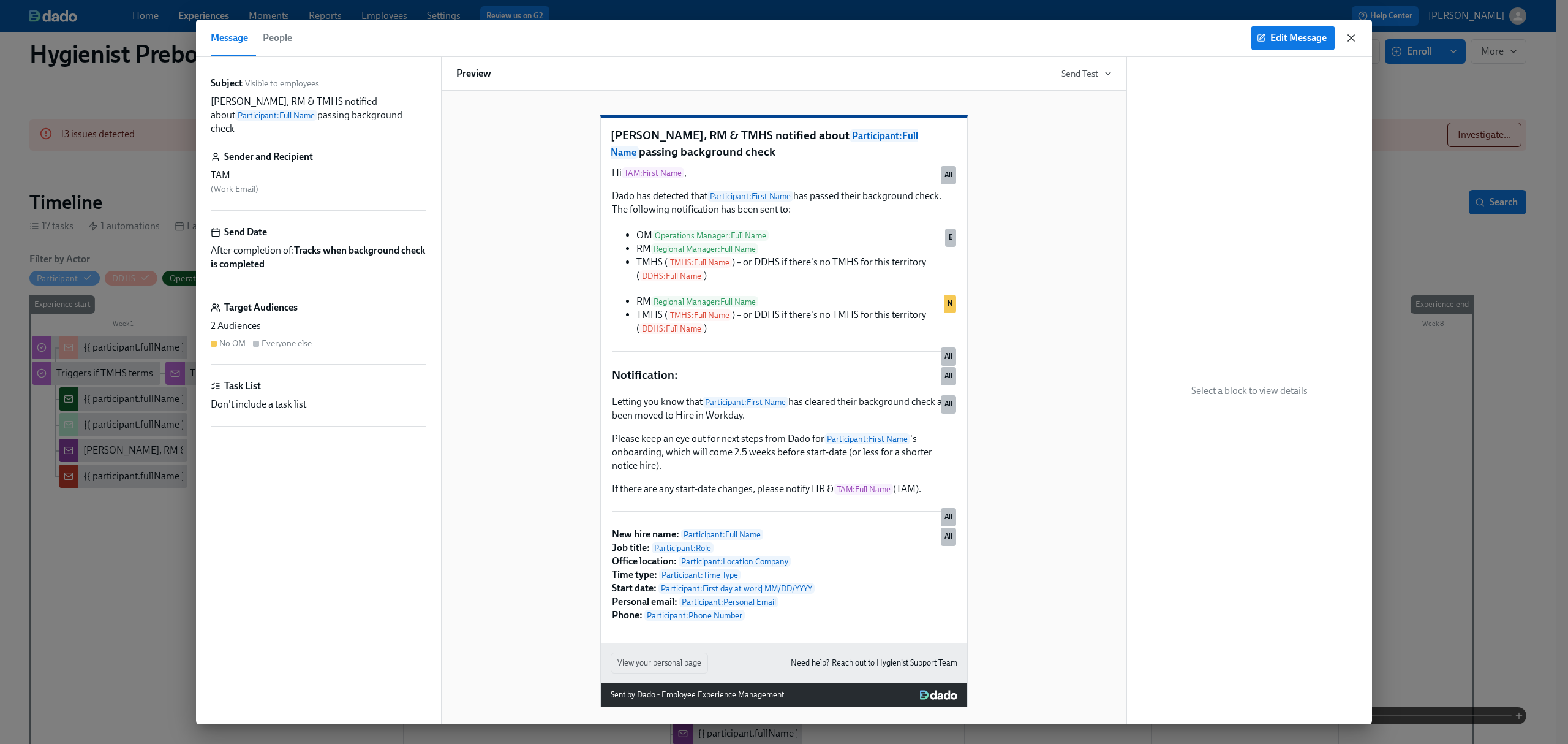
click at [1354, 37] on icon "button" at bounding box center [1351, 38] width 12 height 12
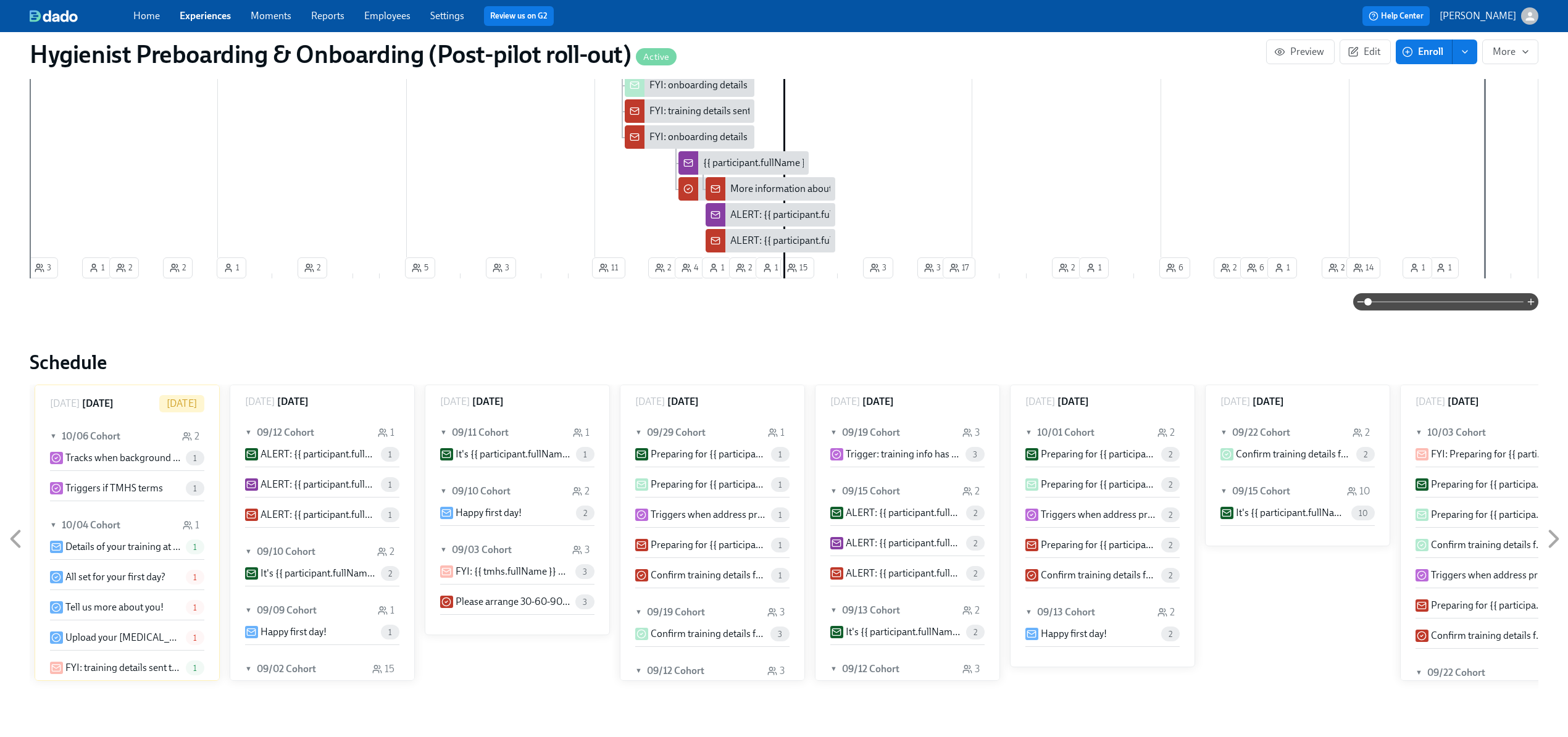
scroll to position [741, 0]
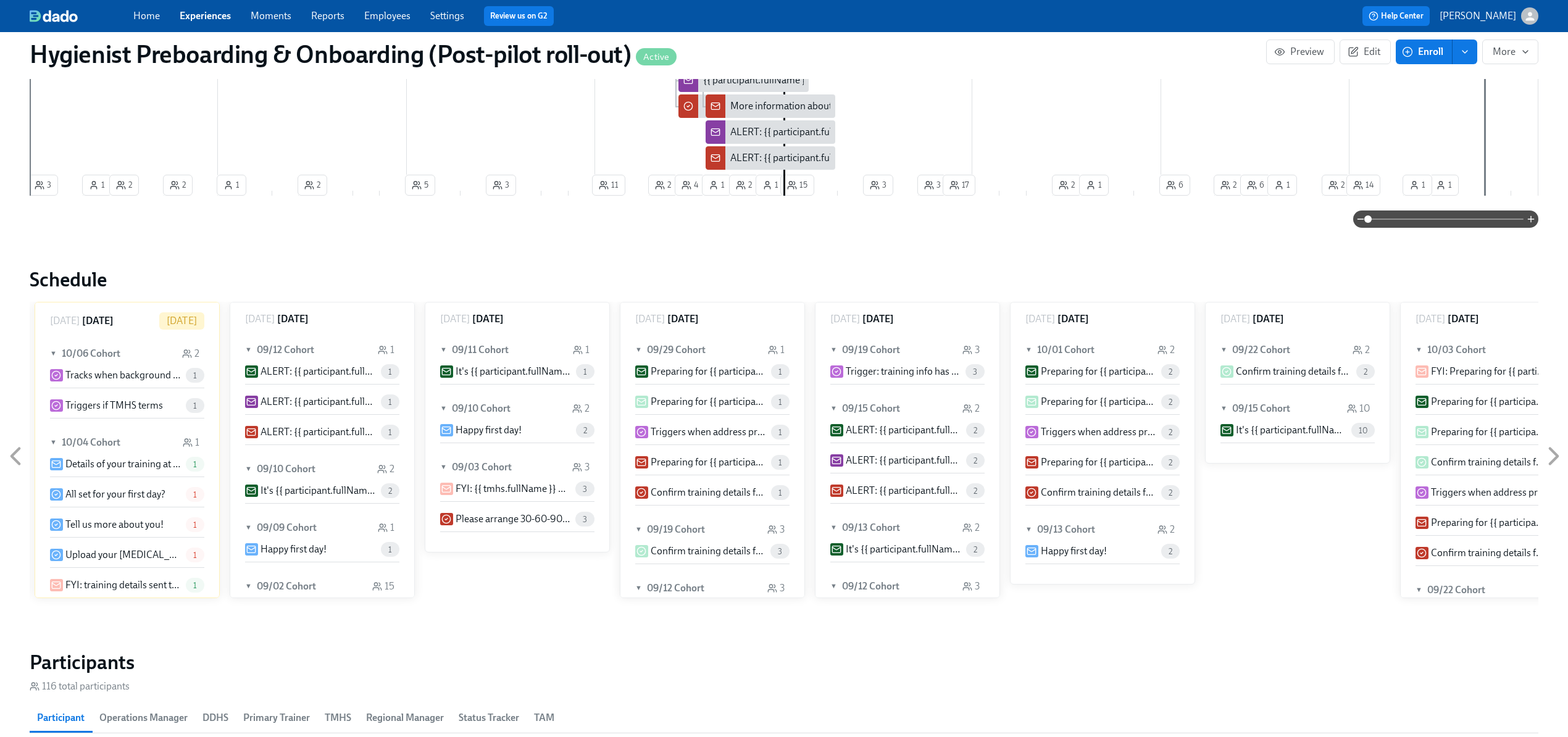
click at [16, 453] on icon at bounding box center [16, 456] width 8 height 16
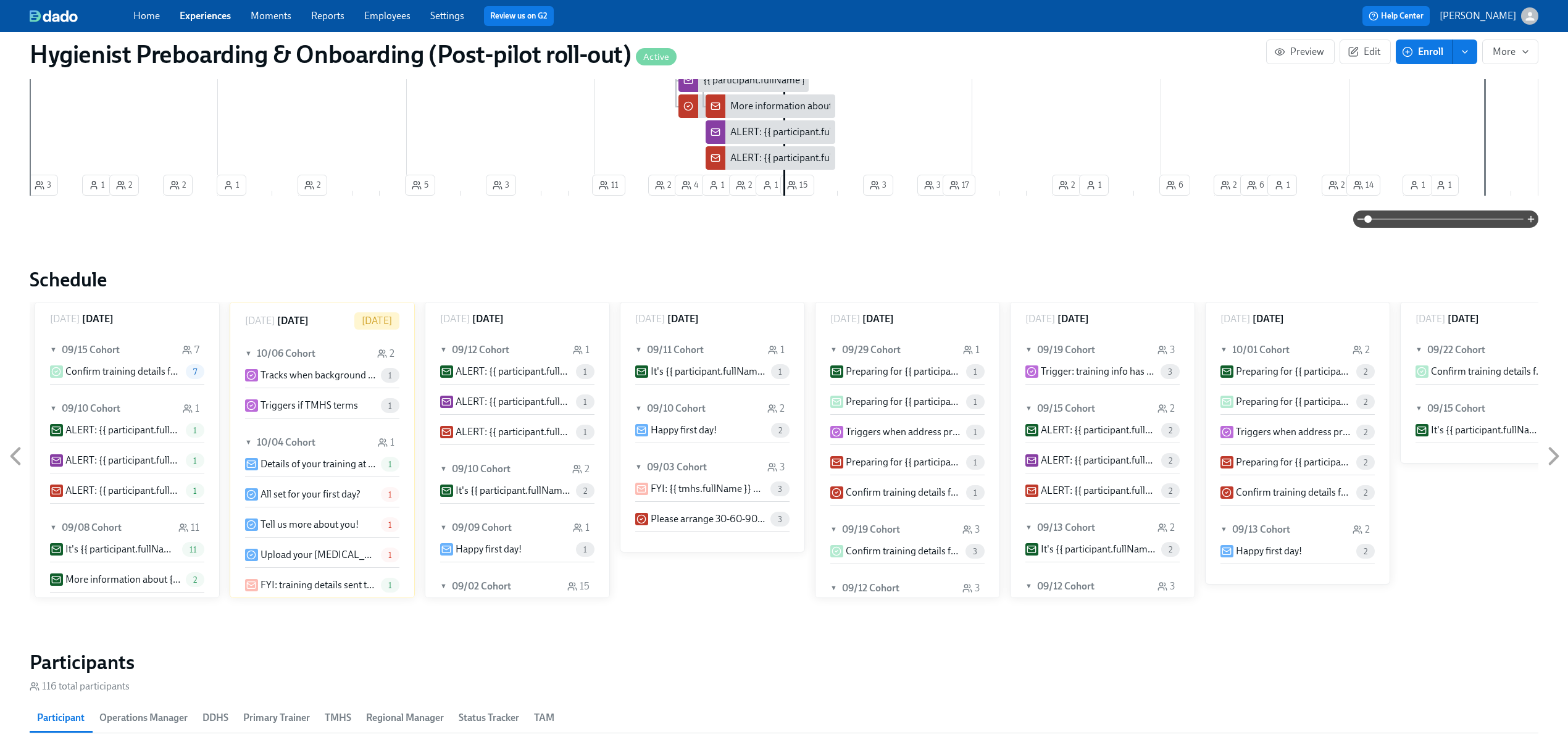
click at [16, 453] on icon at bounding box center [16, 456] width 8 height 16
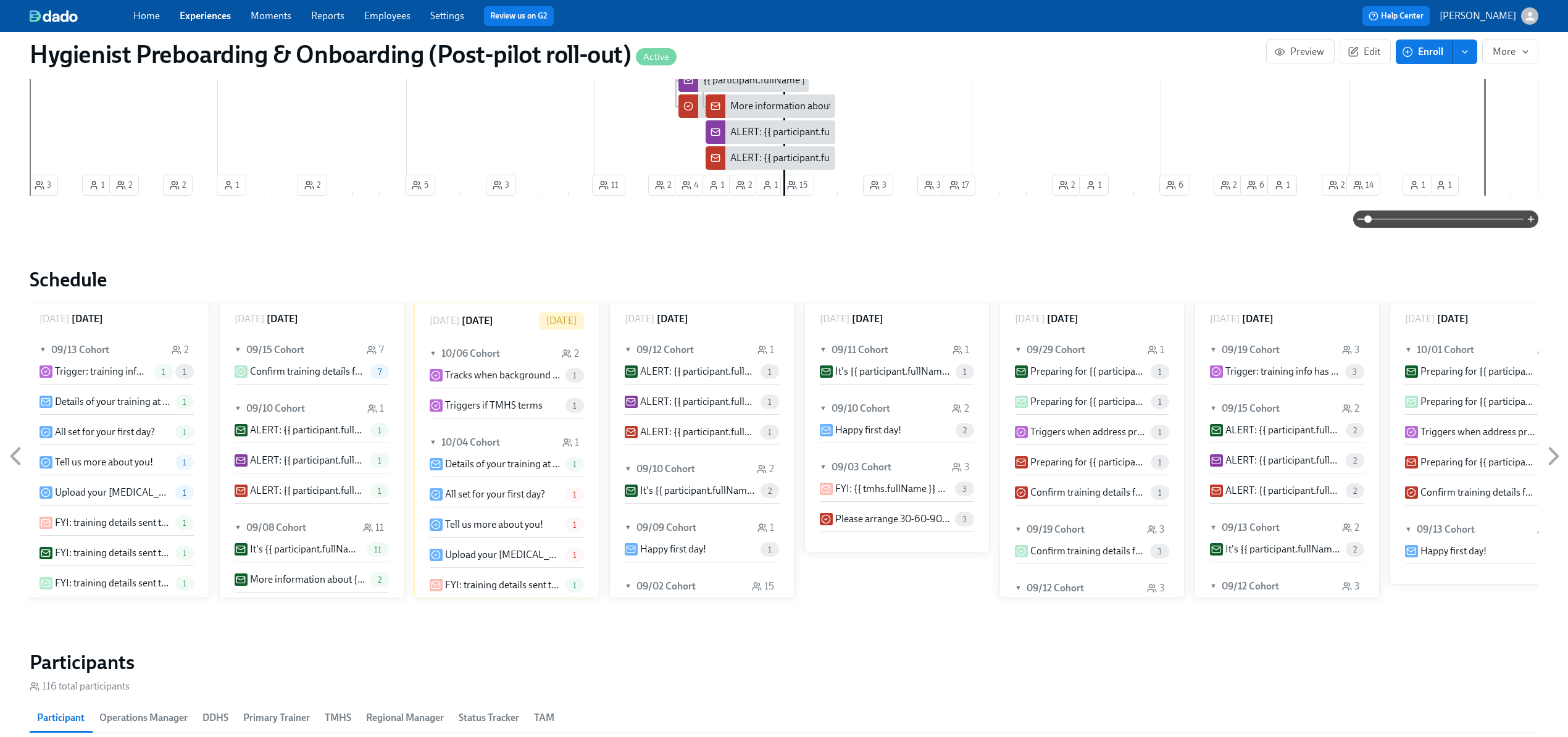
scroll to position [0, 11113]
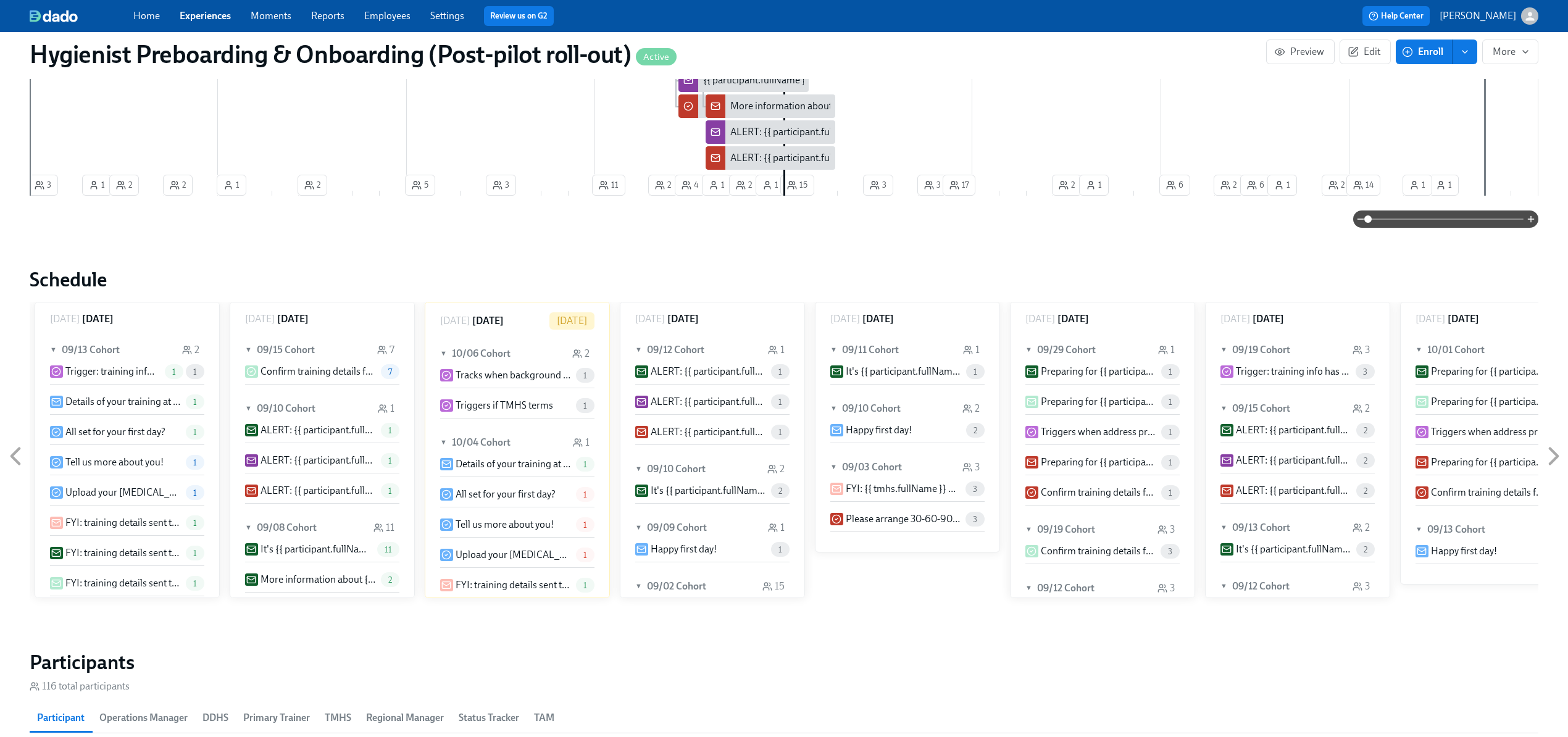
click at [16, 453] on icon at bounding box center [16, 456] width 8 height 16
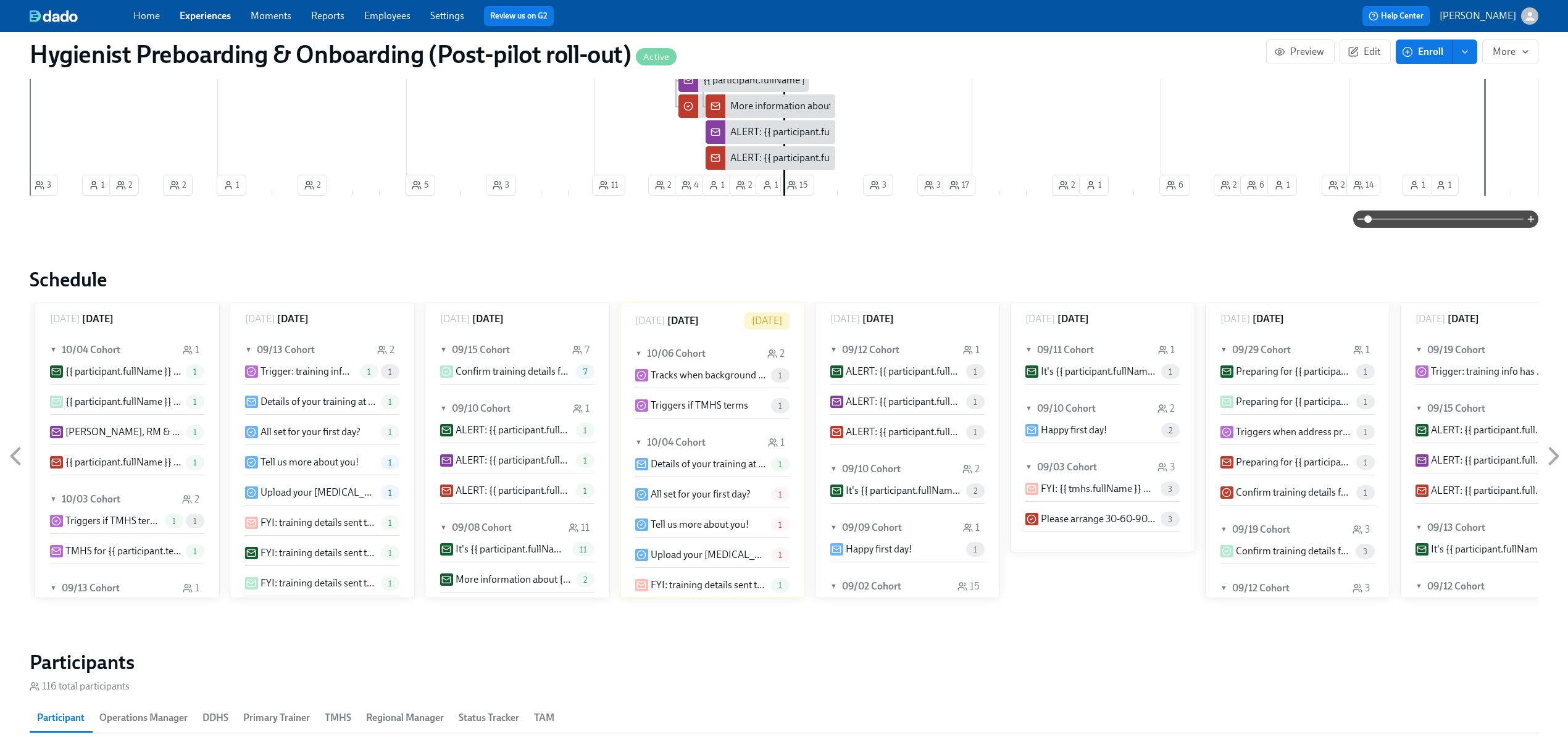
click at [16, 453] on icon at bounding box center [16, 456] width 8 height 16
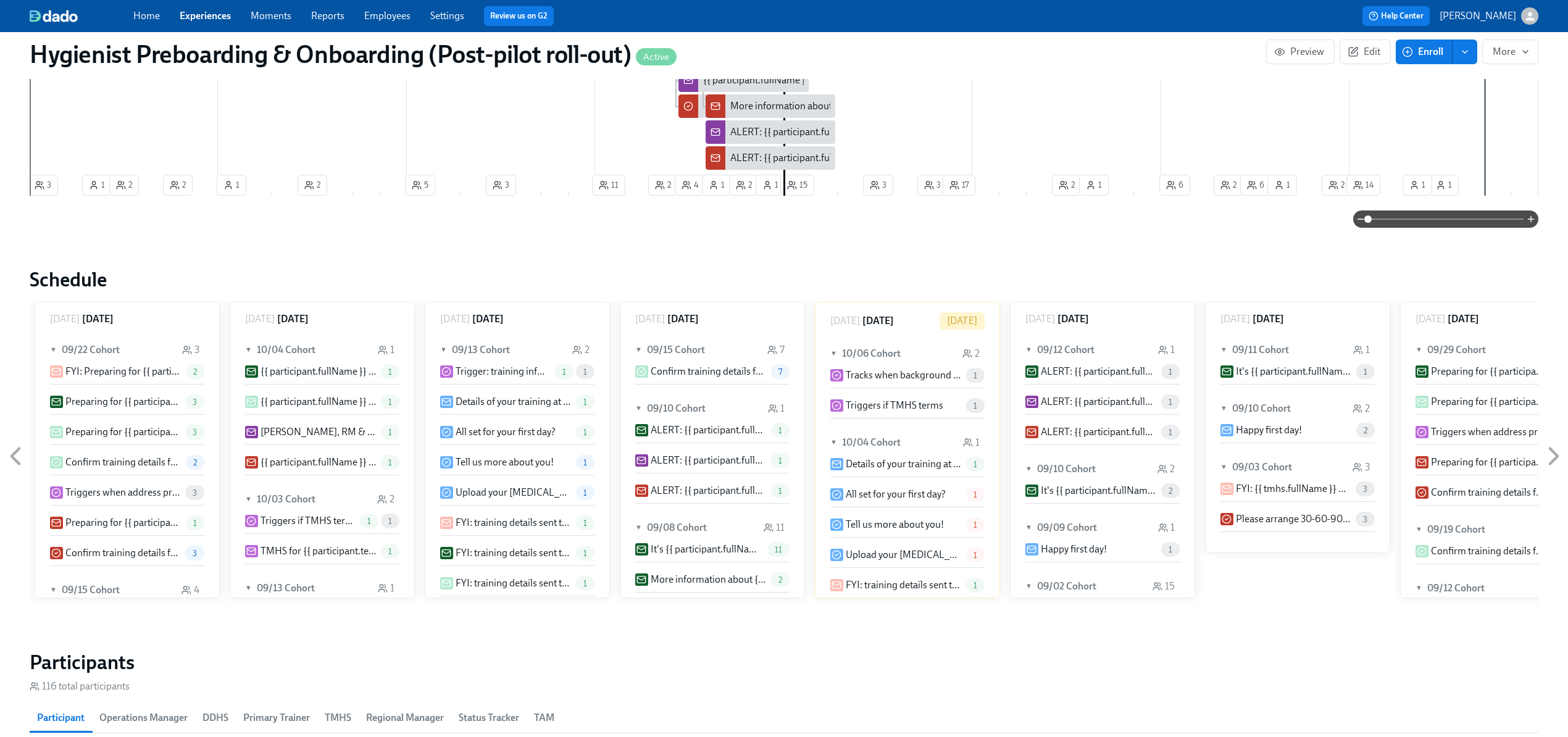
click at [16, 453] on icon at bounding box center [16, 456] width 8 height 16
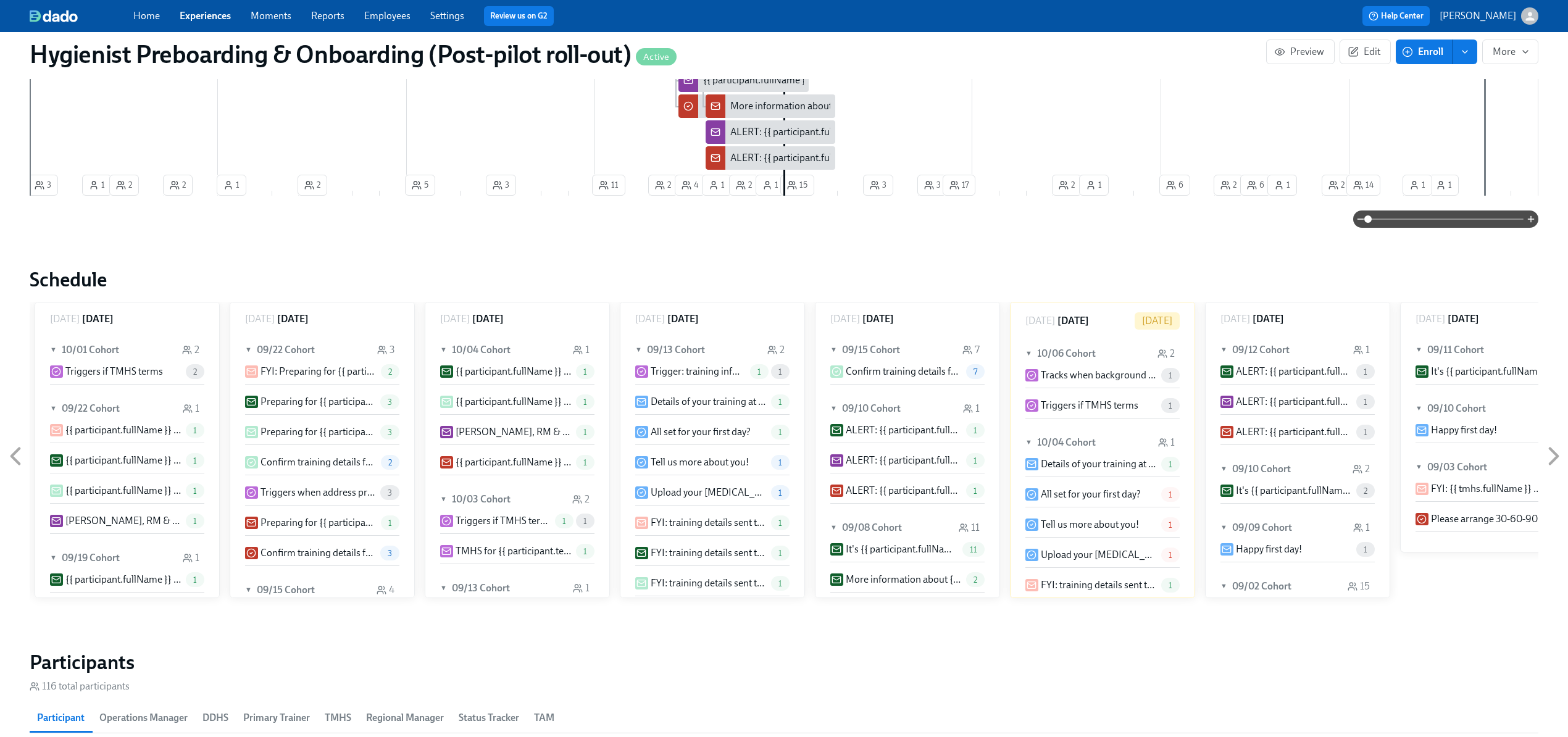
click at [16, 453] on icon at bounding box center [16, 456] width 8 height 16
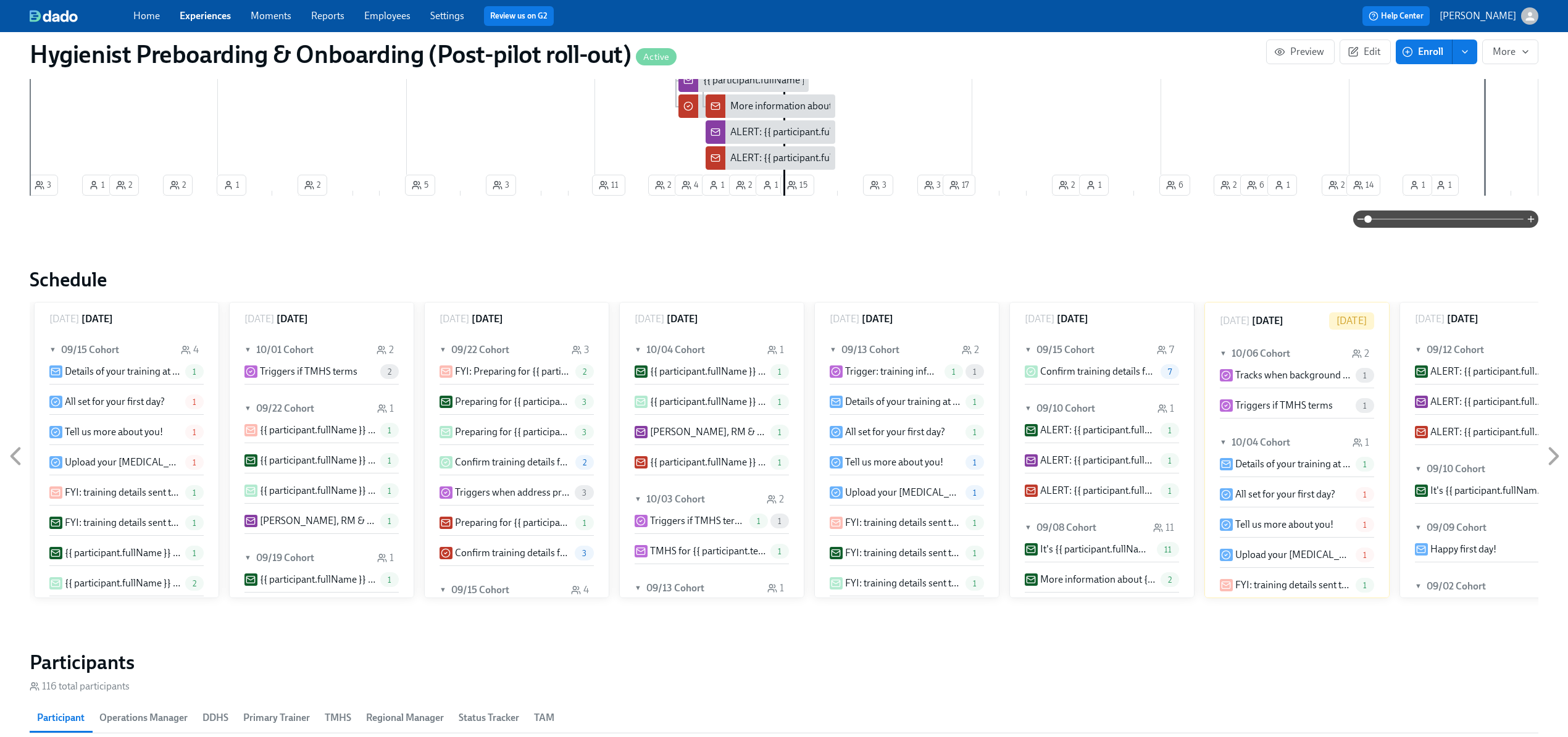
scroll to position [0, 10332]
click at [16, 453] on icon at bounding box center [16, 456] width 8 height 16
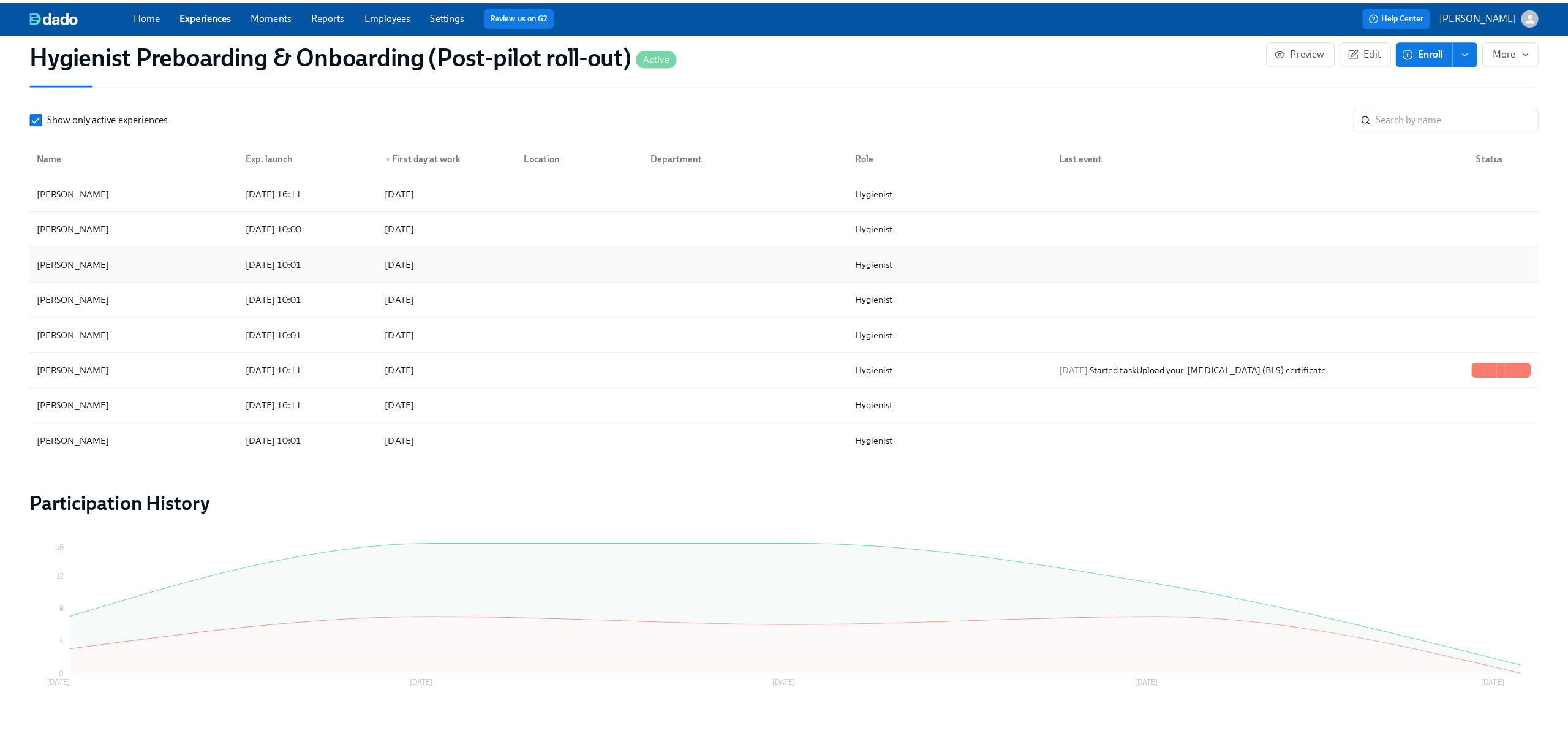
scroll to position [1388, 0]
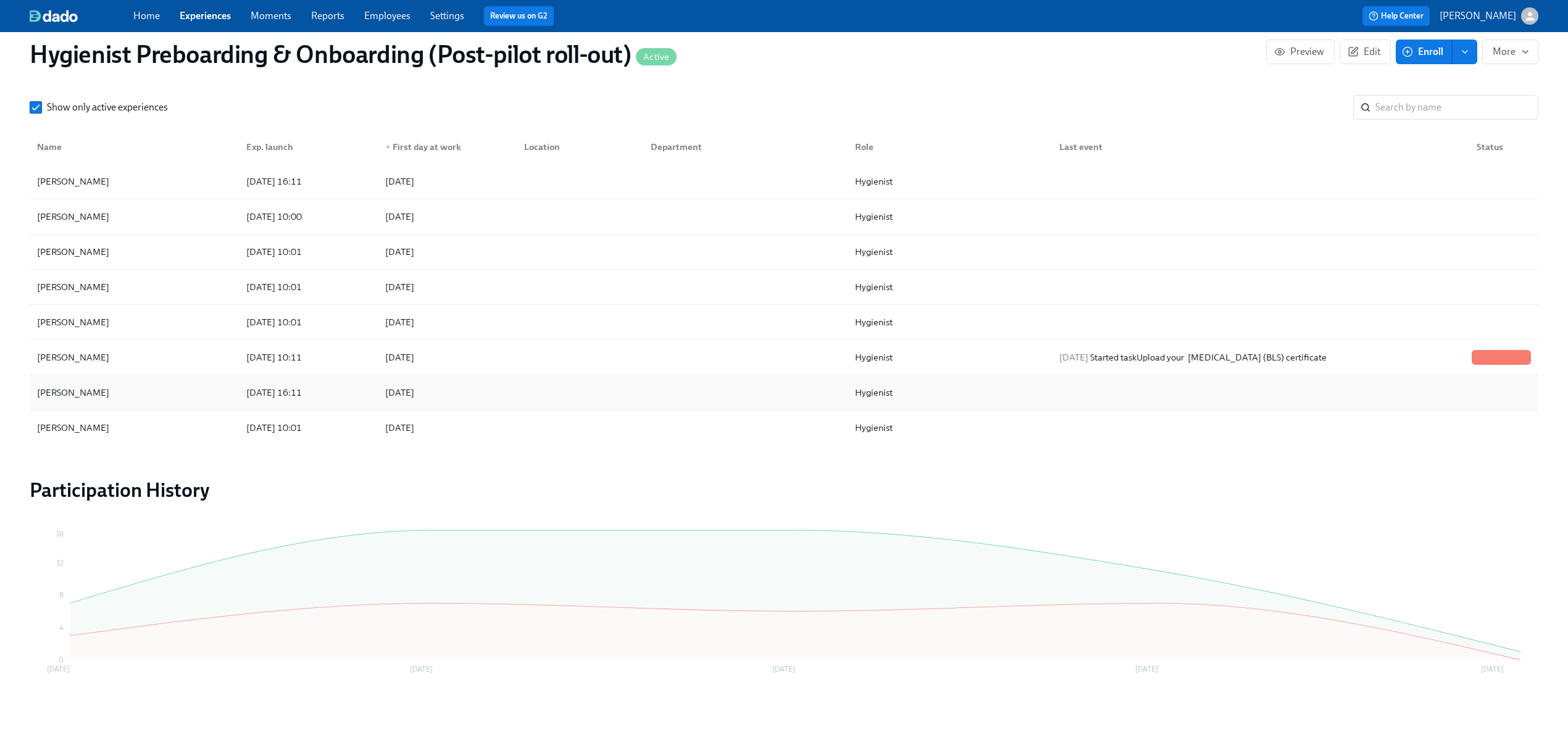
click at [75, 392] on div "[PERSON_NAME]" at bounding box center [73, 393] width 82 height 15
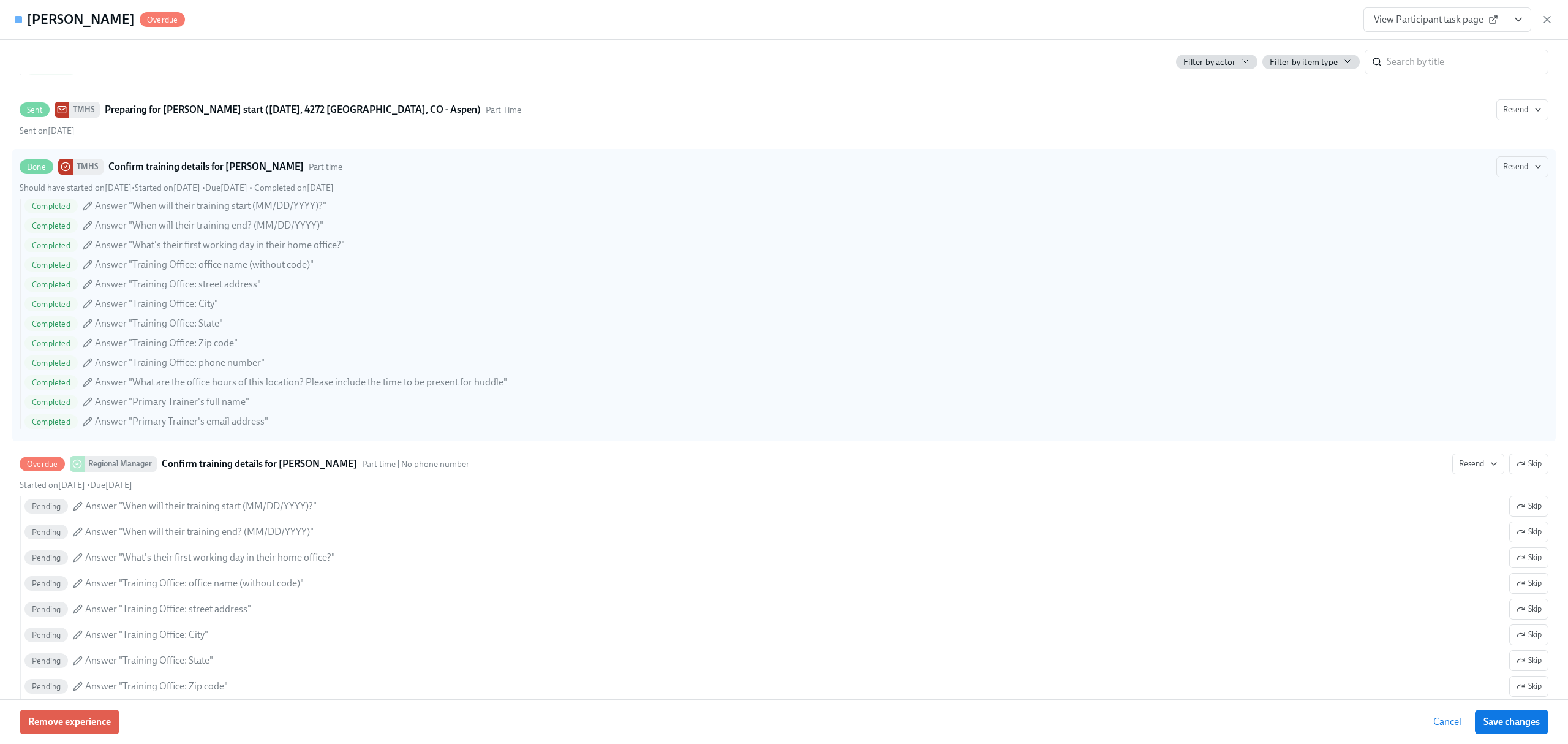
scroll to position [0, 18042]
